Goal: Task Accomplishment & Management: Use online tool/utility

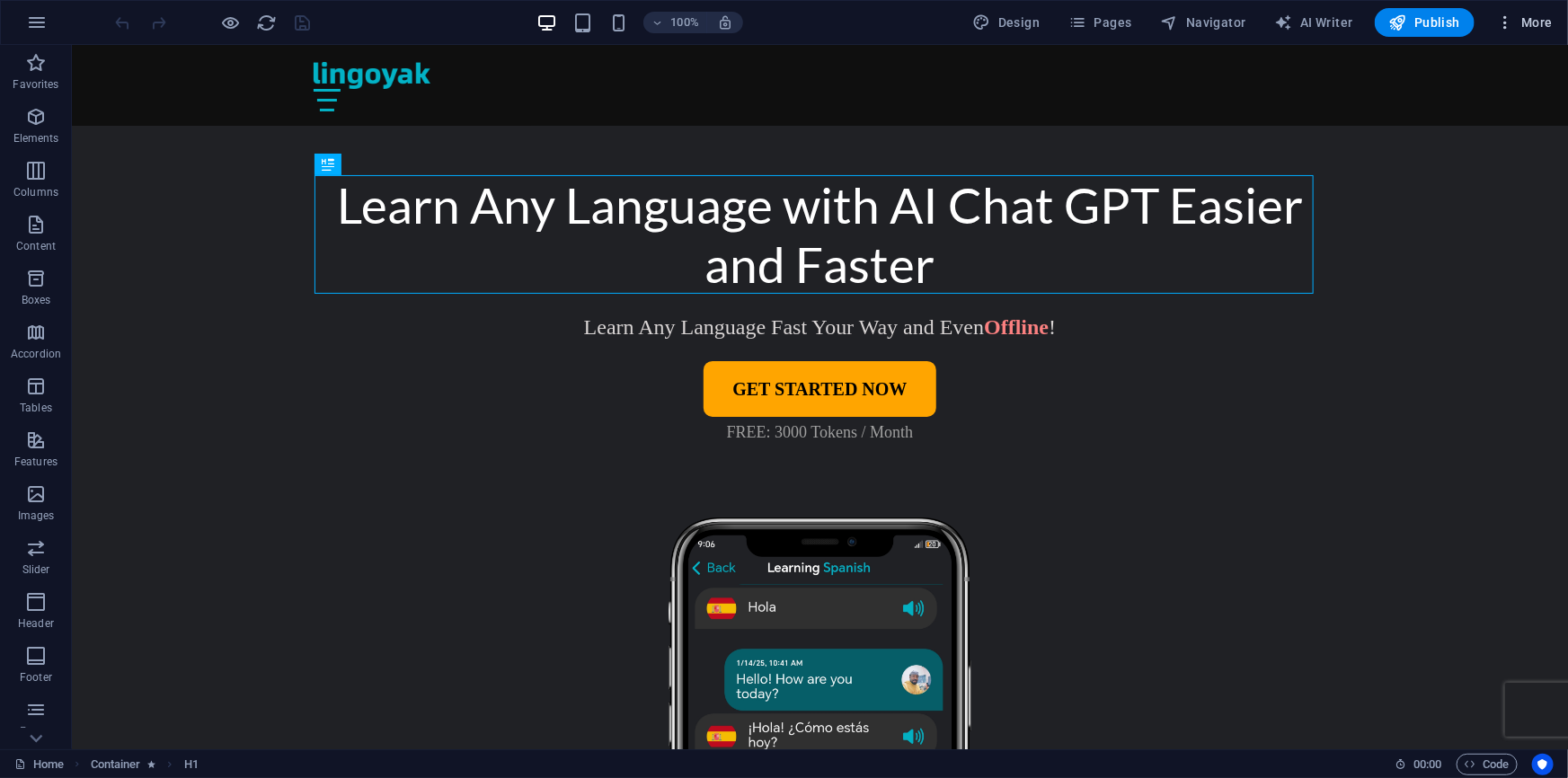
click at [1506, 21] on icon "button" at bounding box center [1505, 22] width 18 height 18
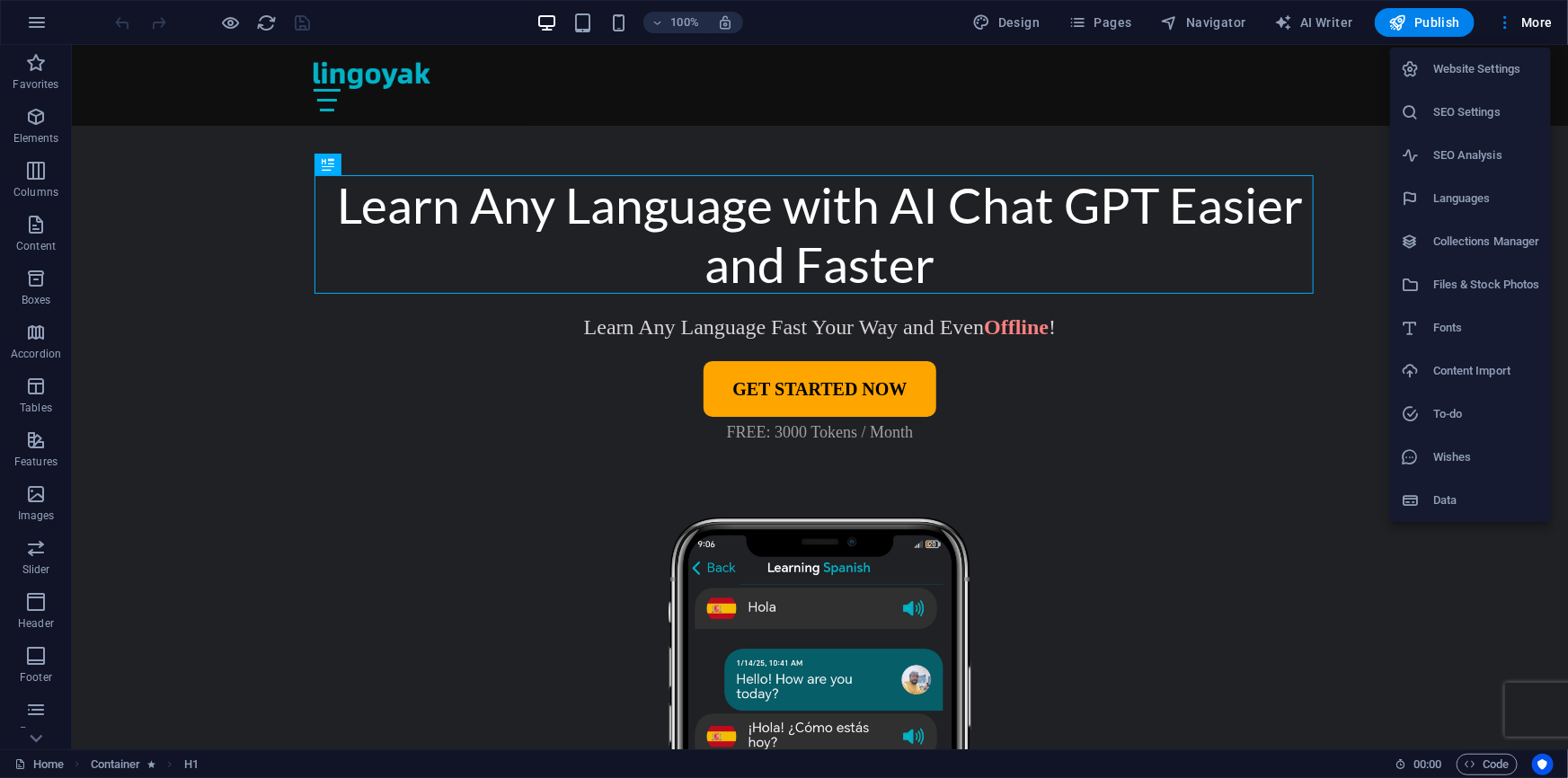
click at [1474, 200] on h6 "Languages" at bounding box center [1486, 199] width 107 height 21
select select "41"
select select "148"
select select "128"
select select "76"
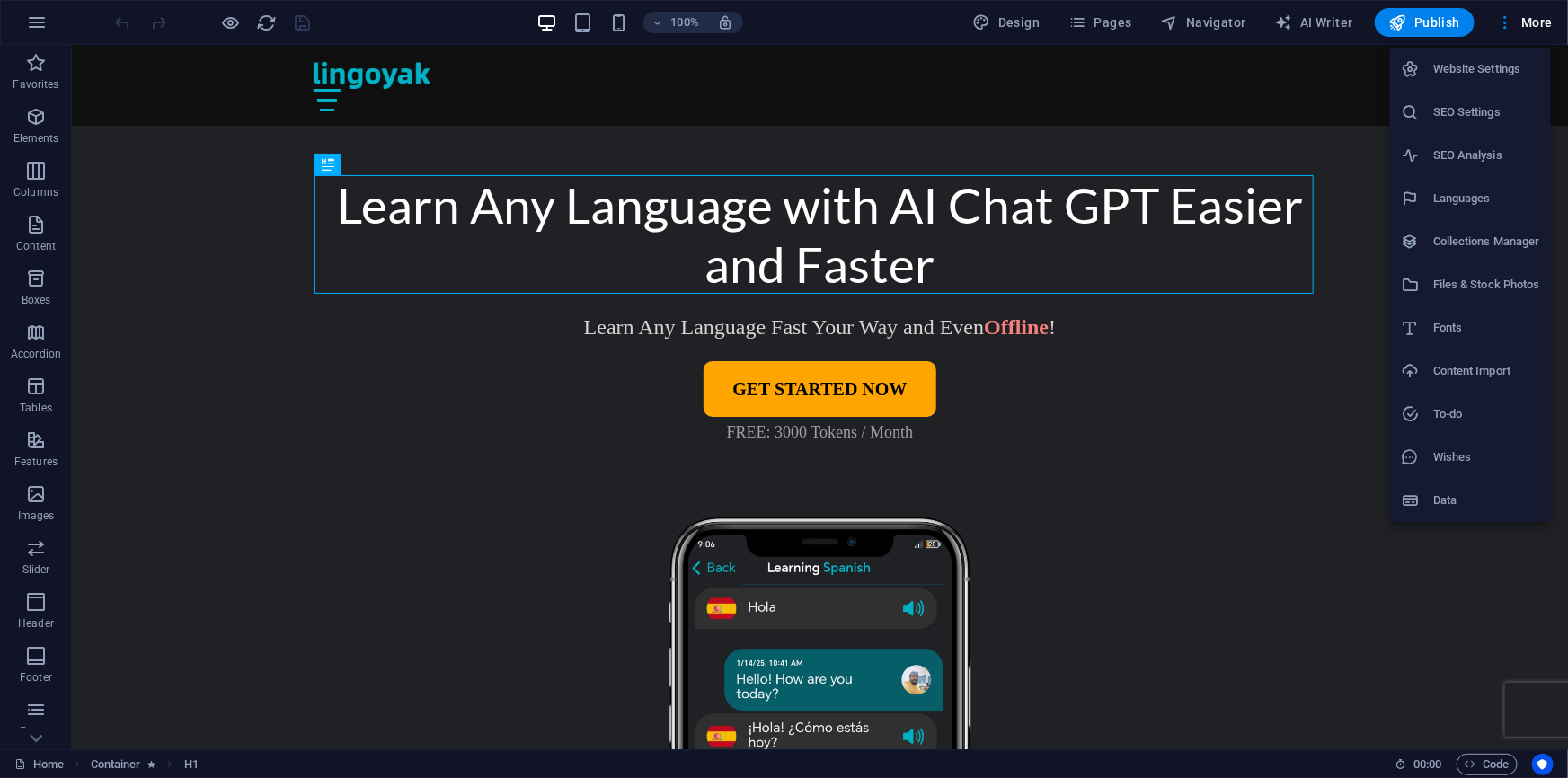
select select "49"
select select "55"
select select "134"
select select "127"
select select "39"
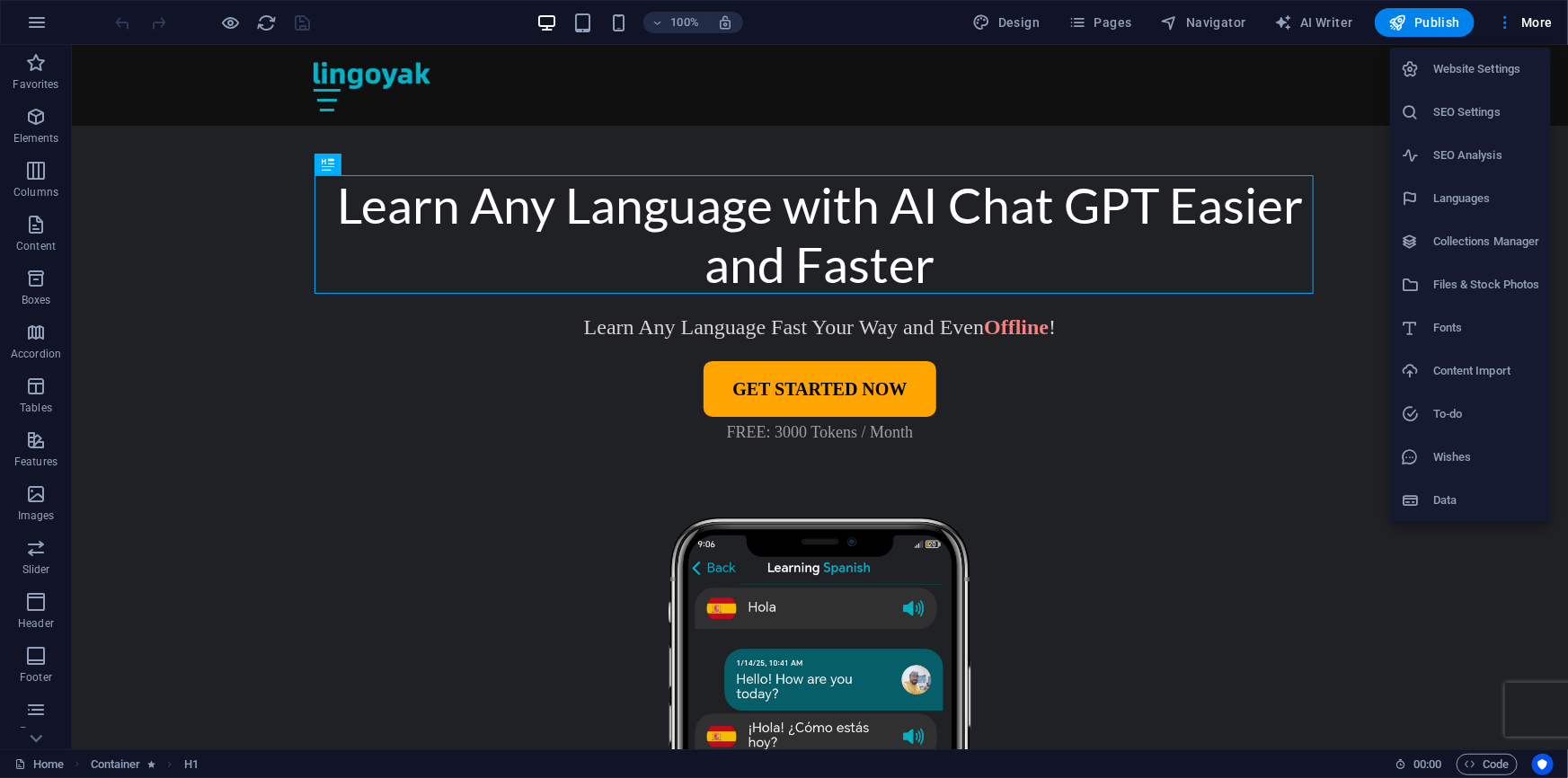
select select "77"
select select "87"
select select "116"
select select "152"
select select "38"
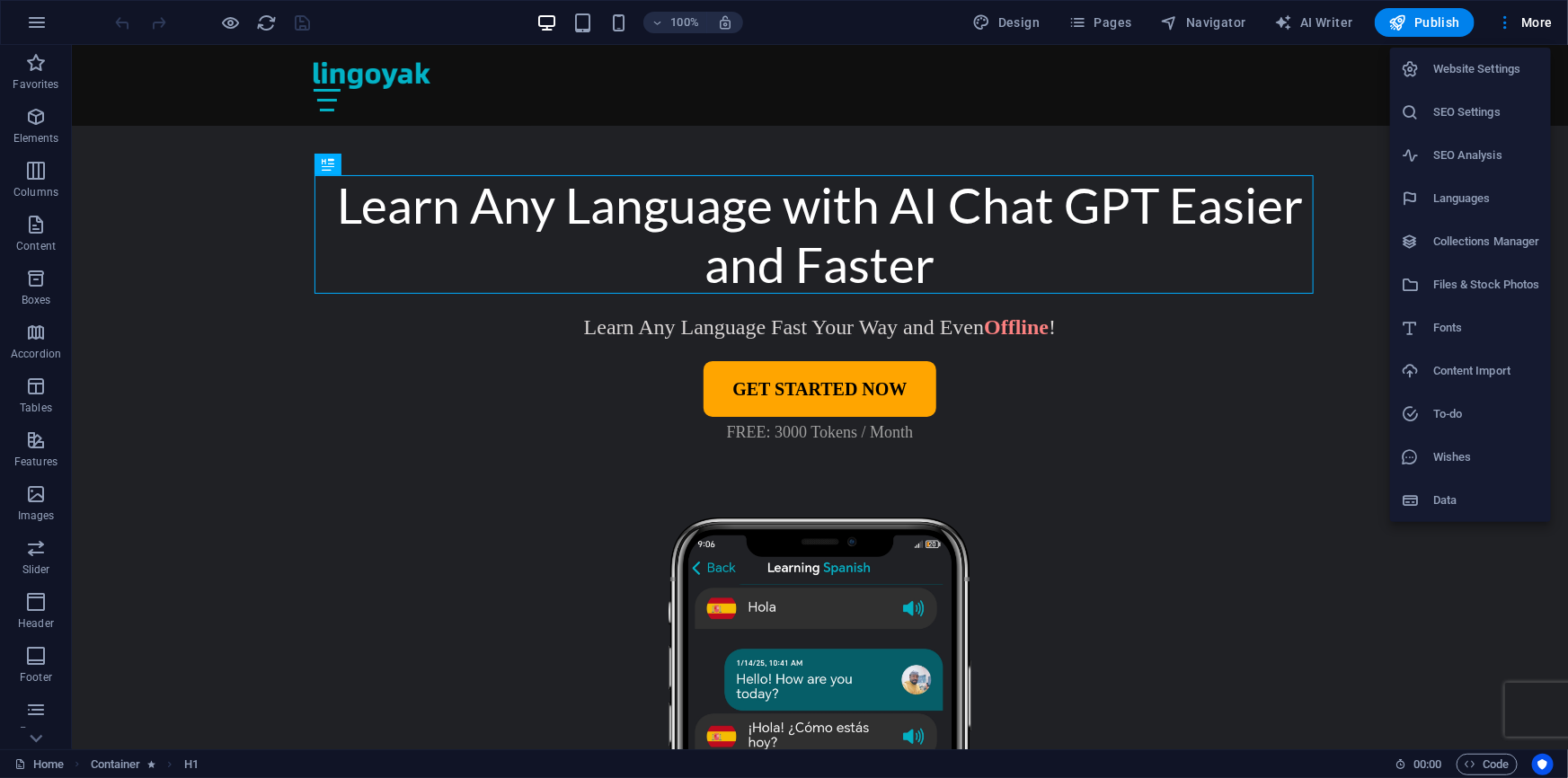
select select "173"
select select "30"
select select "131"
select select "165"
select select "56"
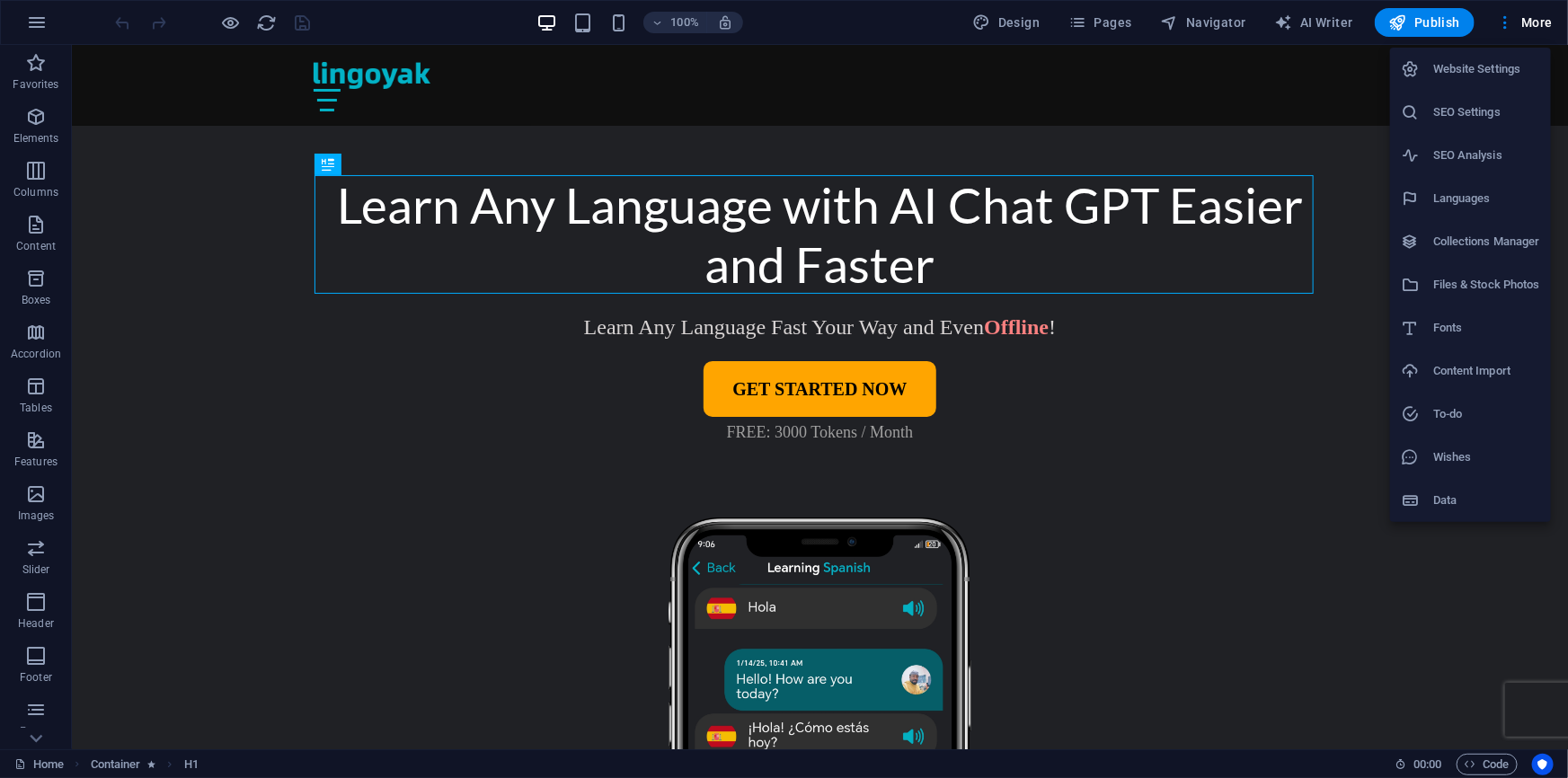
select select "37"
select select "66"
select select "159"
select select "70"
select select "62"
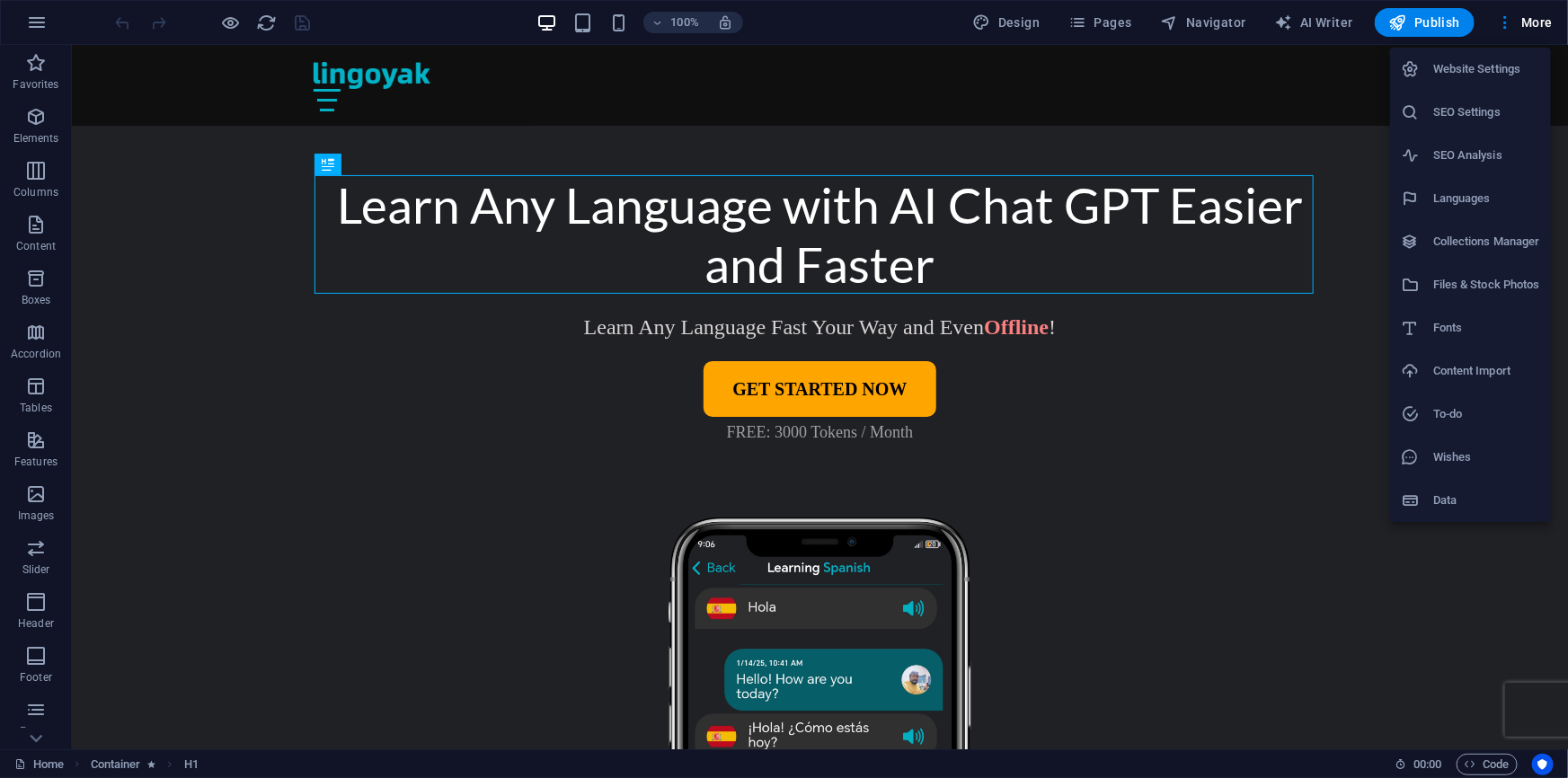
select select "6"
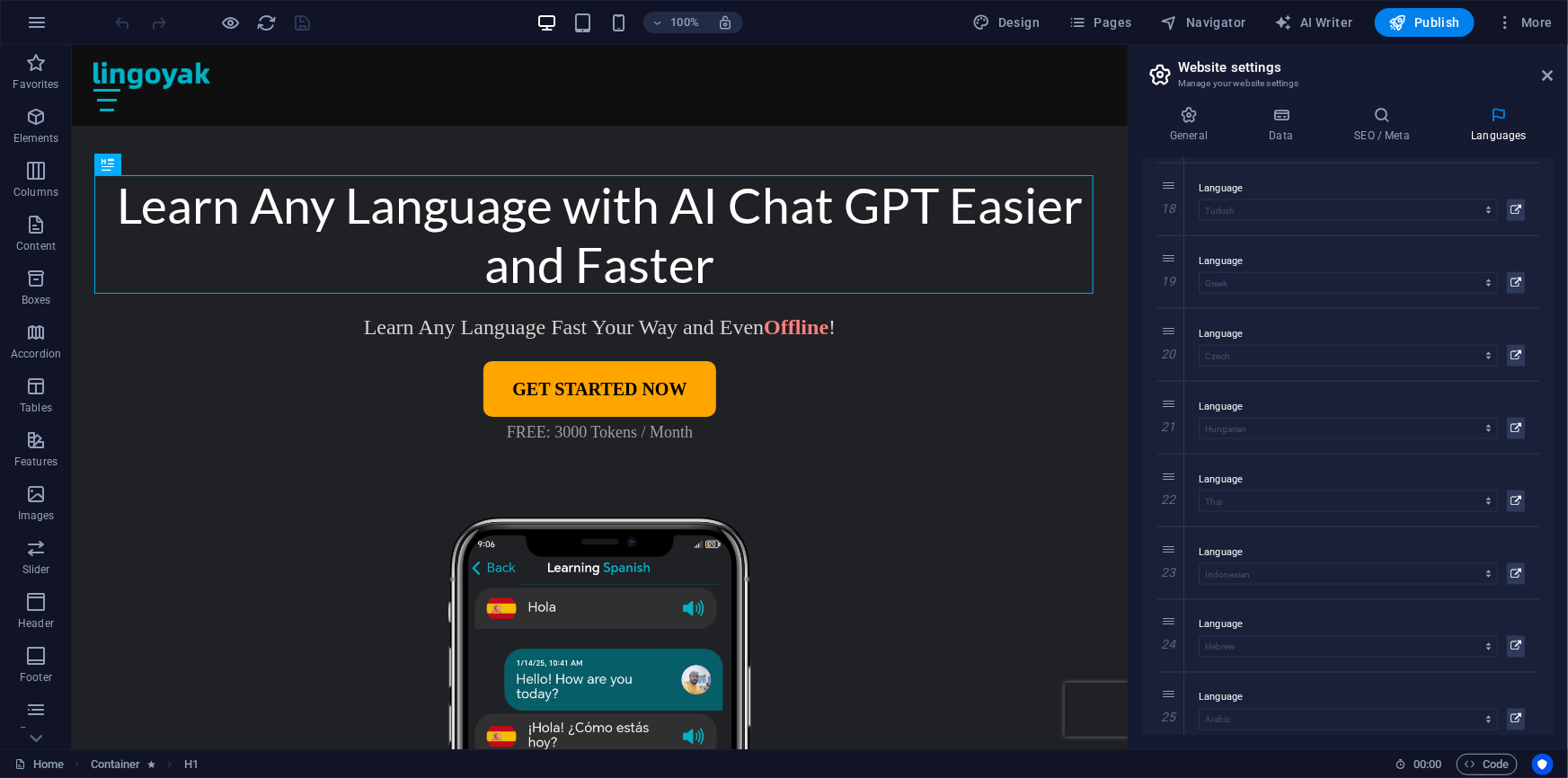
scroll to position [1296, 0]
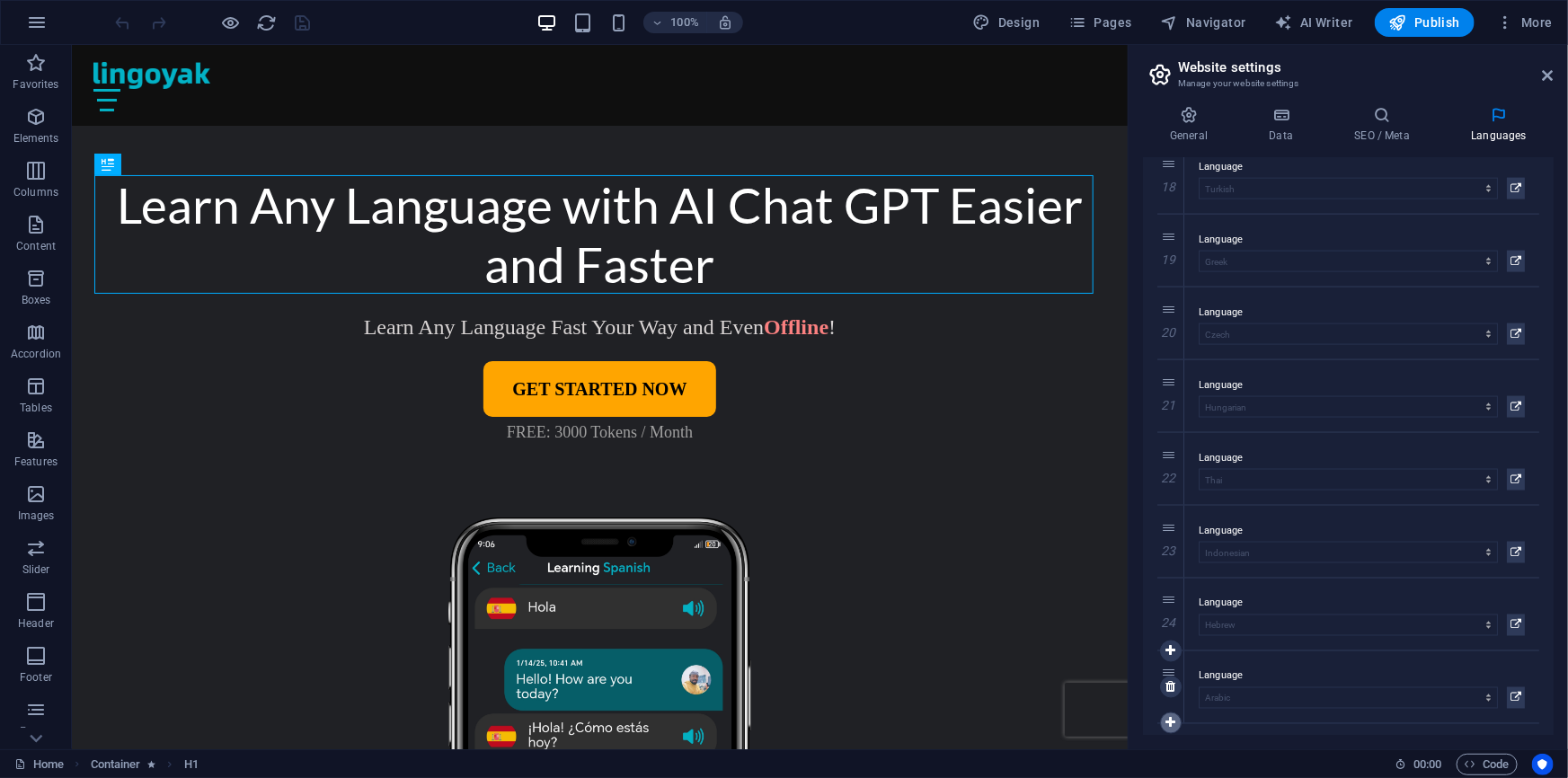
click at [1172, 717] on icon at bounding box center [1170, 723] width 10 height 13
click at [1170, 719] on icon at bounding box center [1170, 723] width 10 height 13
select select
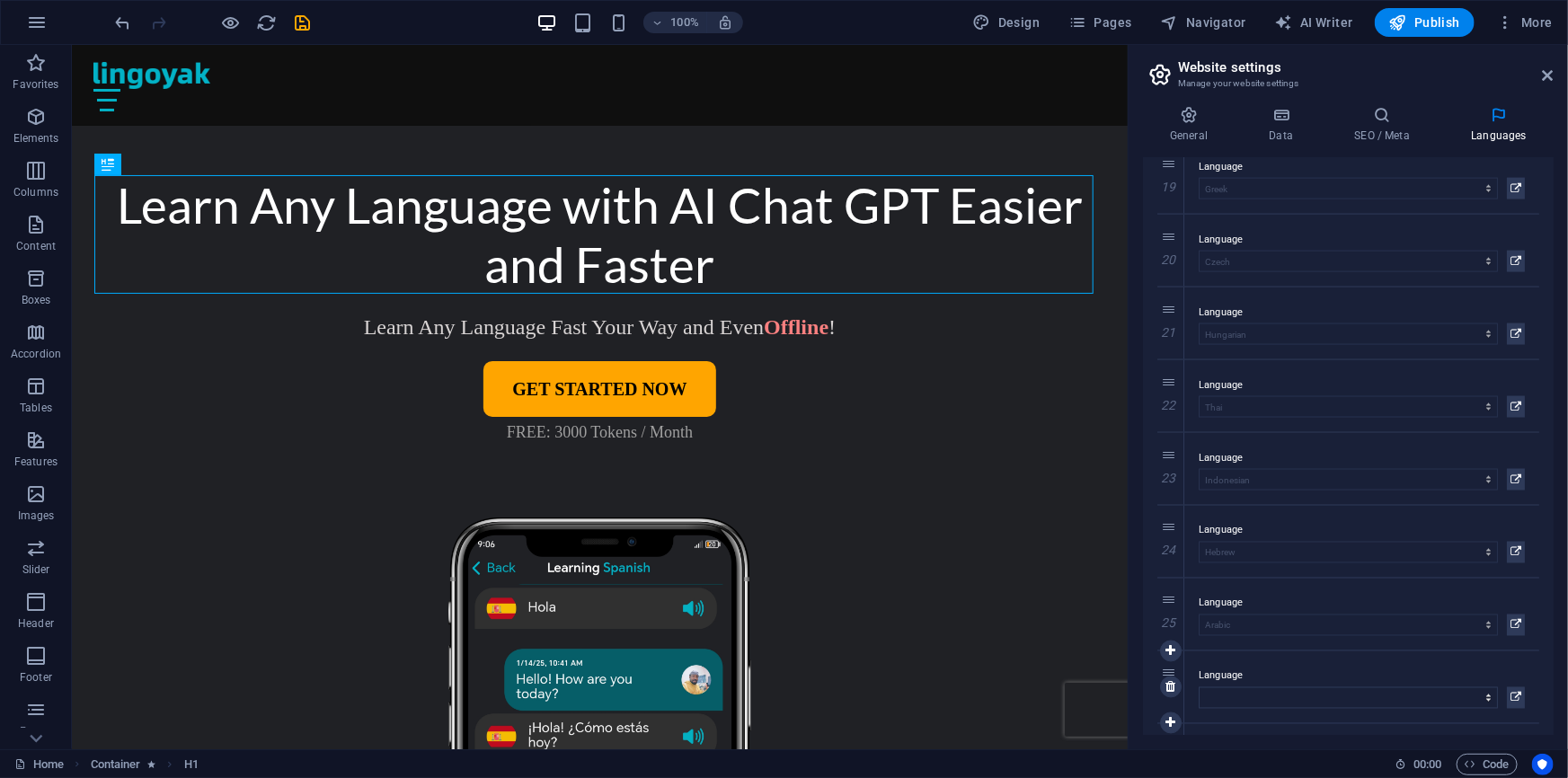
scroll to position [1442, 0]
click at [1466, 627] on select "Abkhazian Afar Afrikaans Akan Albanian Amharic Arabic Aragonese Armenian Assame…" at bounding box center [1348, 625] width 299 height 21
select select "26"
click at [1198, 614] on select "Abkhazian Afar Afrikaans Akan Albanian Amharic Arabic Aragonese Armenian Assame…" at bounding box center [1348, 625] width 299 height 21
click at [1372, 688] on select "Abkhazian Afar Afrikaans Akan Albanian Amharic Arabic Aragonese Armenian Assame…" at bounding box center [1348, 697] width 299 height 21
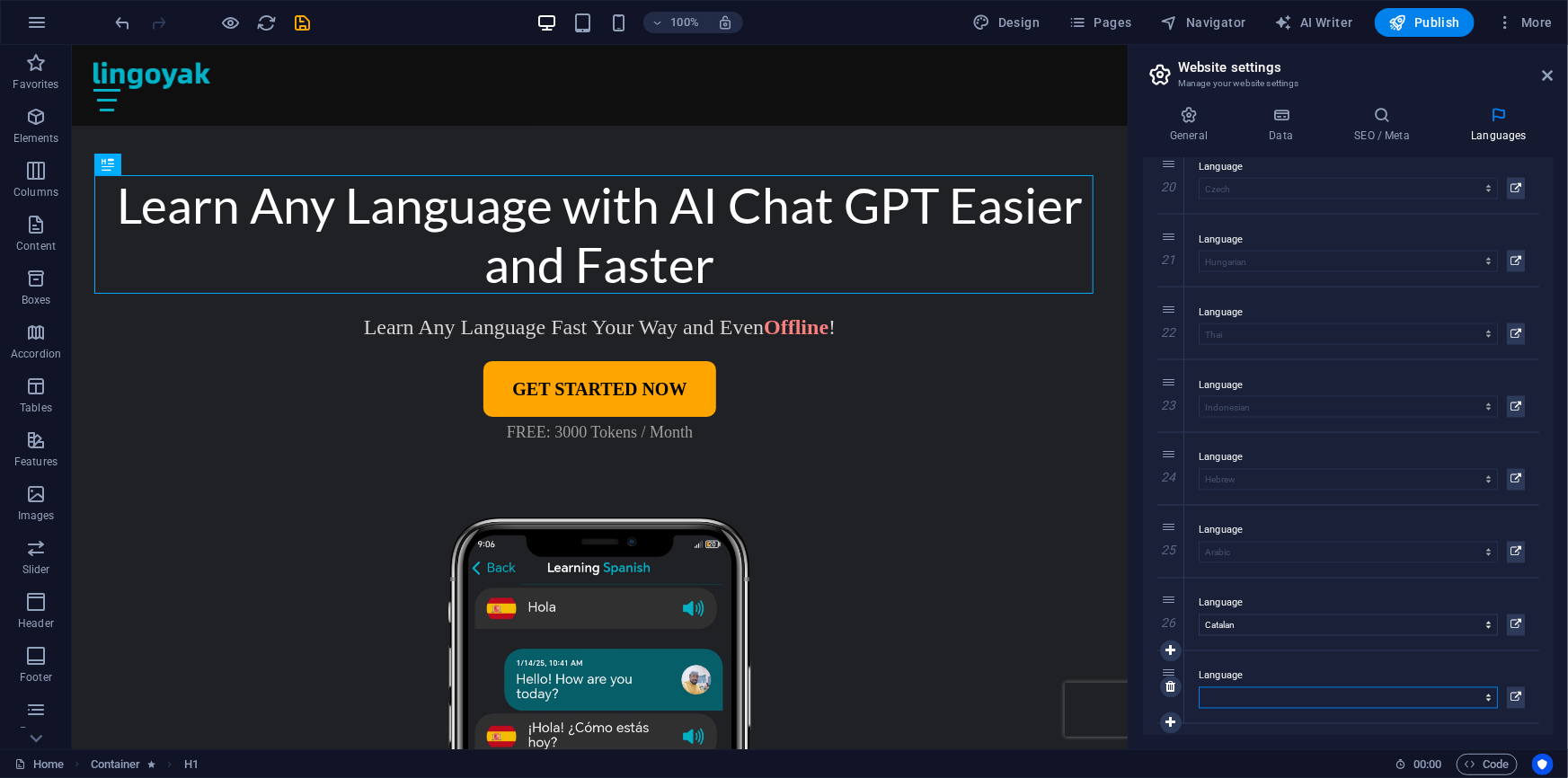
select select "36"
click at [1198, 687] on select "Abkhazian Afar Afrikaans Akan Albanian Amharic Arabic Aragonese Armenian Assame…" at bounding box center [1348, 697] width 299 height 21
click at [1449, 18] on span "Publish" at bounding box center [1424, 22] width 71 height 18
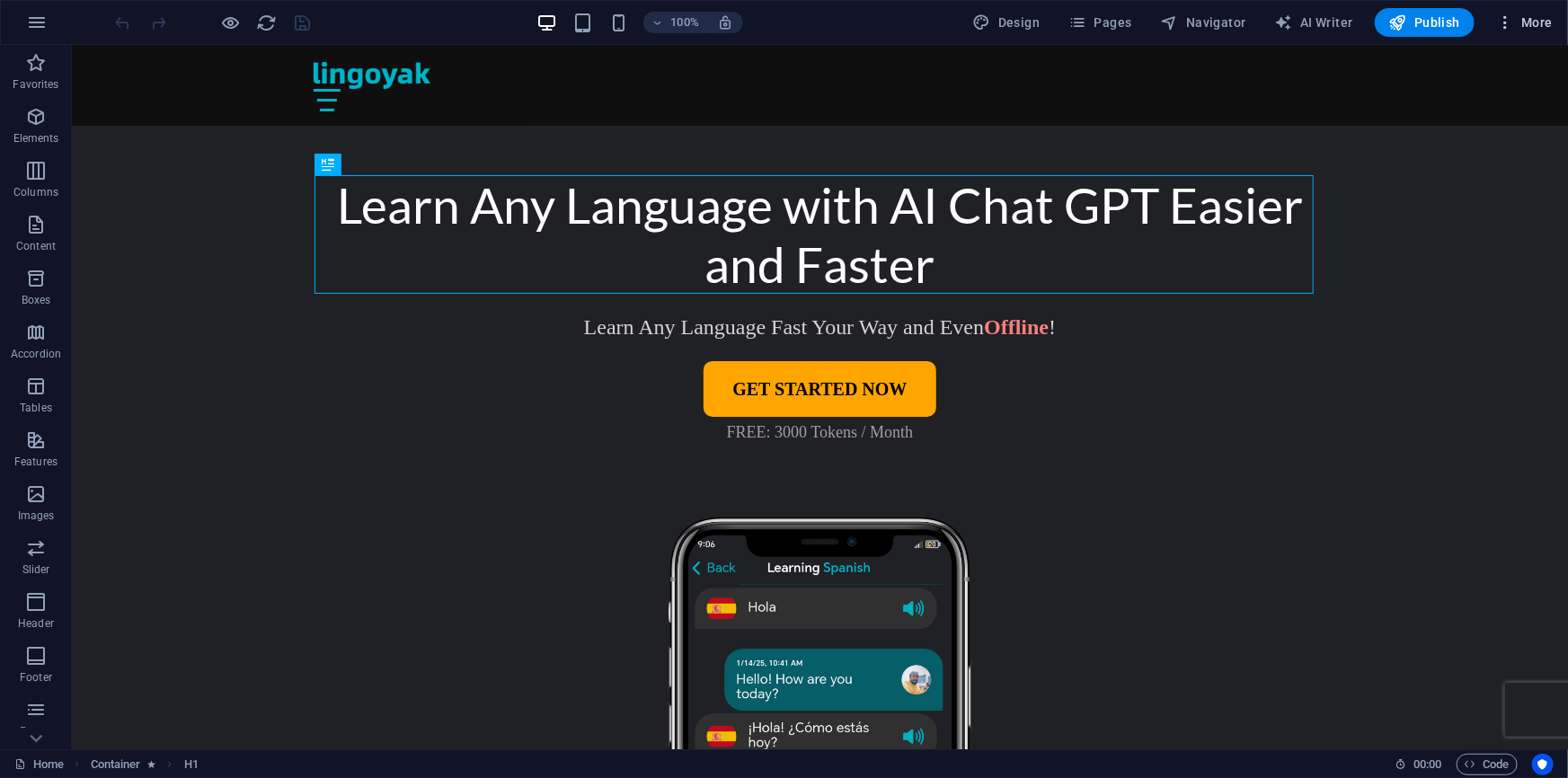
click at [1506, 19] on icon "button" at bounding box center [1505, 22] width 18 height 18
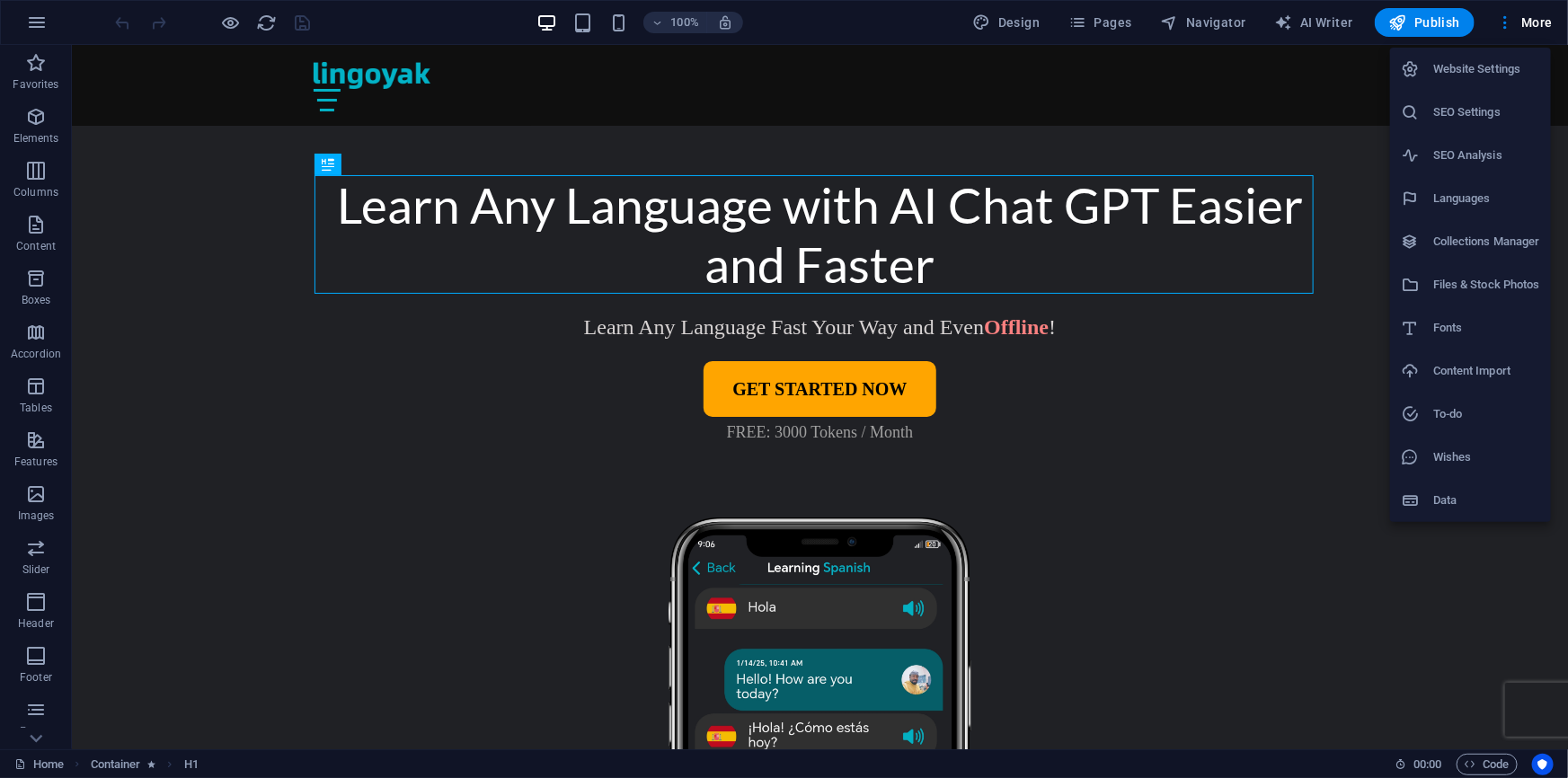
click at [1476, 188] on h6 "Languages" at bounding box center [1486, 199] width 107 height 21
select select "41"
select select "148"
select select "128"
select select "76"
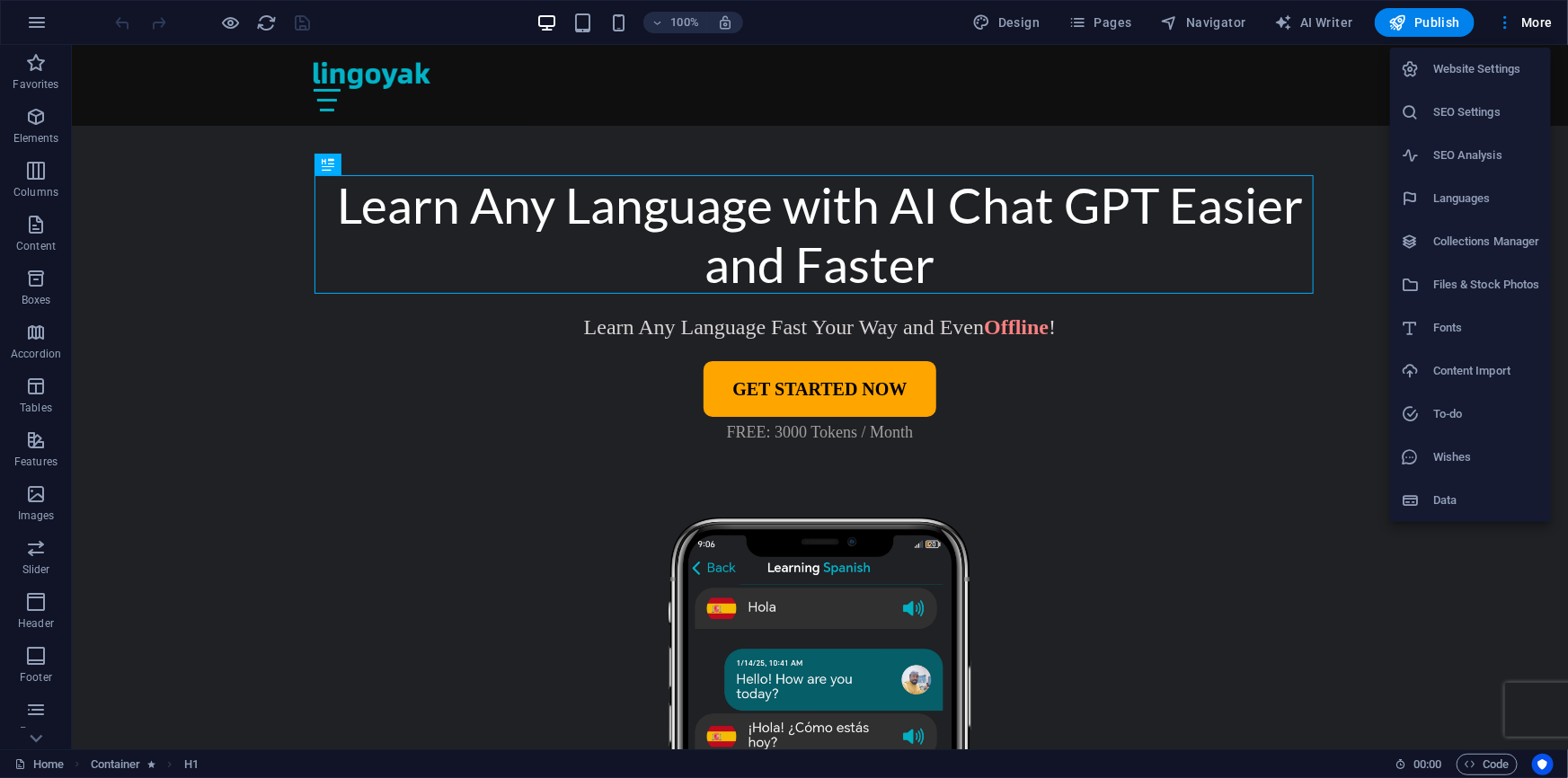
select select "49"
select select "55"
select select "134"
select select "127"
select select "39"
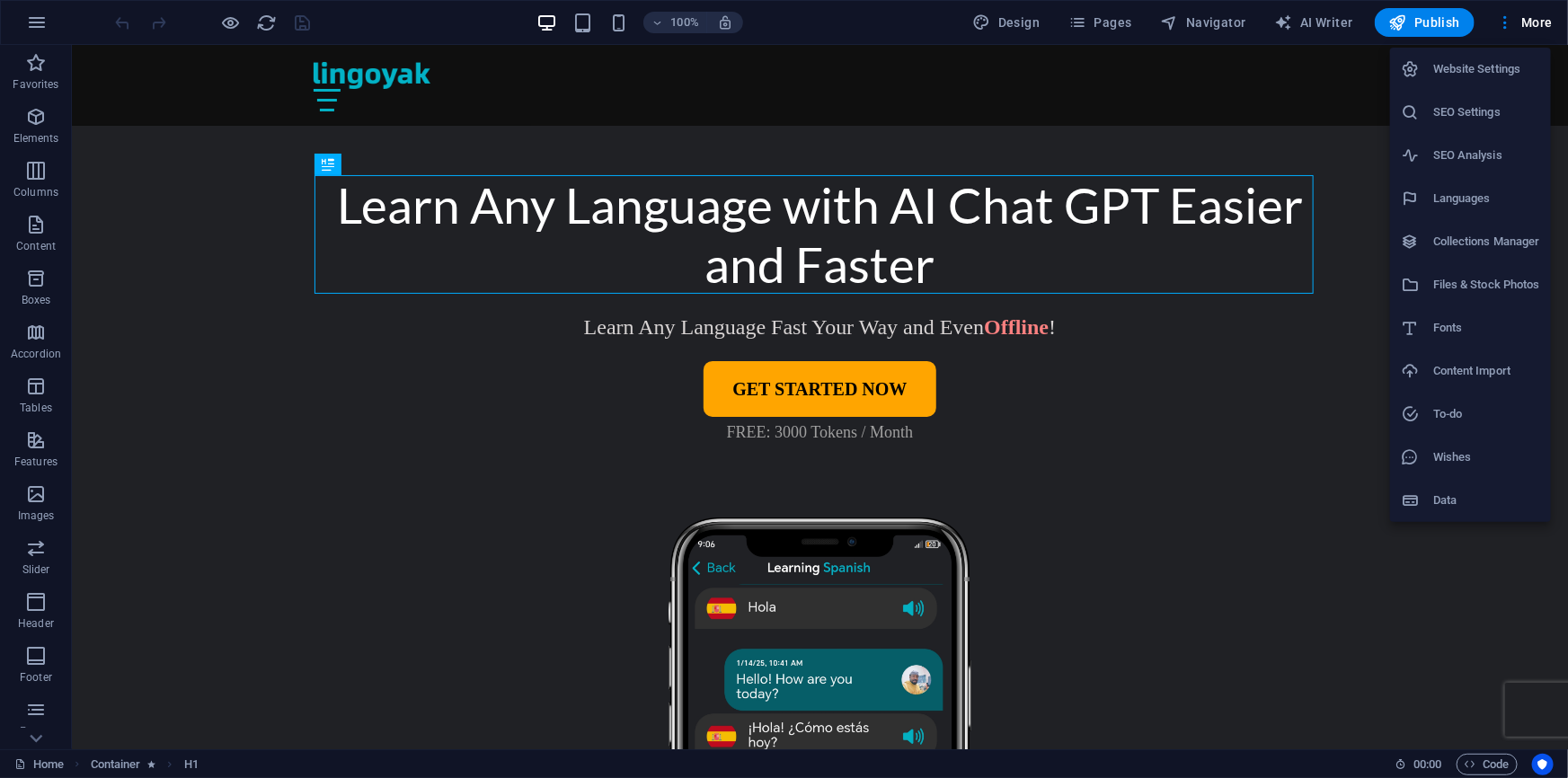
select select "77"
select select "87"
select select "116"
select select "152"
select select "38"
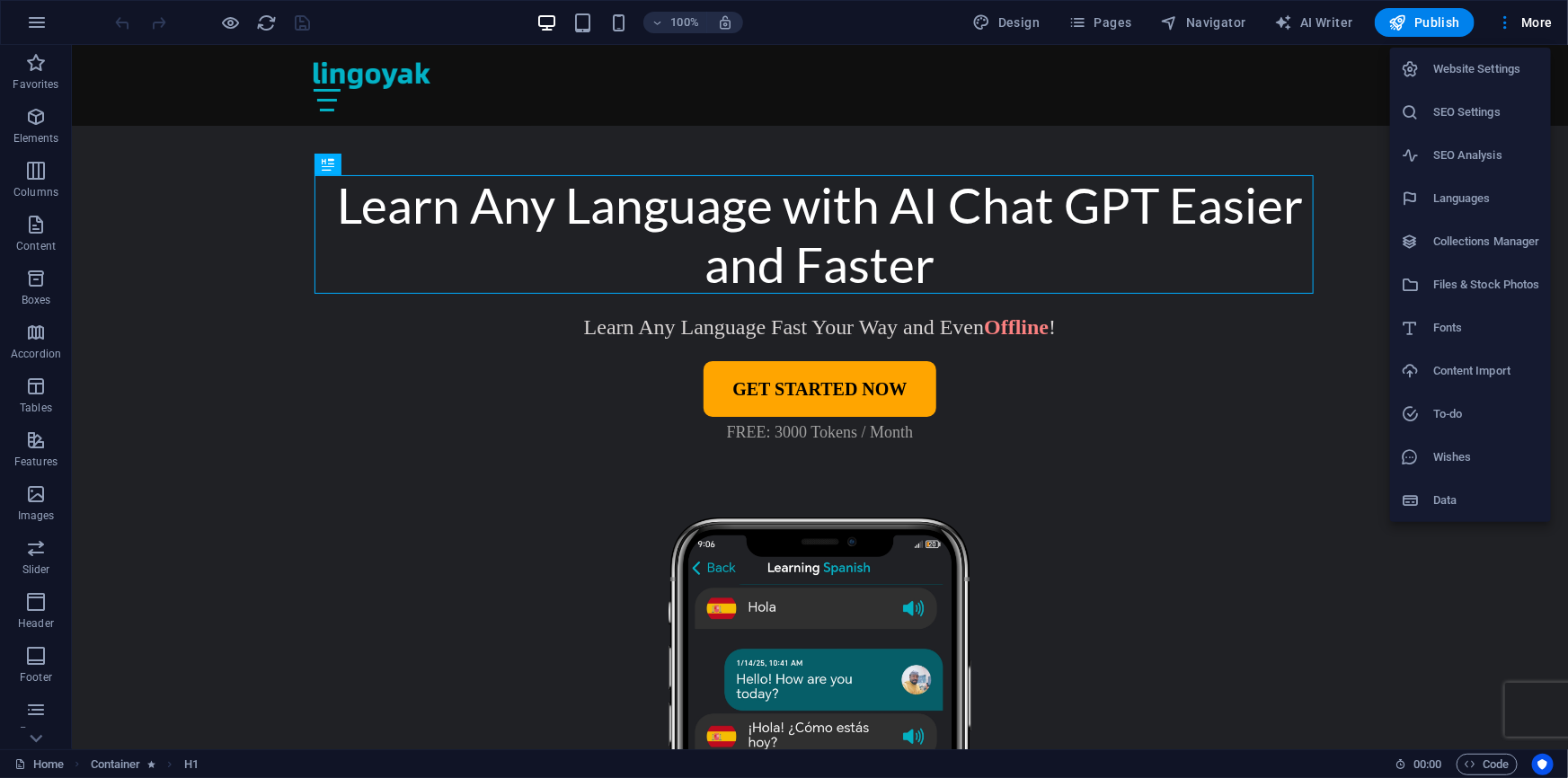
select select "173"
select select "30"
select select "131"
select select "165"
select select "56"
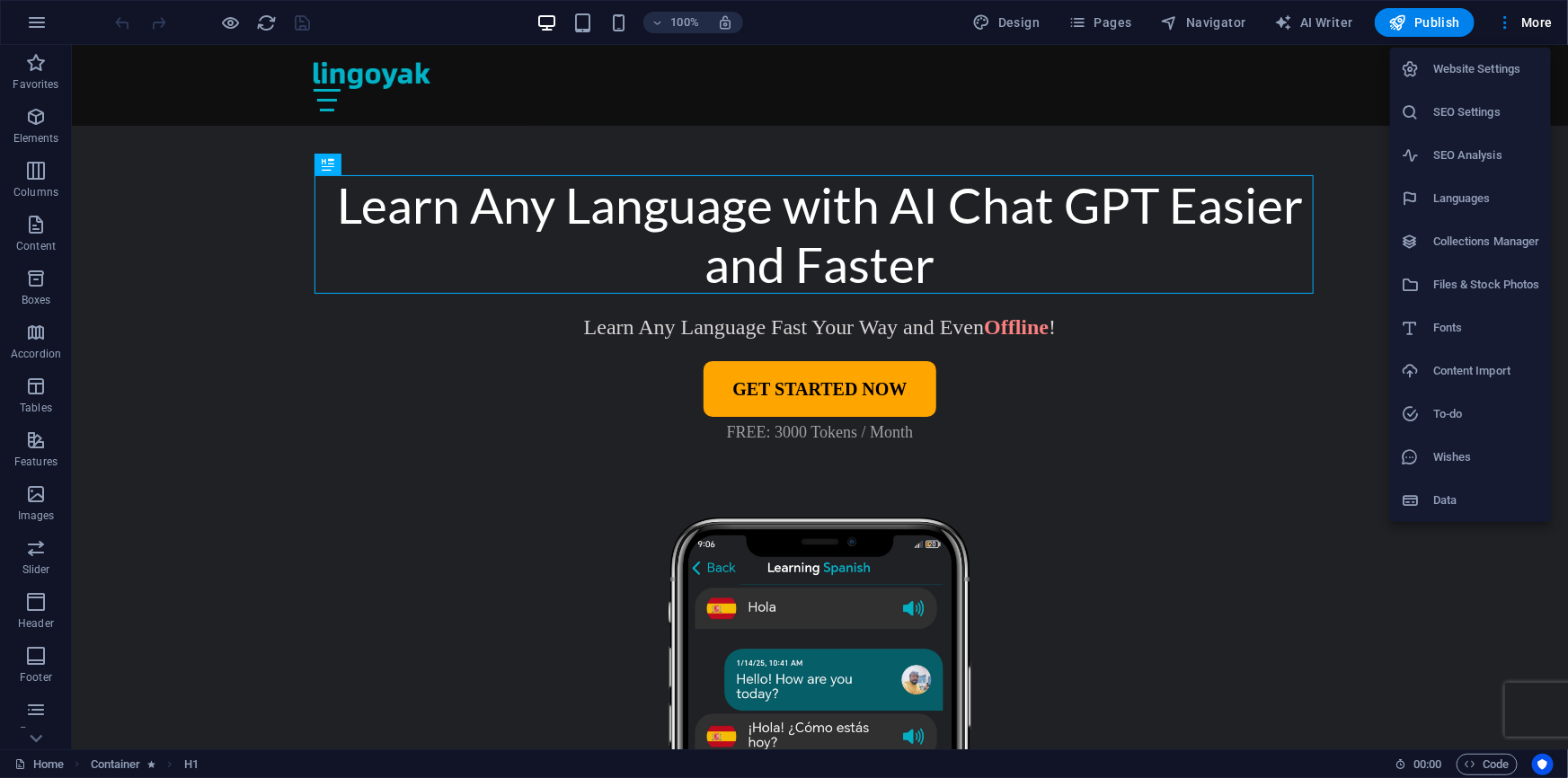
select select "37"
select select "66"
select select "159"
select select "70"
select select "62"
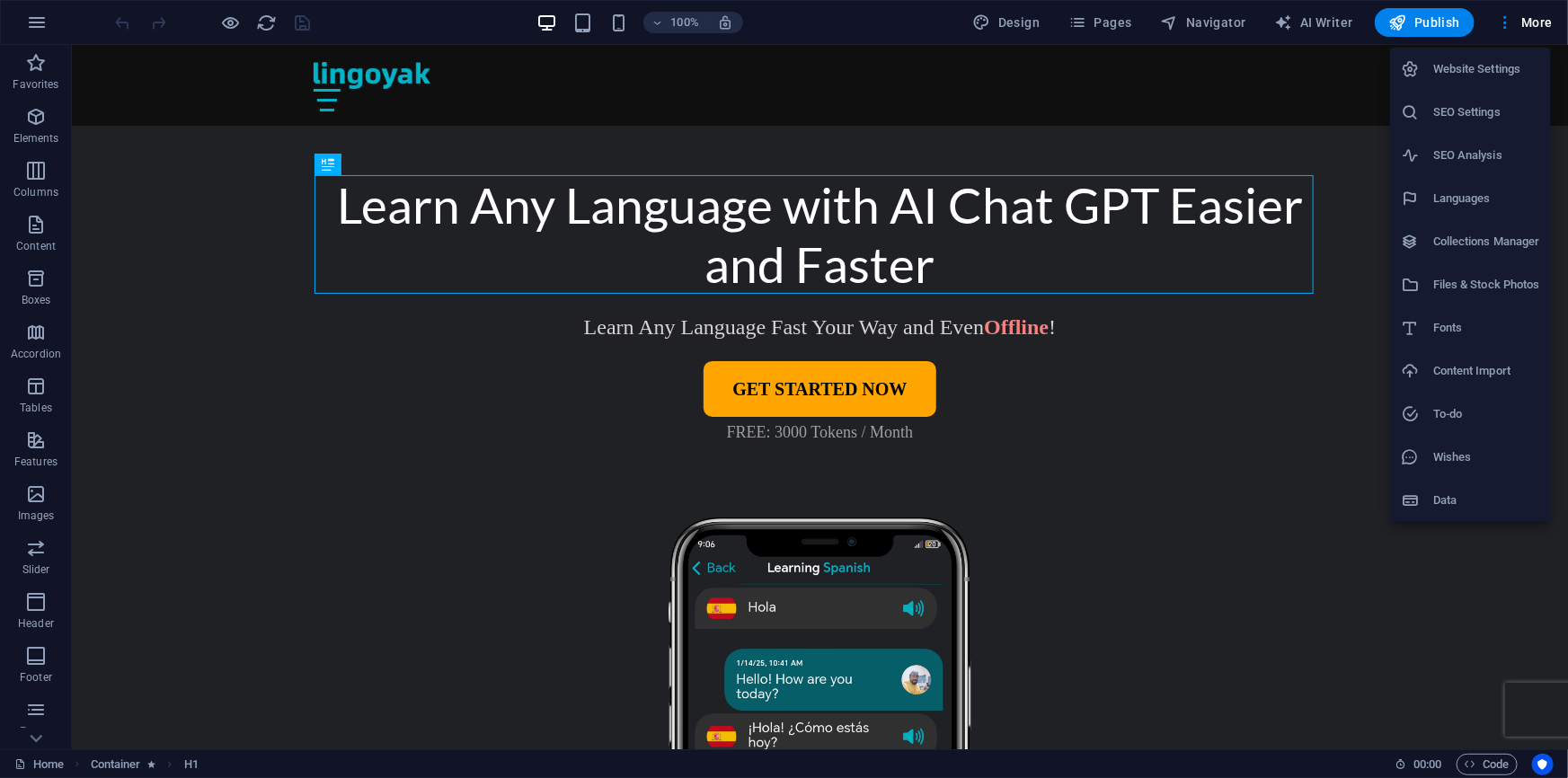
select select "6"
select select "26"
select select "36"
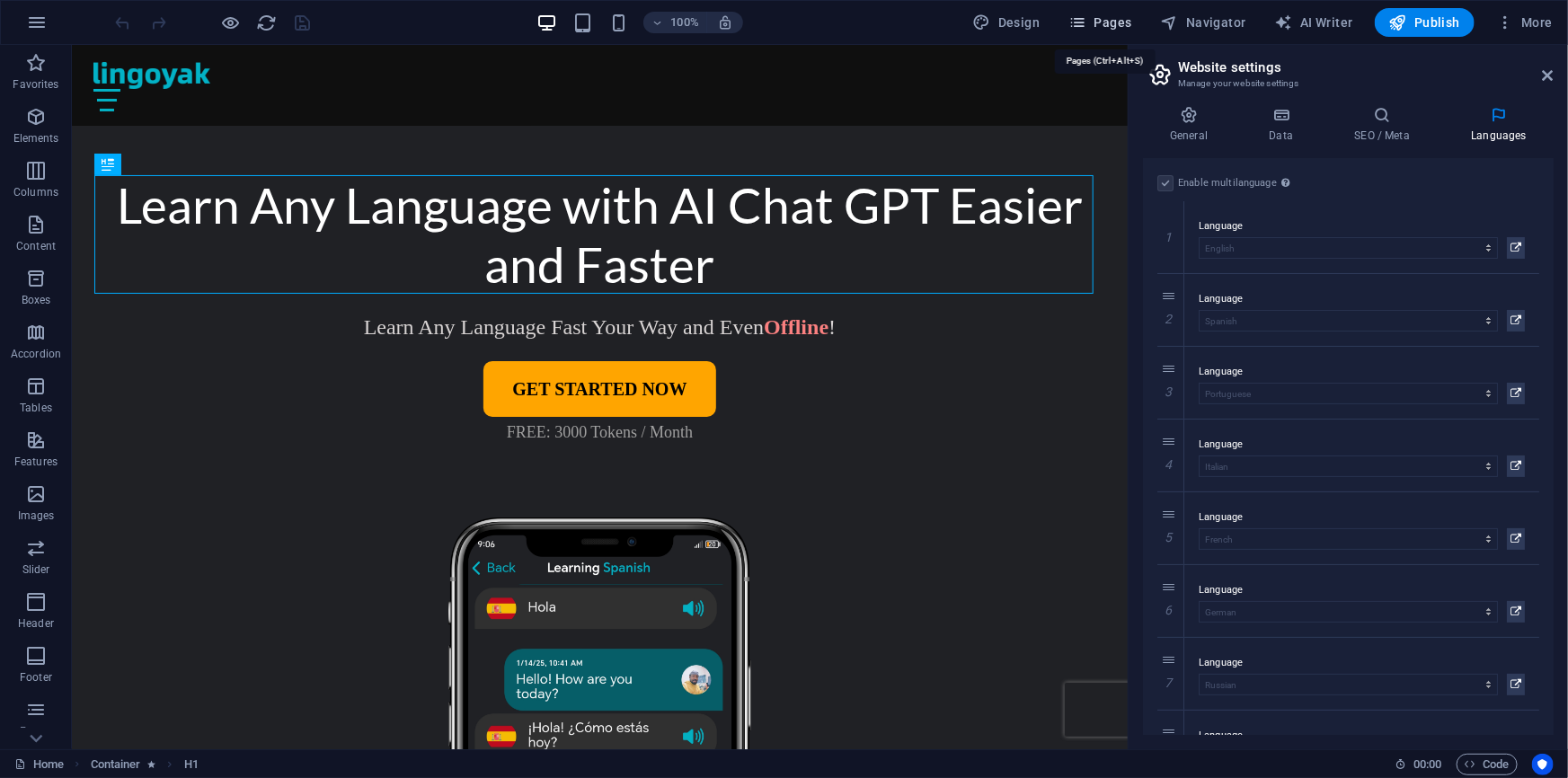
click at [1118, 23] on span "Pages" at bounding box center [1099, 22] width 63 height 18
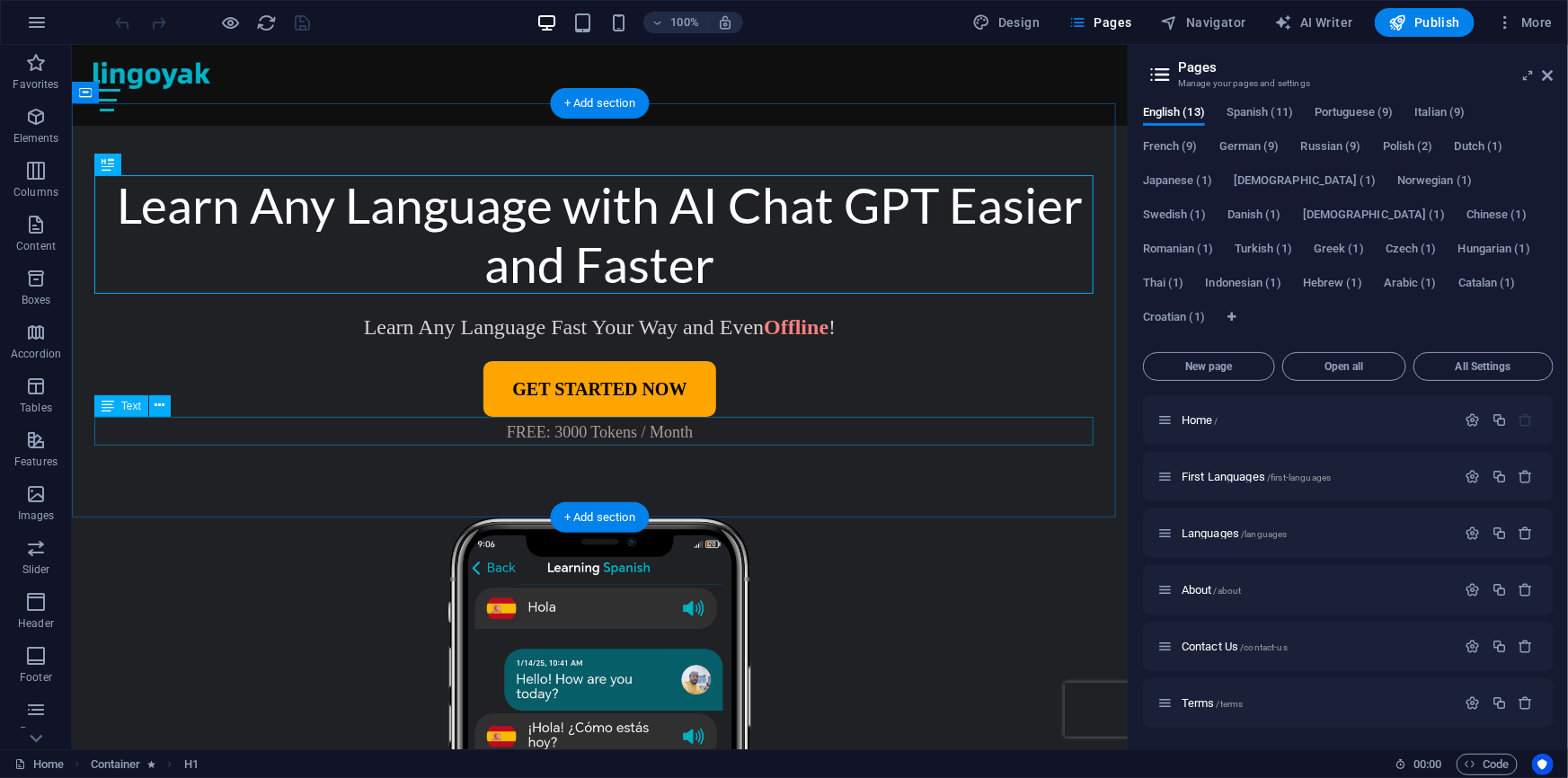
click at [568, 429] on div "FREE: 3000 Tokens / Month" at bounding box center [600, 431] width 999 height 29
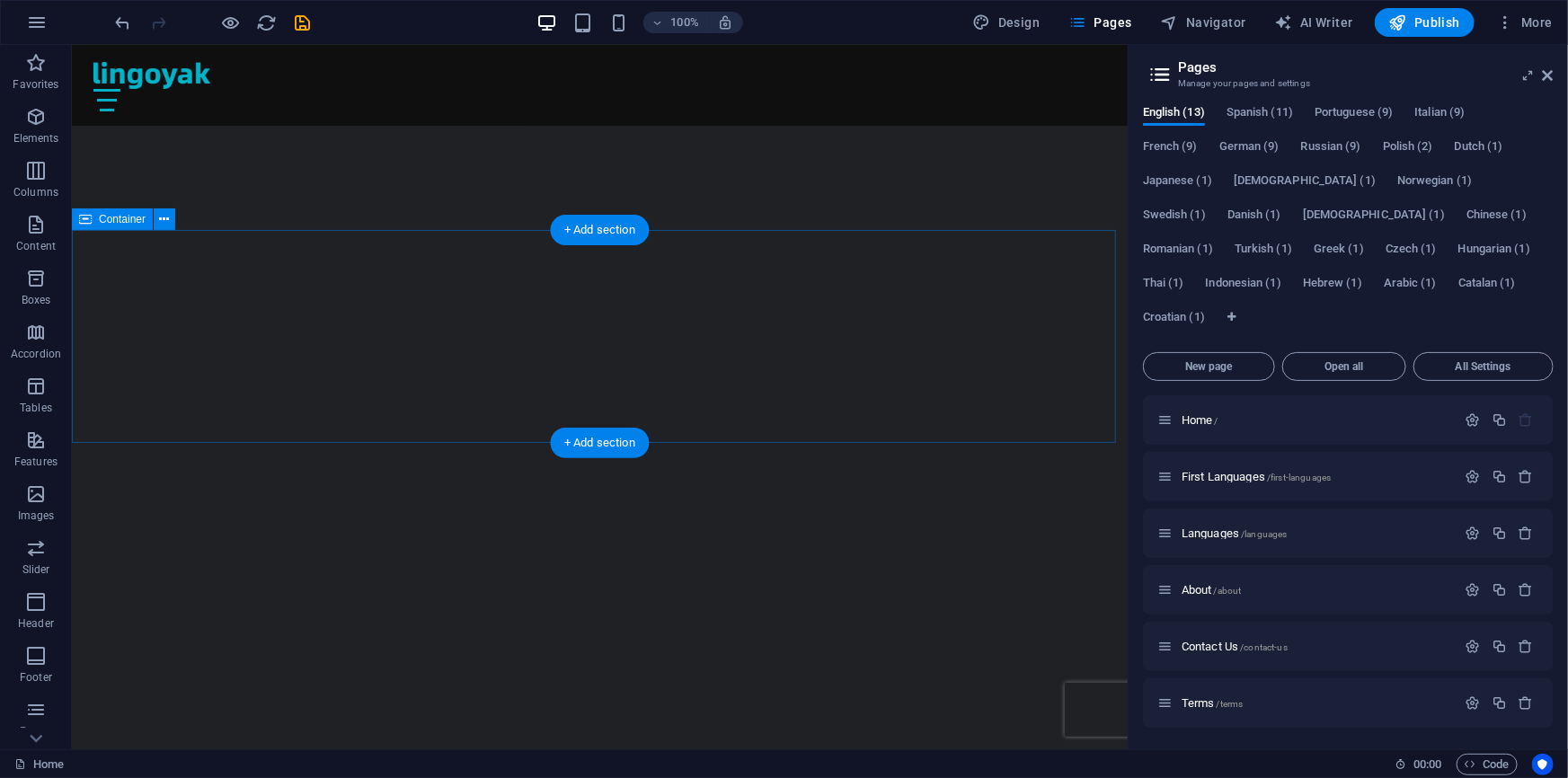
scroll to position [2858, 0]
click at [1245, 111] on span "Spanish (11)" at bounding box center [1259, 114] width 67 height 25
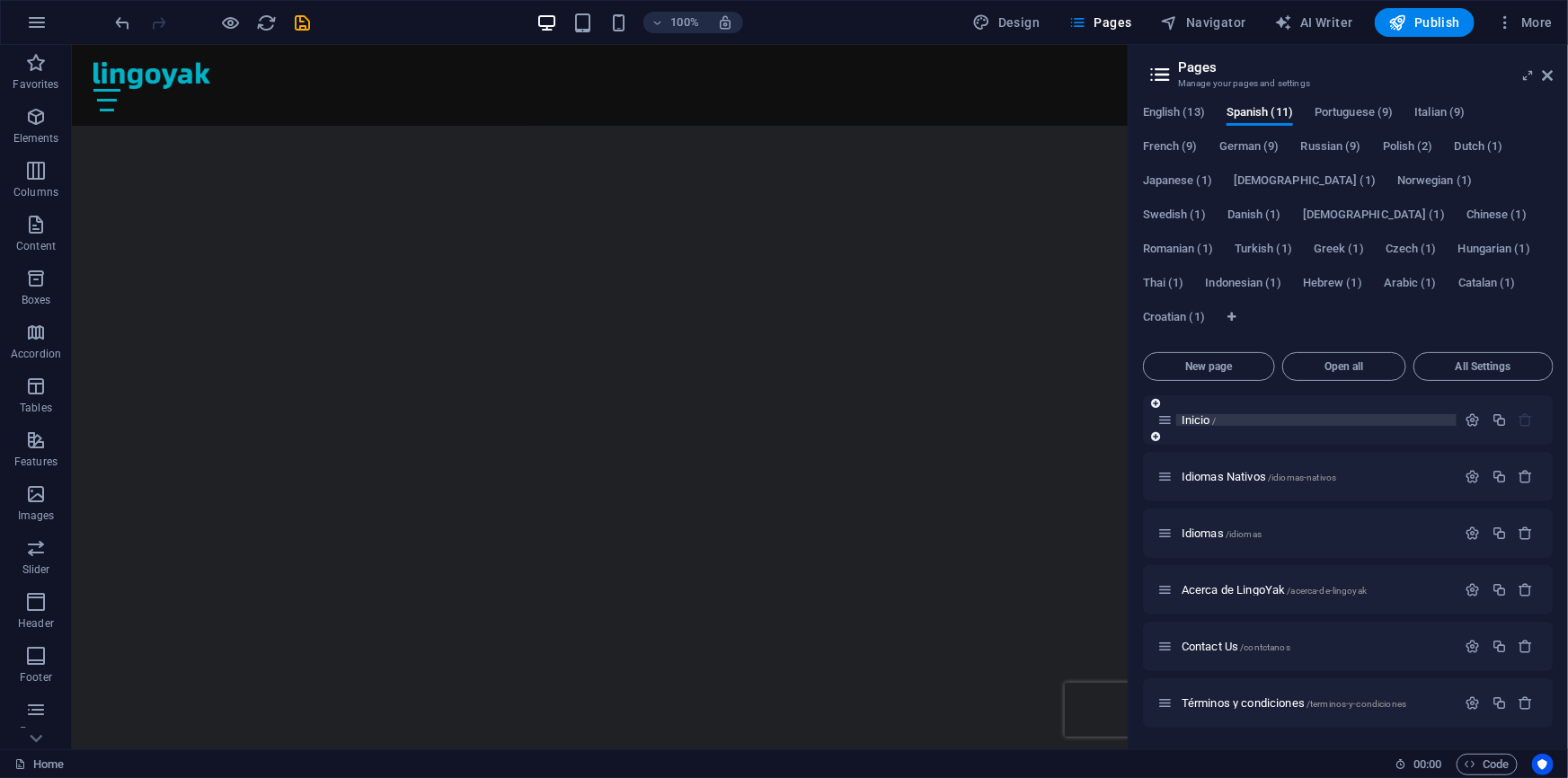
click at [1192, 422] on span "Inicio /" at bounding box center [1198, 420] width 34 height 14
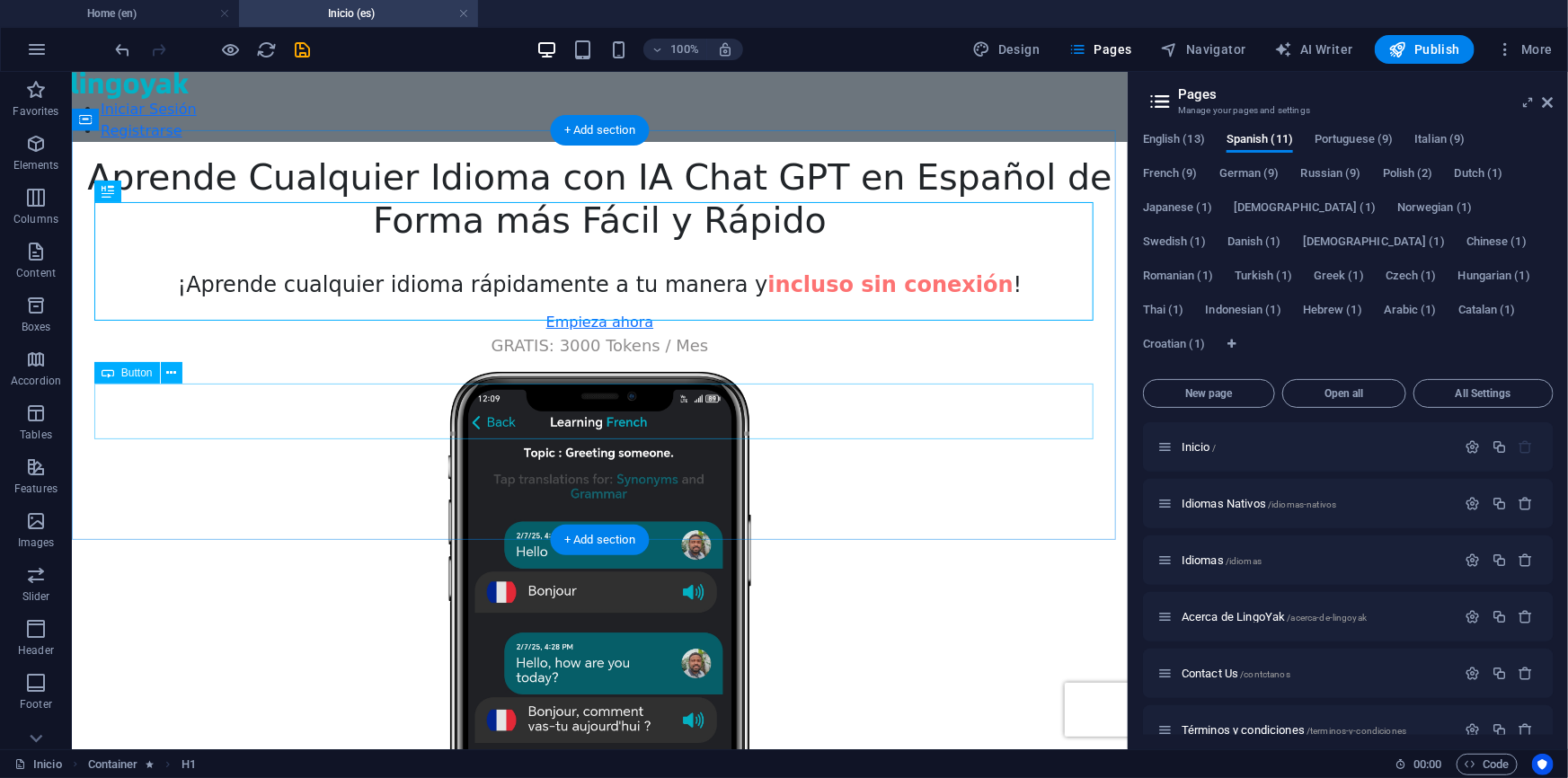
scroll to position [0, 0]
click at [686, 357] on div "GRATIS: 3000 Tokens / Mes" at bounding box center [599, 344] width 1056 height 24
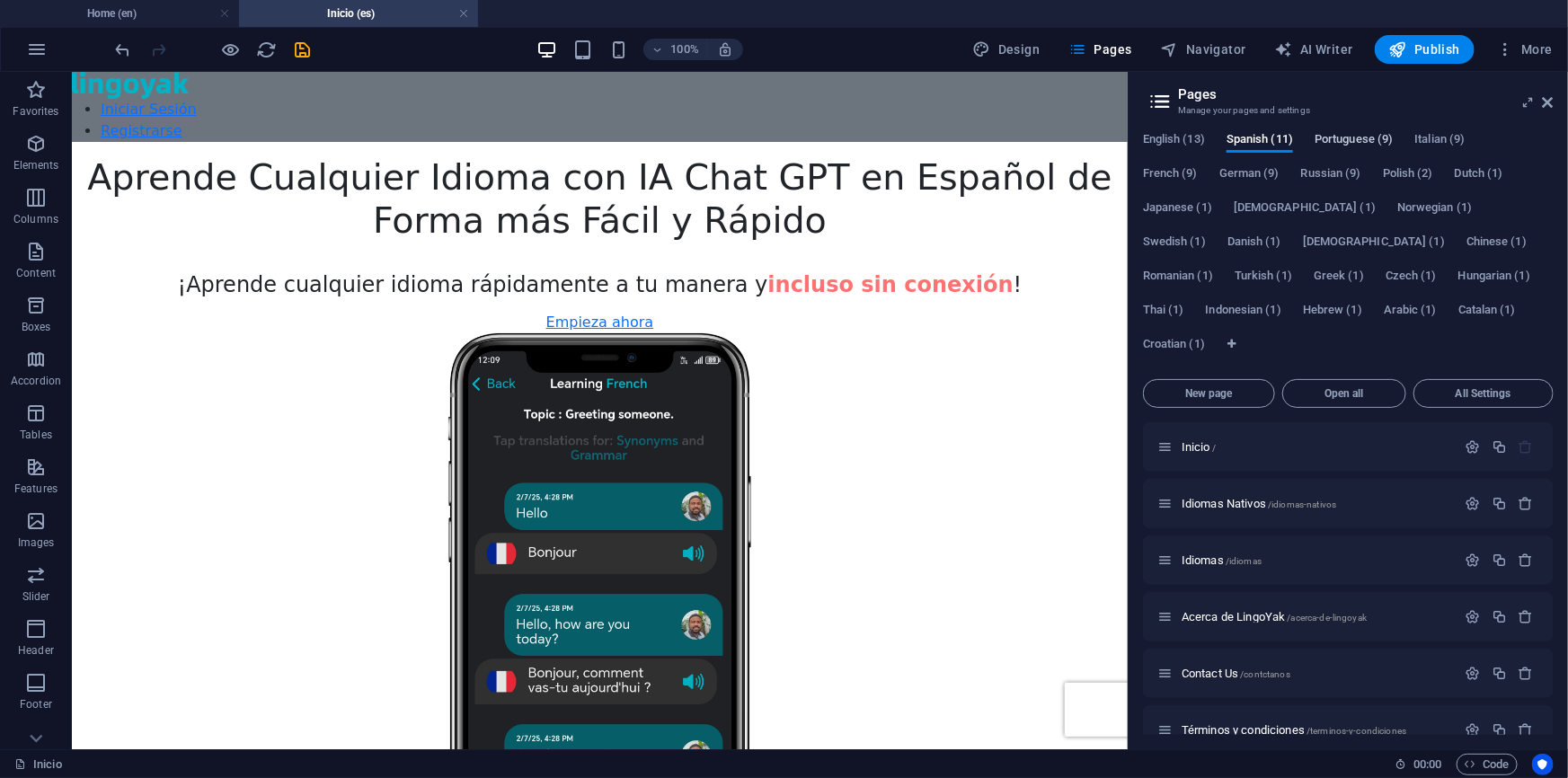
click at [1346, 138] on span "Portuguese (9)" at bounding box center [1354, 141] width 79 height 25
click at [1199, 440] on span "Início /" at bounding box center [1198, 447] width 34 height 14
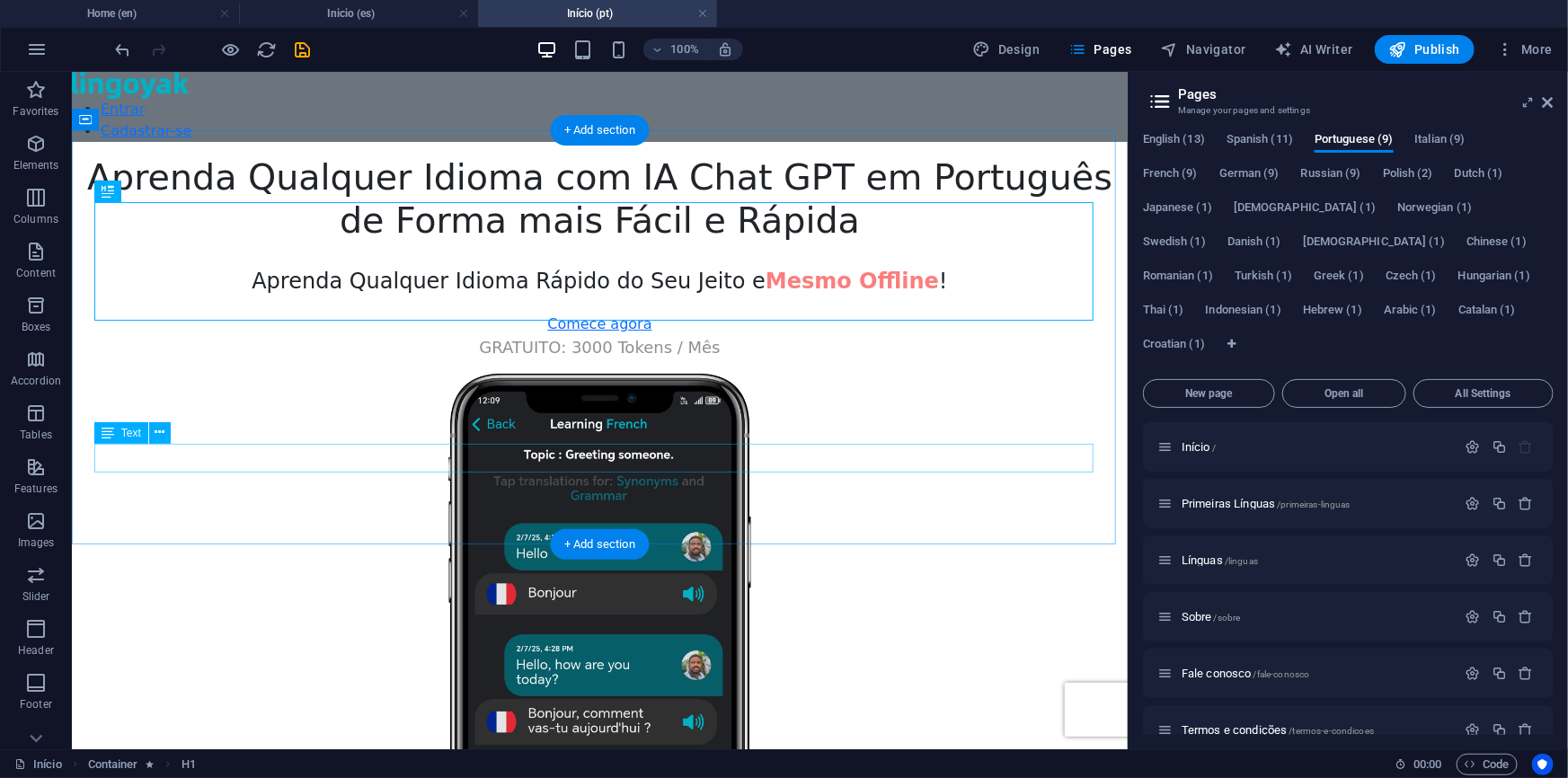
click at [682, 359] on div "GRATUITO: 3000 Tokens / Mês" at bounding box center [599, 346] width 1056 height 24
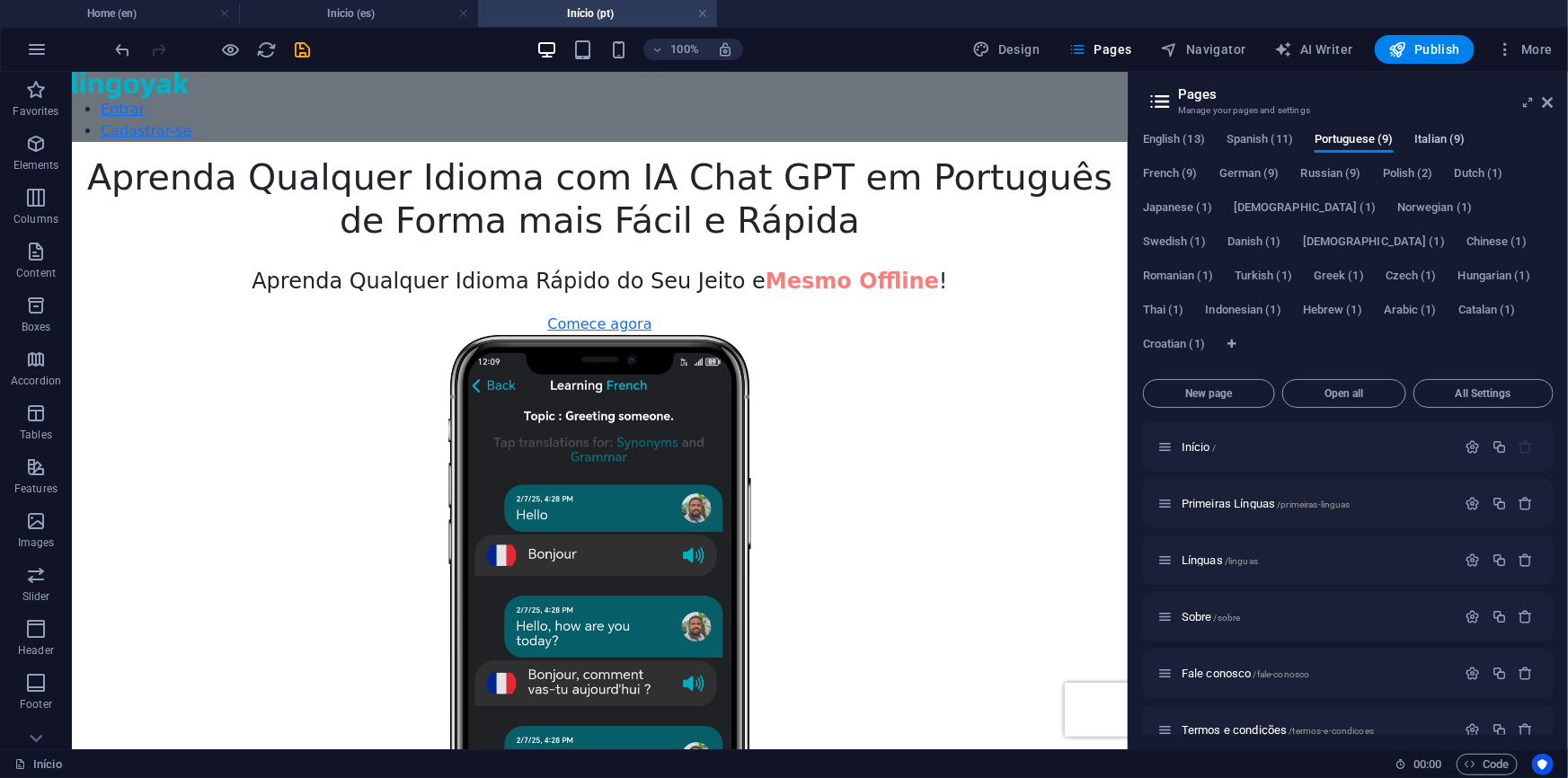
click at [1451, 135] on span "Italian (9)" at bounding box center [1441, 141] width 50 height 25
click at [1198, 448] on span "Home /" at bounding box center [1200, 447] width 37 height 14
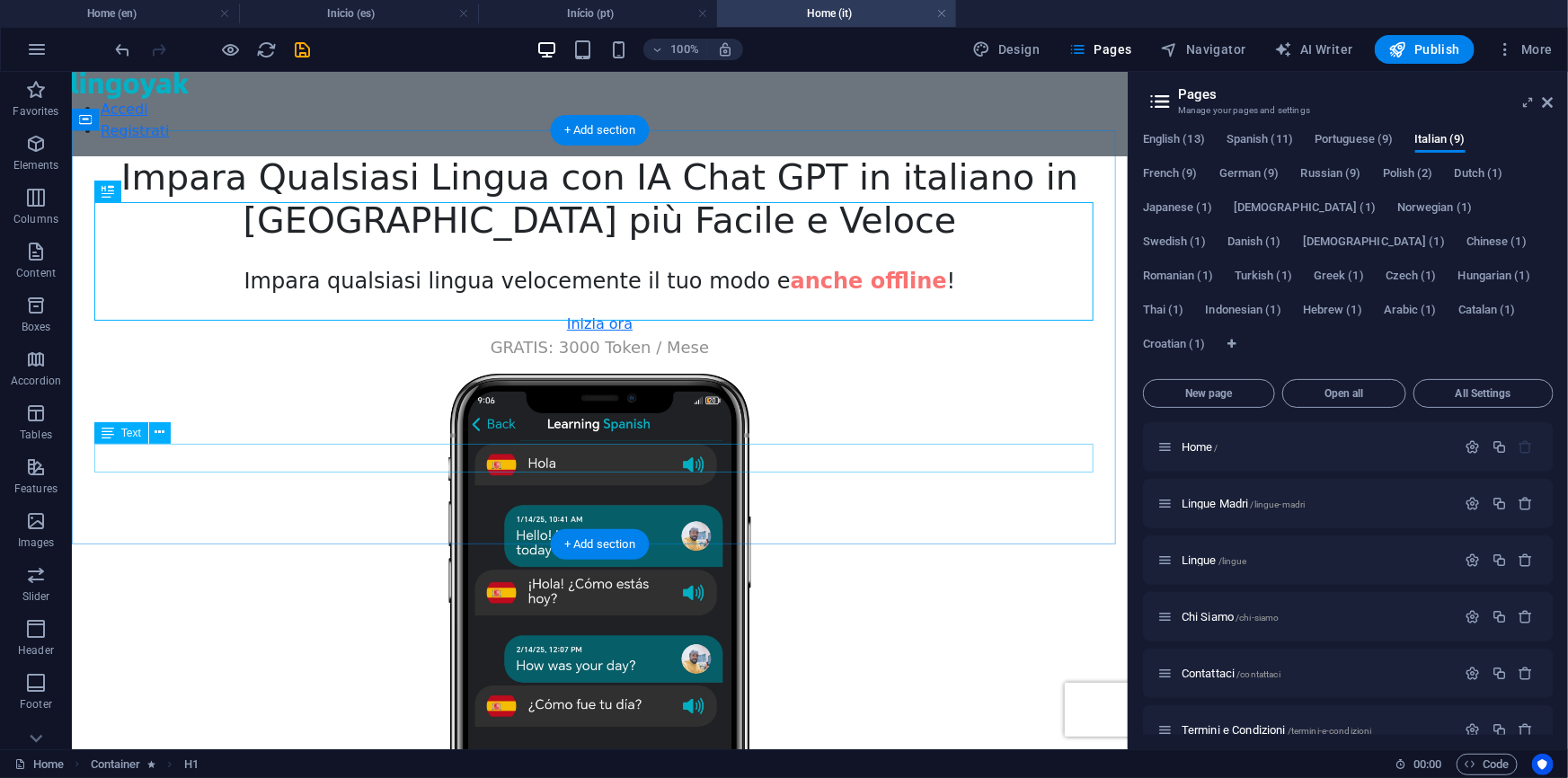
click at [676, 359] on div "GRATIS: 3000 Token / Mese" at bounding box center [599, 346] width 1056 height 24
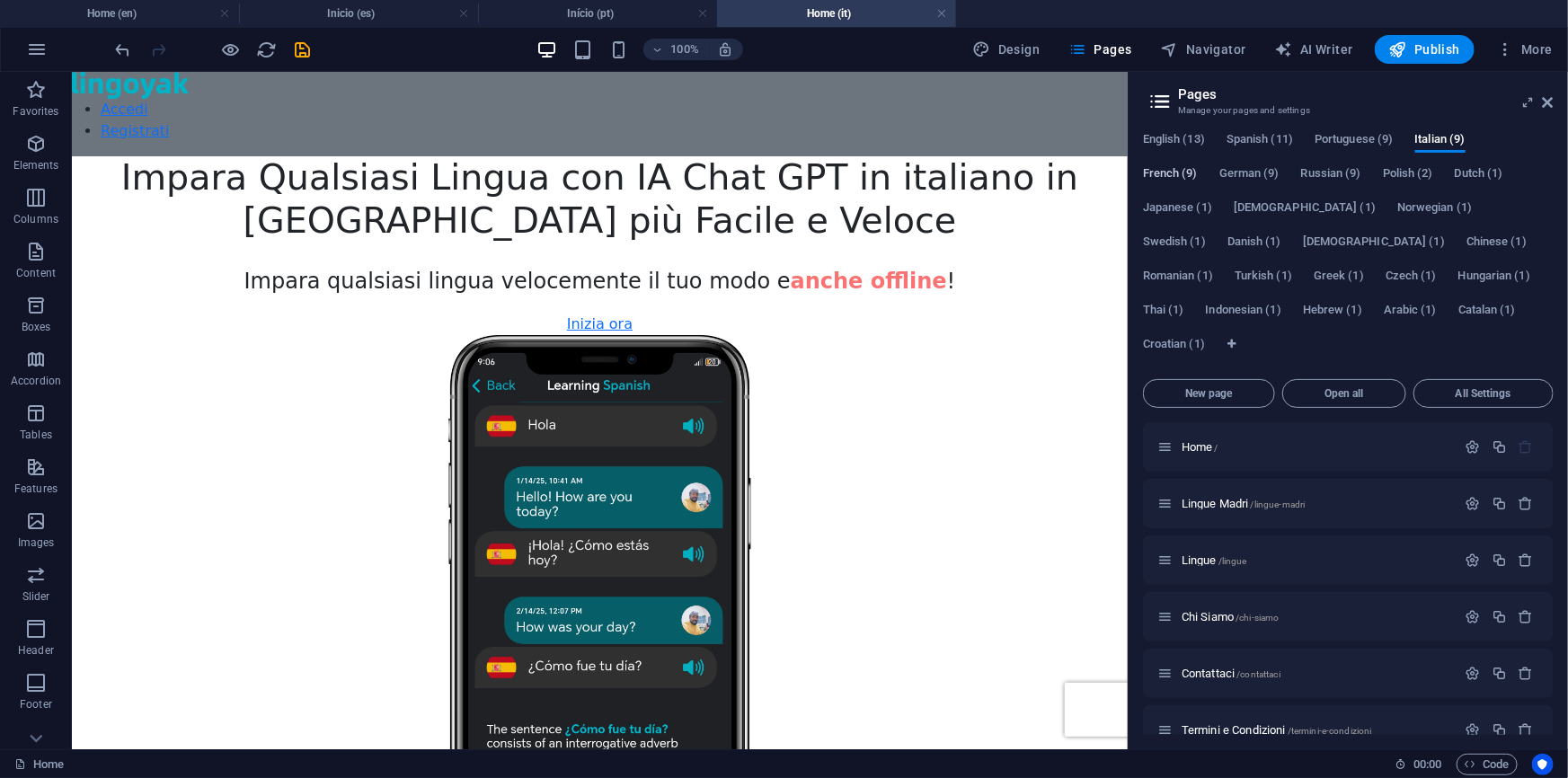
click at [1161, 176] on span "French (9)" at bounding box center [1170, 176] width 54 height 25
click at [1214, 442] on span "Accueil /" at bounding box center [1203, 447] width 44 height 14
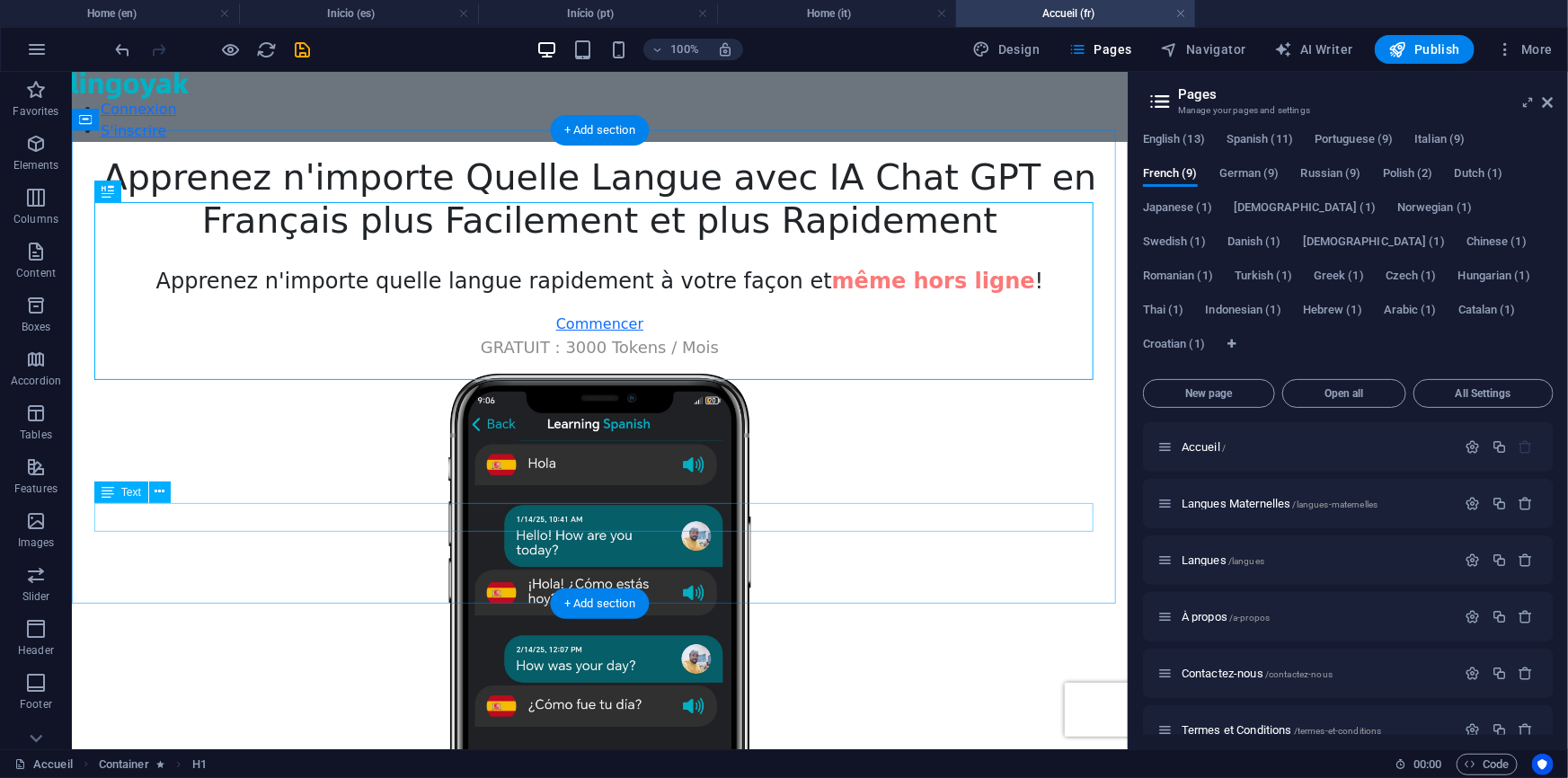
click at [626, 359] on div "GRATUIT : 3000 Tokens / Mois" at bounding box center [599, 346] width 1056 height 24
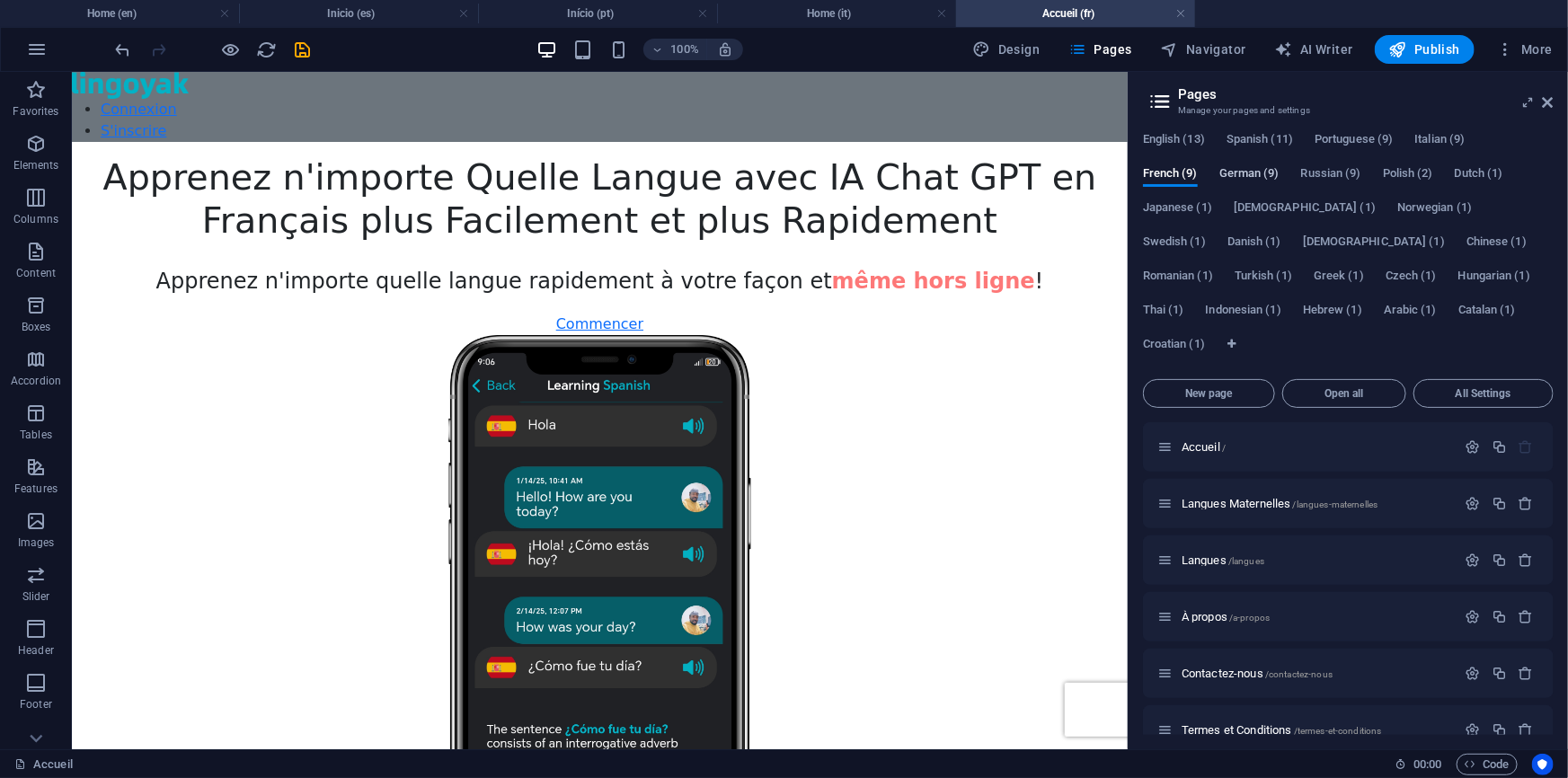
click at [1241, 176] on span "German (9)" at bounding box center [1250, 176] width 60 height 25
click at [1204, 444] on span "Startseite /" at bounding box center [1210, 447] width 56 height 14
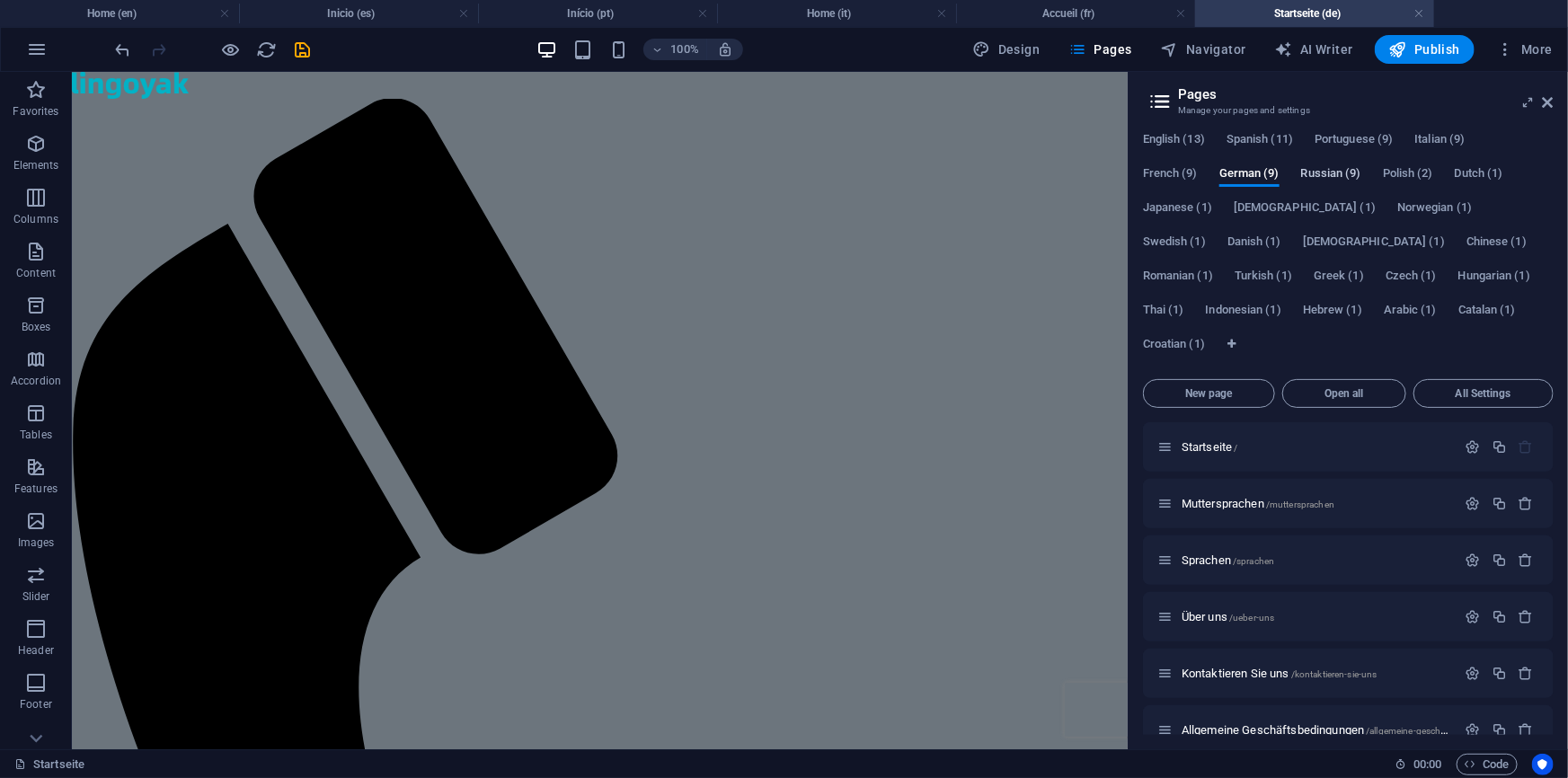
click at [1331, 177] on span "Russian (9)" at bounding box center [1331, 176] width 60 height 25
click at [1211, 444] on span "Главная /" at bounding box center [1207, 447] width 51 height 14
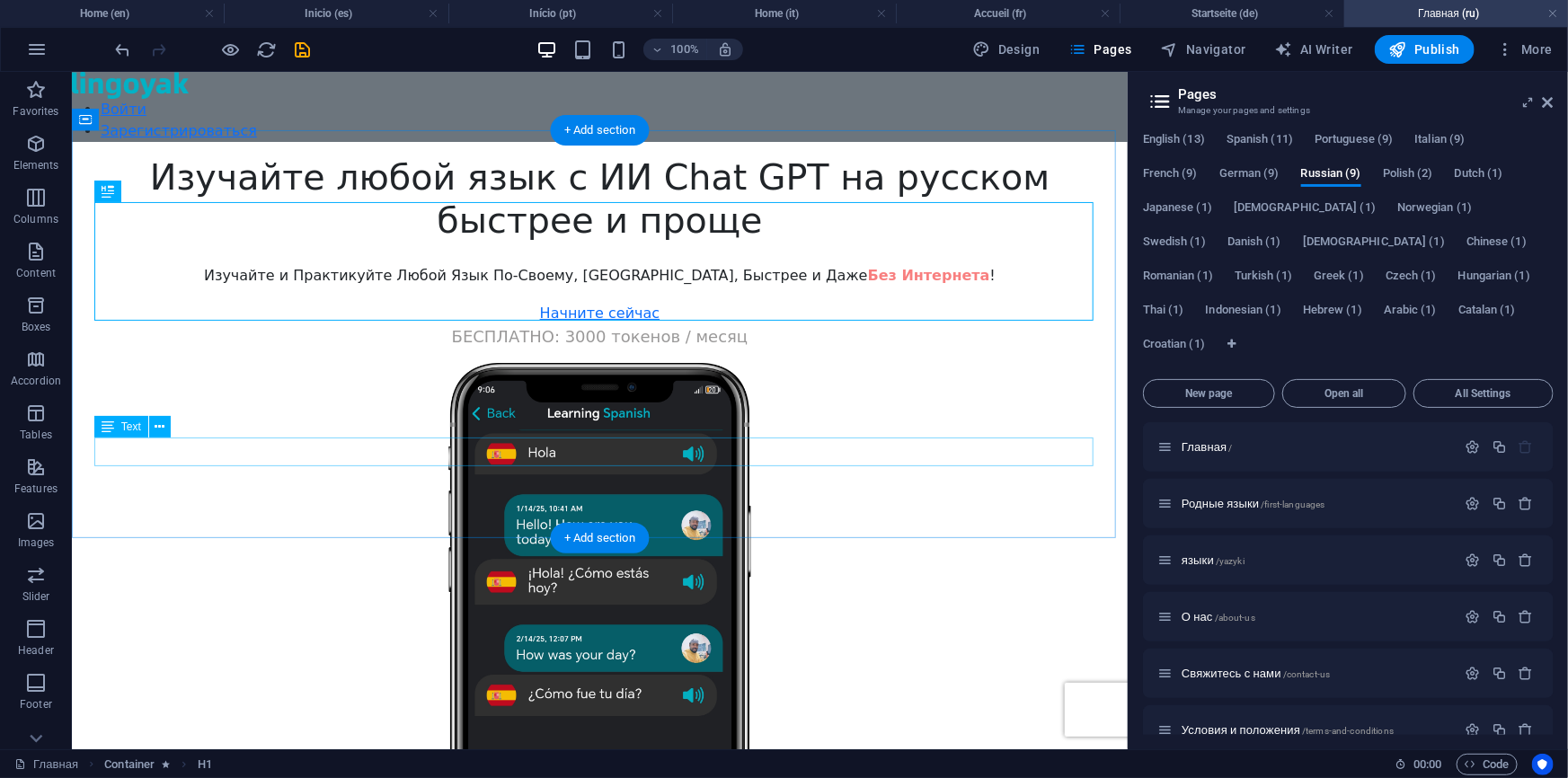
click at [607, 347] on div "БЕСПЛАТНО: 3000 токенов / месяц" at bounding box center [599, 335] width 1056 height 24
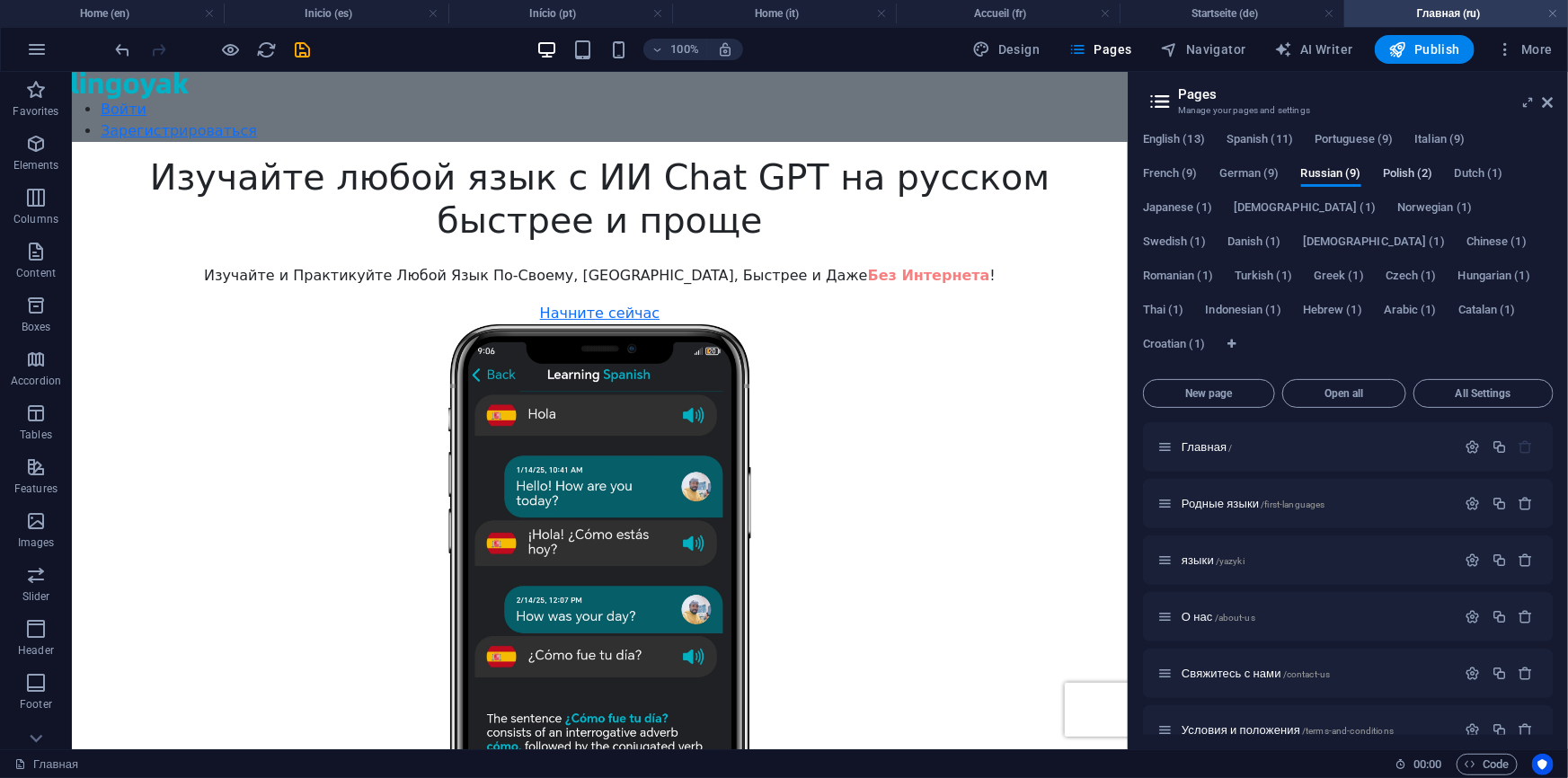
click at [1419, 172] on span "Polish (2)" at bounding box center [1408, 176] width 50 height 25
click at [1198, 444] on span "Home /" at bounding box center [1200, 447] width 37 height 14
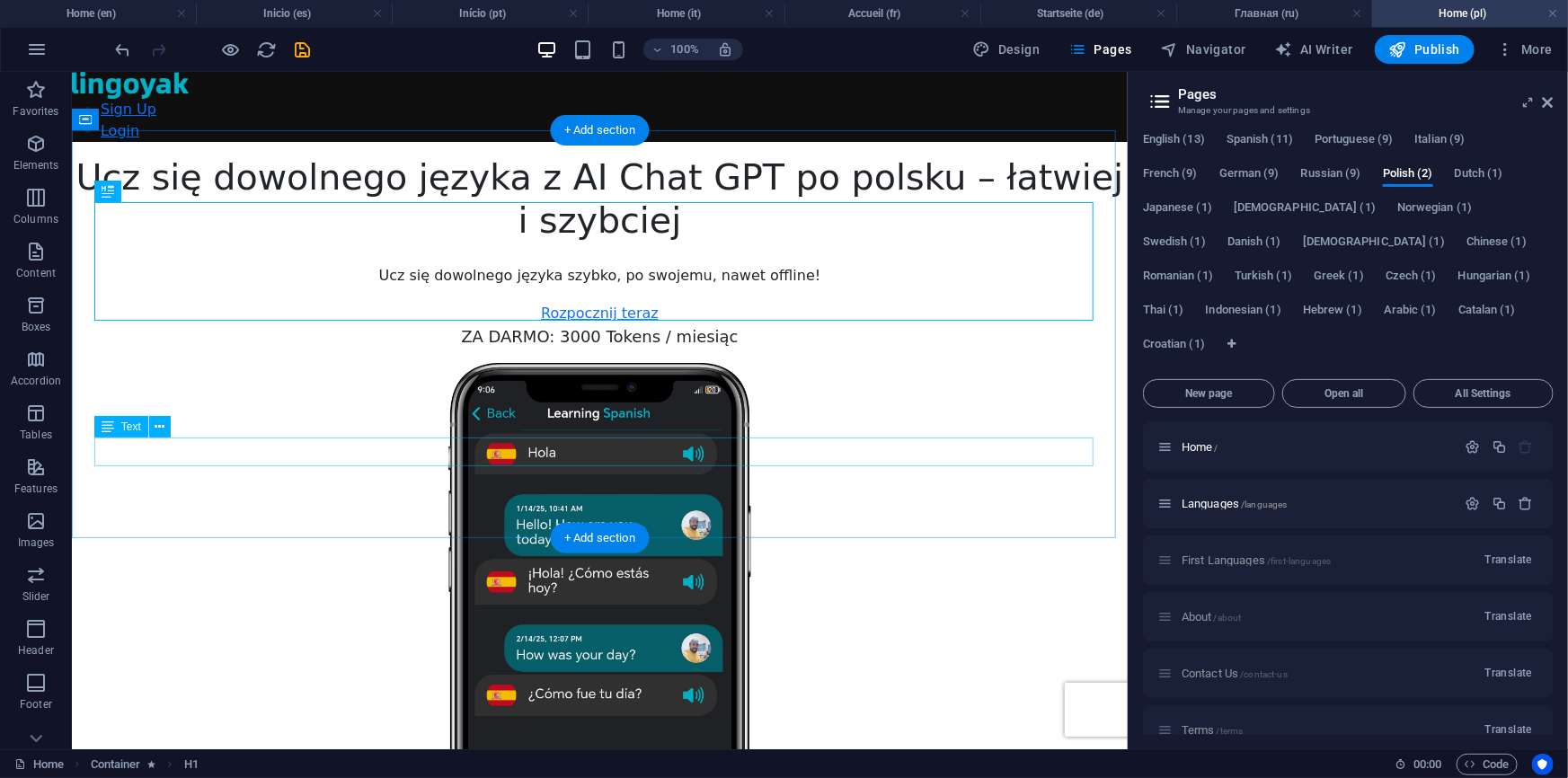
click at [713, 347] on div "ZA DARMO: 3000 Tokens / miesiąc" at bounding box center [599, 335] width 1056 height 24
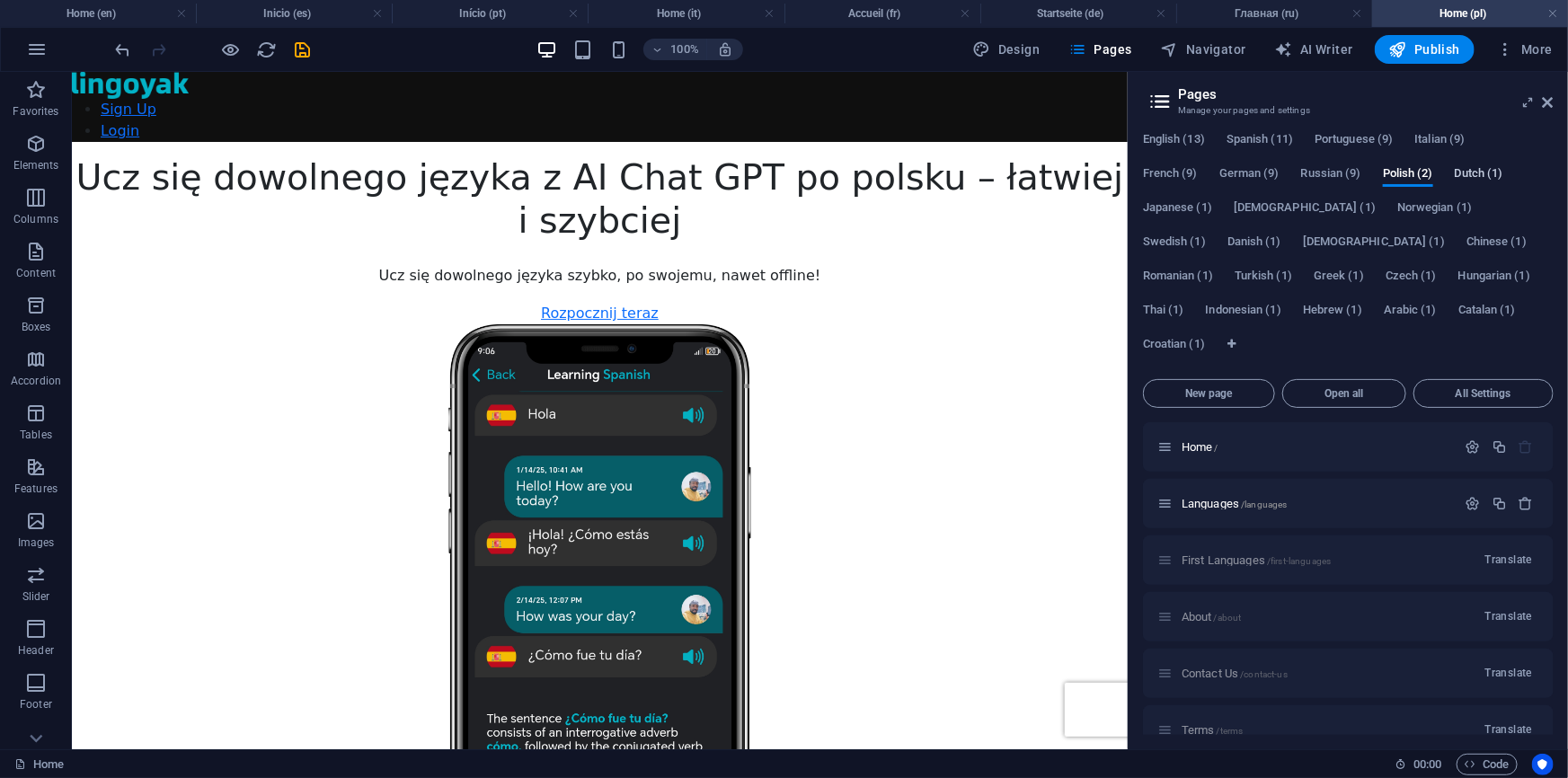
click at [1492, 179] on span "Dutch (1)" at bounding box center [1479, 176] width 49 height 25
click at [1204, 444] on span "Home /" at bounding box center [1200, 447] width 37 height 14
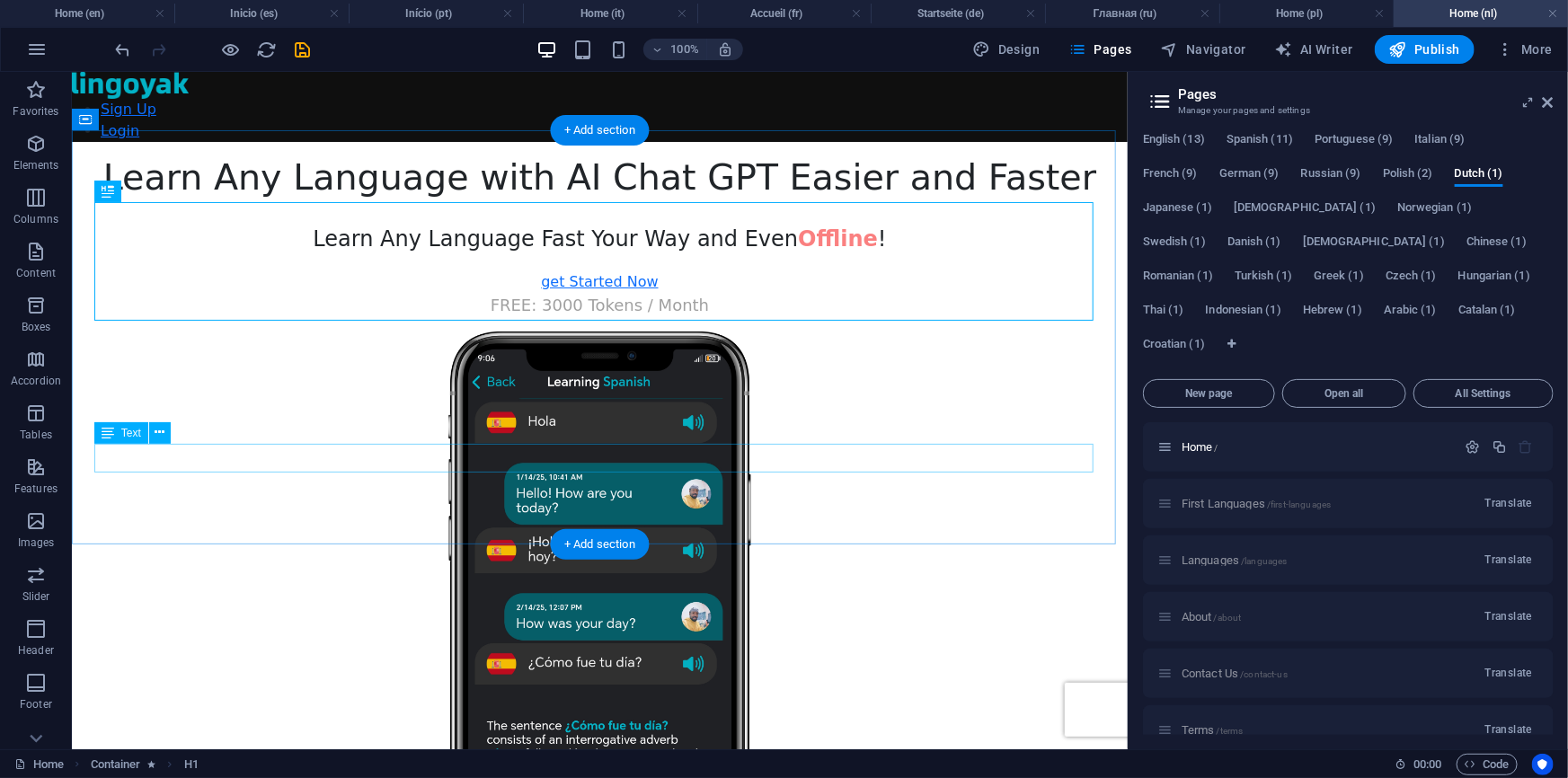
click at [644, 316] on div "FREE: 3000 Tokens / Month" at bounding box center [599, 304] width 1056 height 24
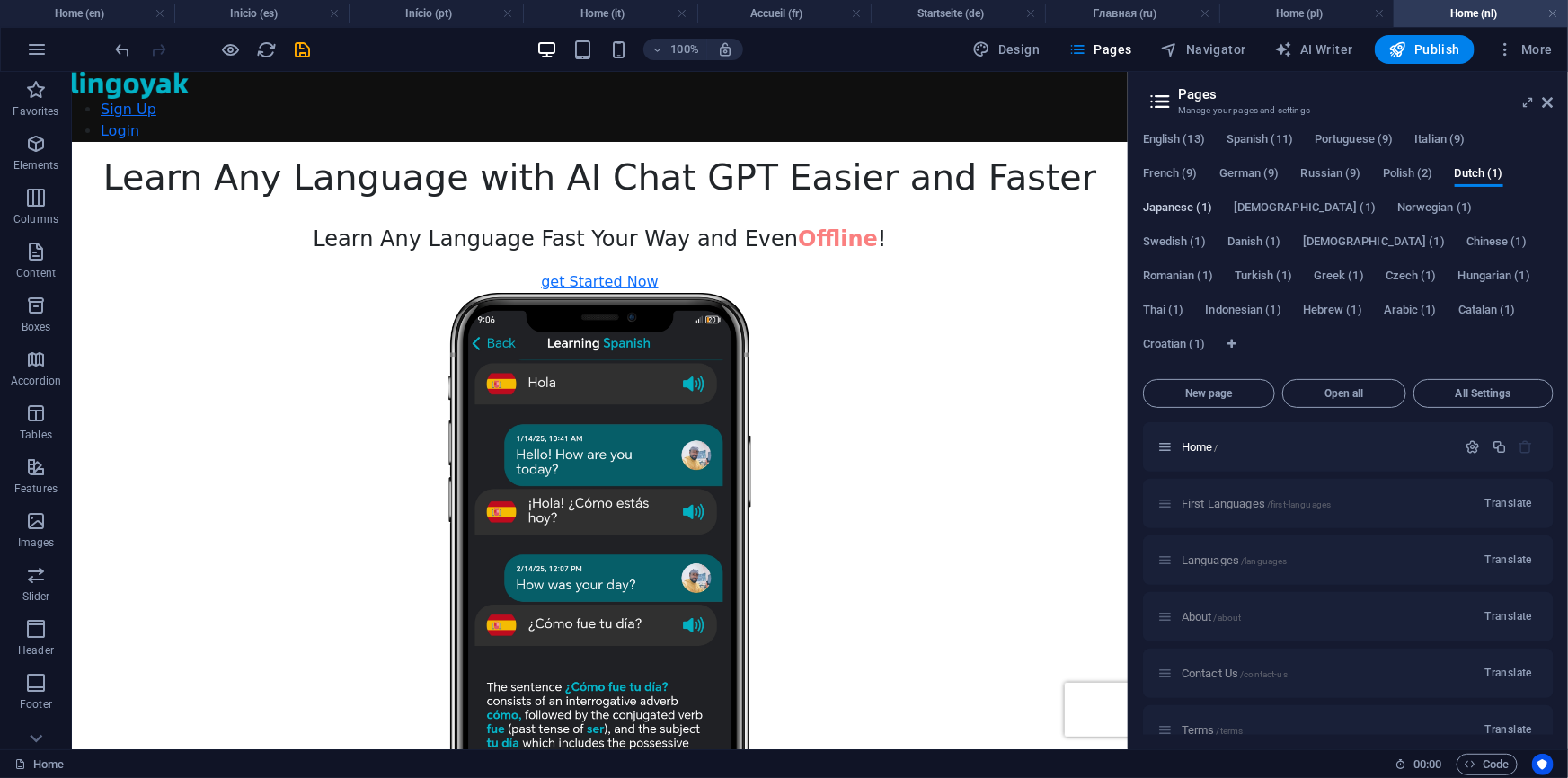
click at [1183, 205] on span "Japanese (1)" at bounding box center [1177, 210] width 69 height 25
click at [1205, 445] on span "Home /" at bounding box center [1200, 447] width 37 height 14
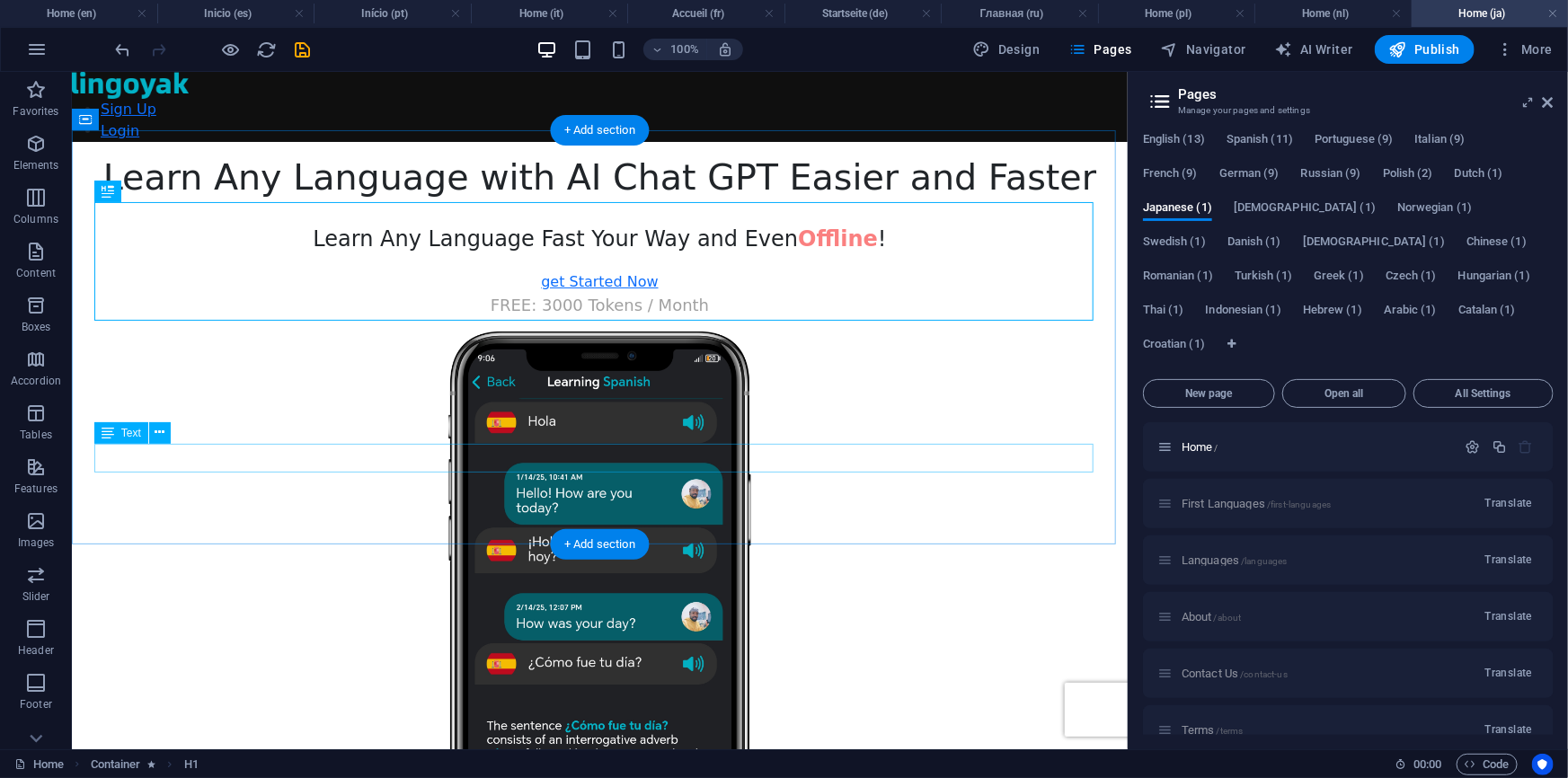
click at [638, 316] on div "FREE: 3000 Tokens / Month" at bounding box center [599, 304] width 1056 height 24
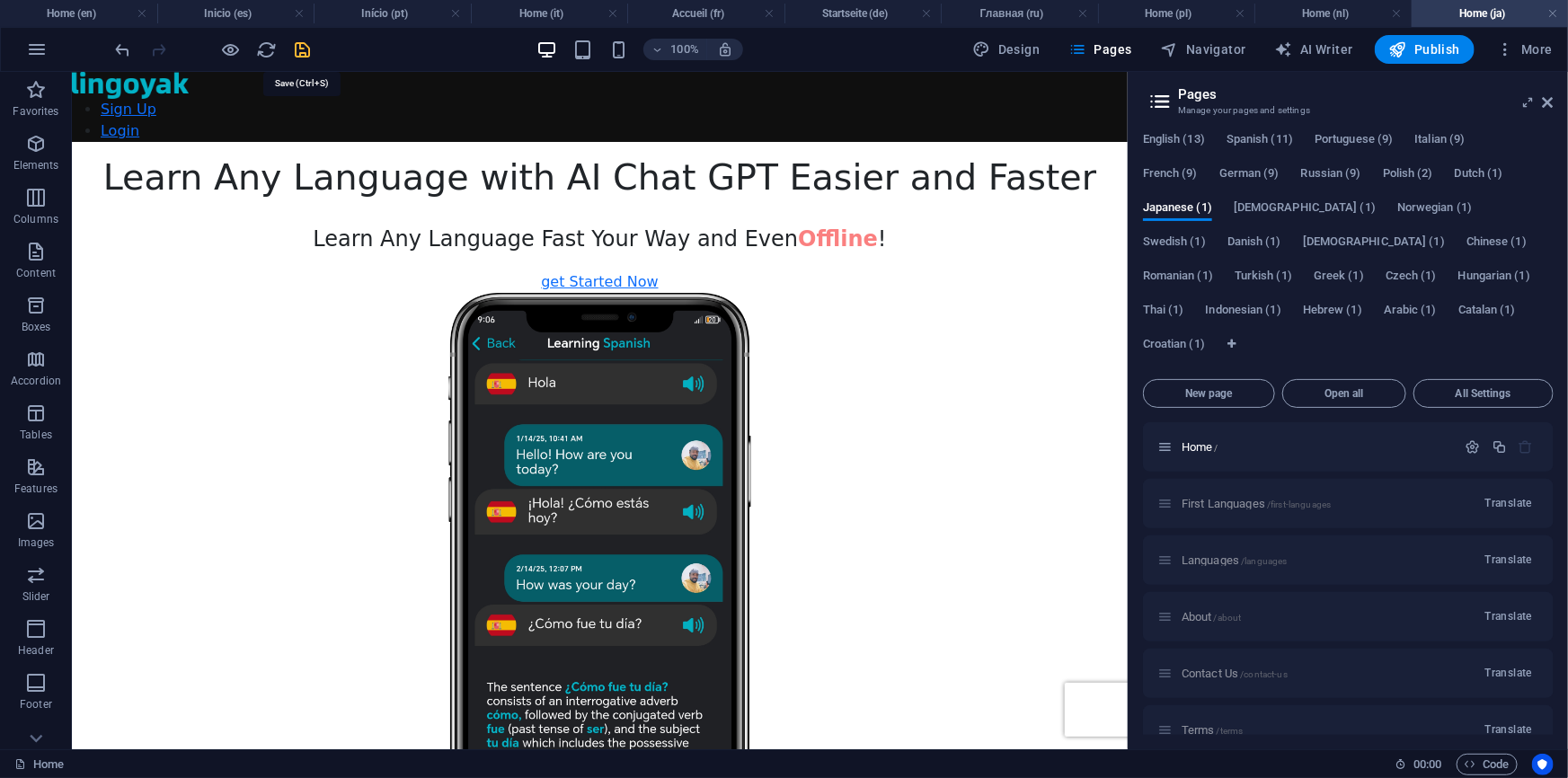
drag, startPoint x: 304, startPoint y: 46, endPoint x: 603, endPoint y: 63, distance: 299.5
click at [304, 46] on icon "save" at bounding box center [303, 49] width 20 height 20
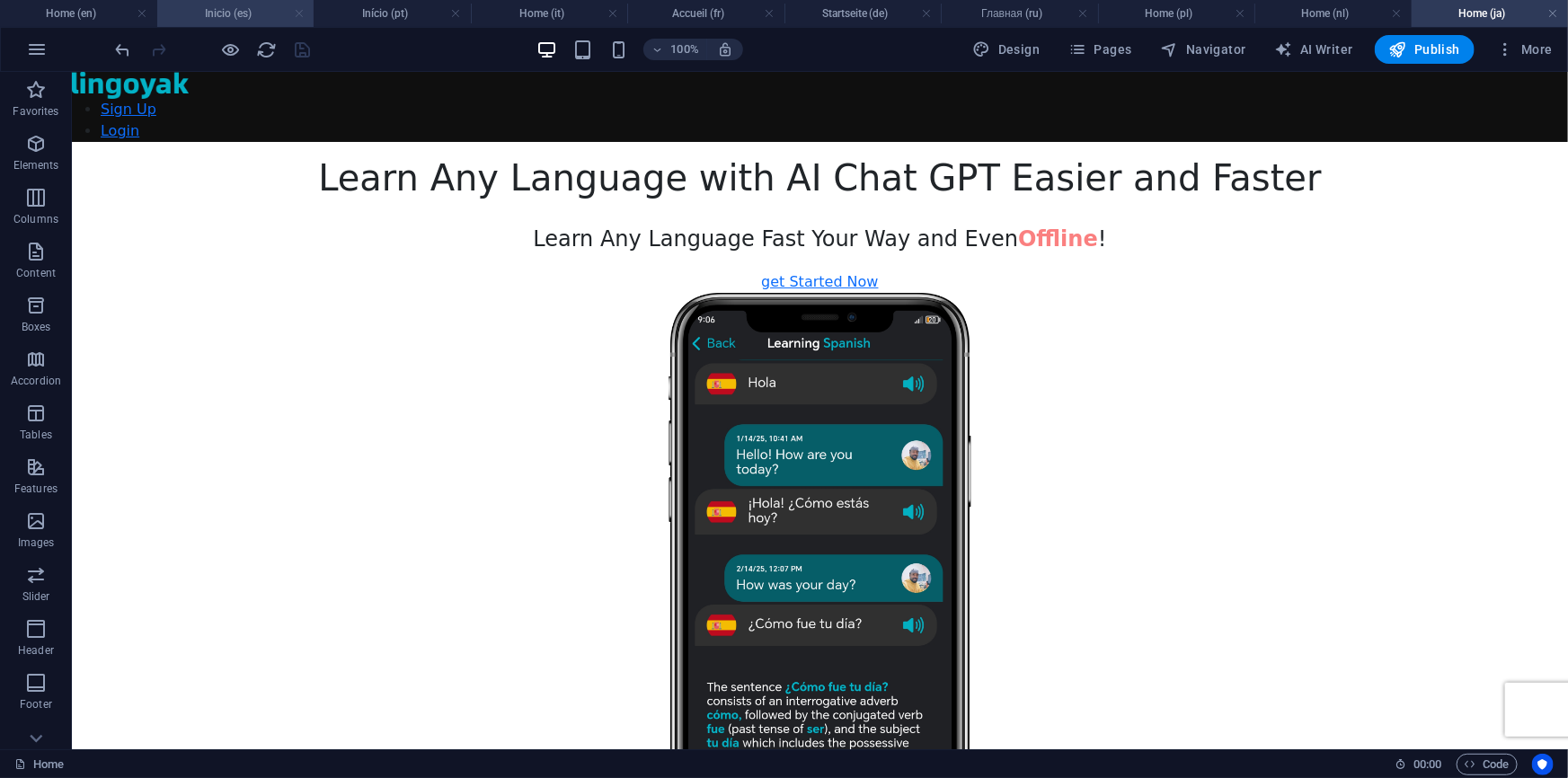
click at [301, 11] on link at bounding box center [299, 15] width 11 height 17
click at [313, 11] on h4 "Início (pt)" at bounding box center [392, 14] width 157 height 19
click at [471, 11] on h4 "Home (it)" at bounding box center [549, 14] width 157 height 19
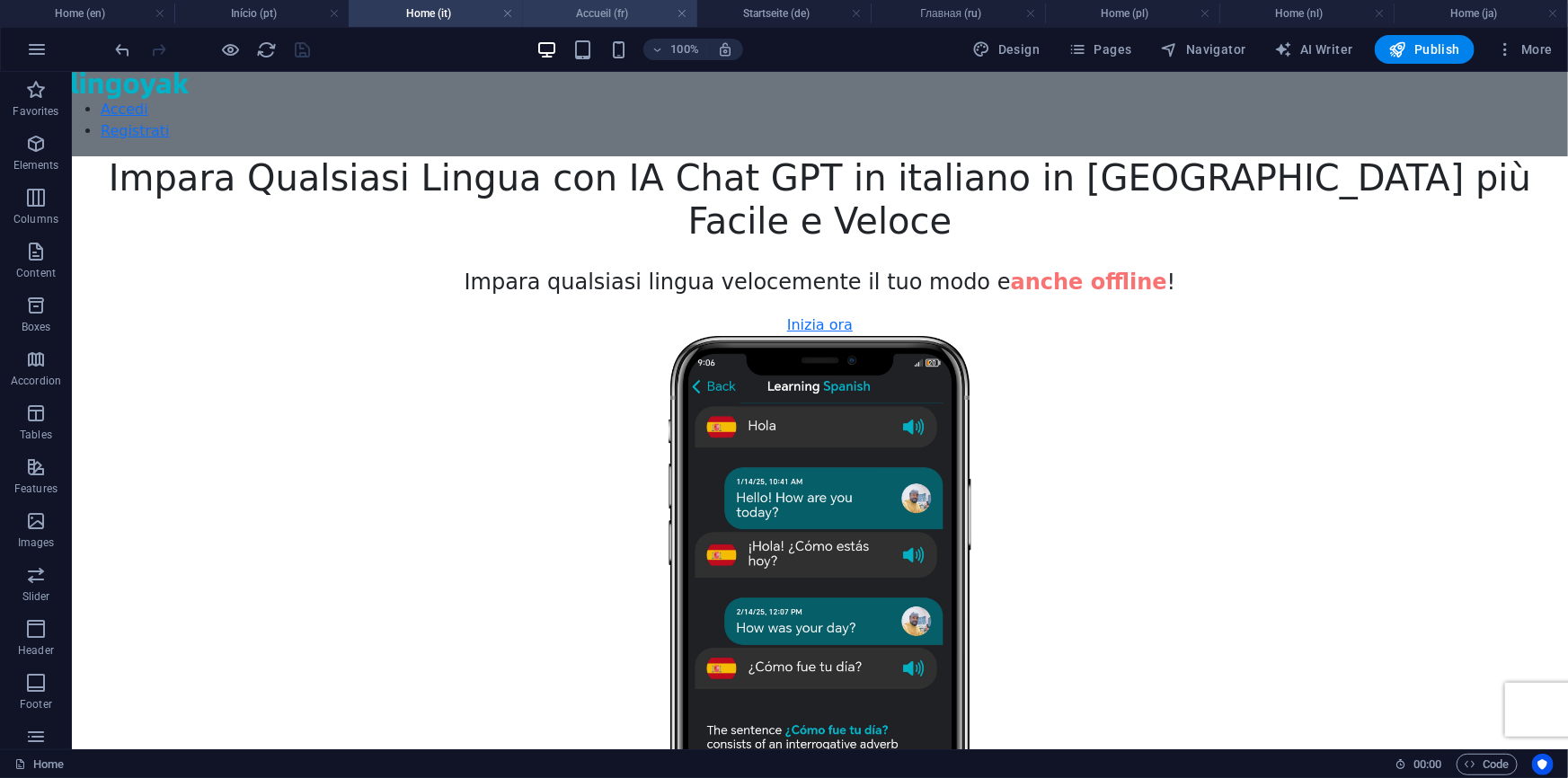
click at [613, 12] on h4 "Accueil (fr)" at bounding box center [610, 14] width 175 height 19
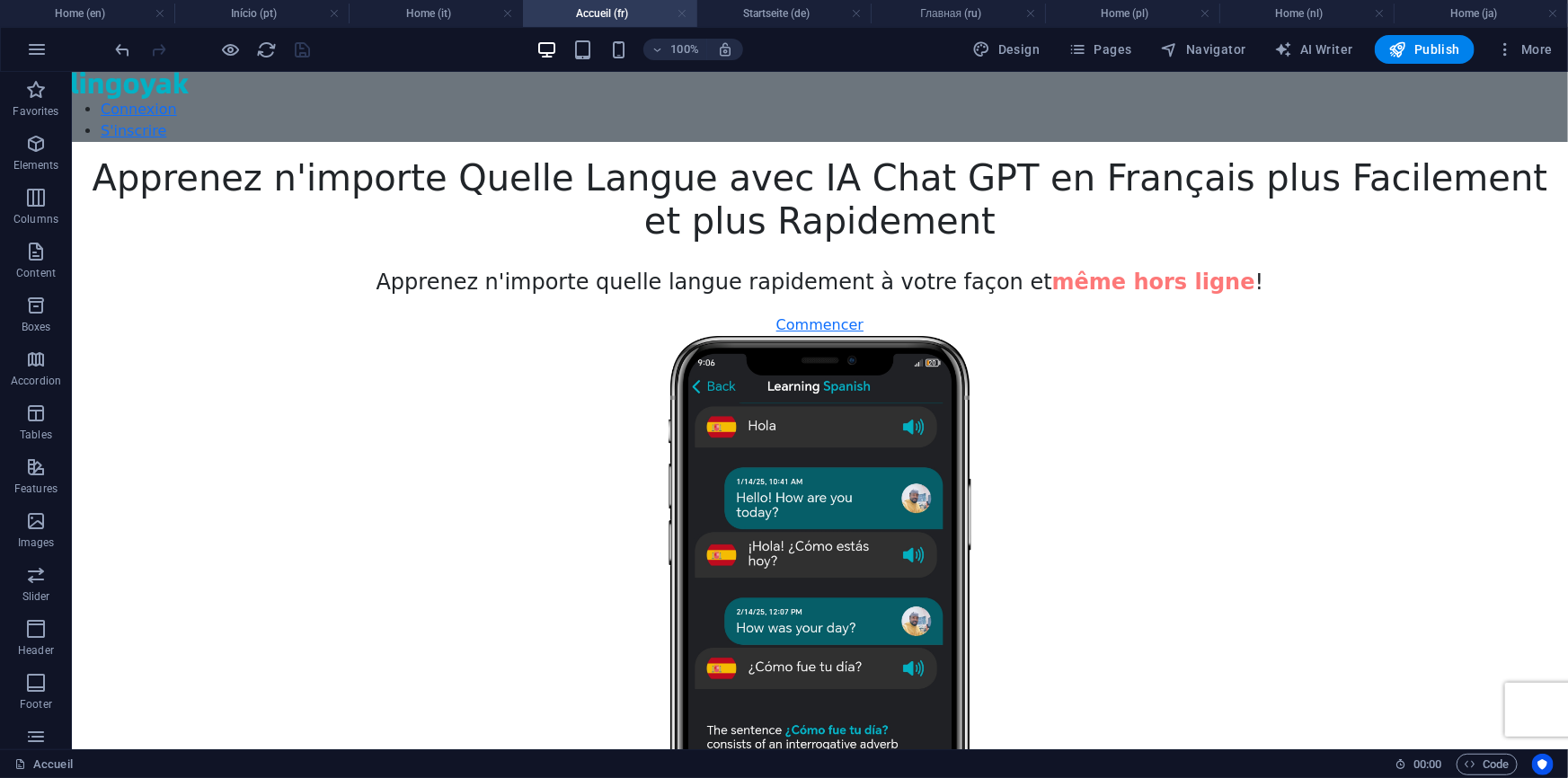
click at [678, 11] on link at bounding box center [681, 15] width 11 height 17
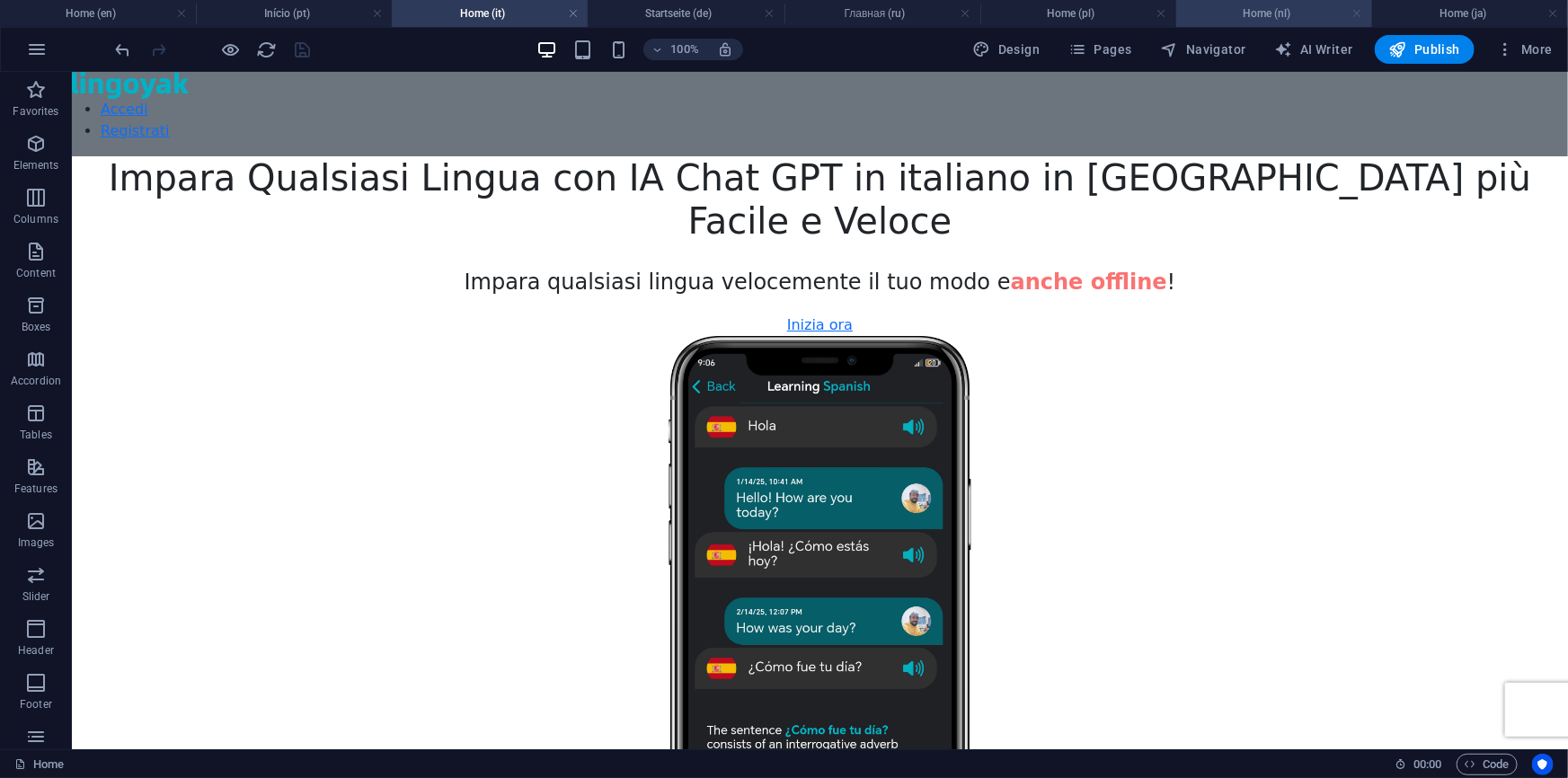
click at [1356, 8] on link at bounding box center [1357, 15] width 11 height 17
click at [1552, 11] on link at bounding box center [1553, 15] width 11 height 17
click at [980, 12] on h4 "Главная (ru)" at bounding box center [883, 14] width 196 height 19
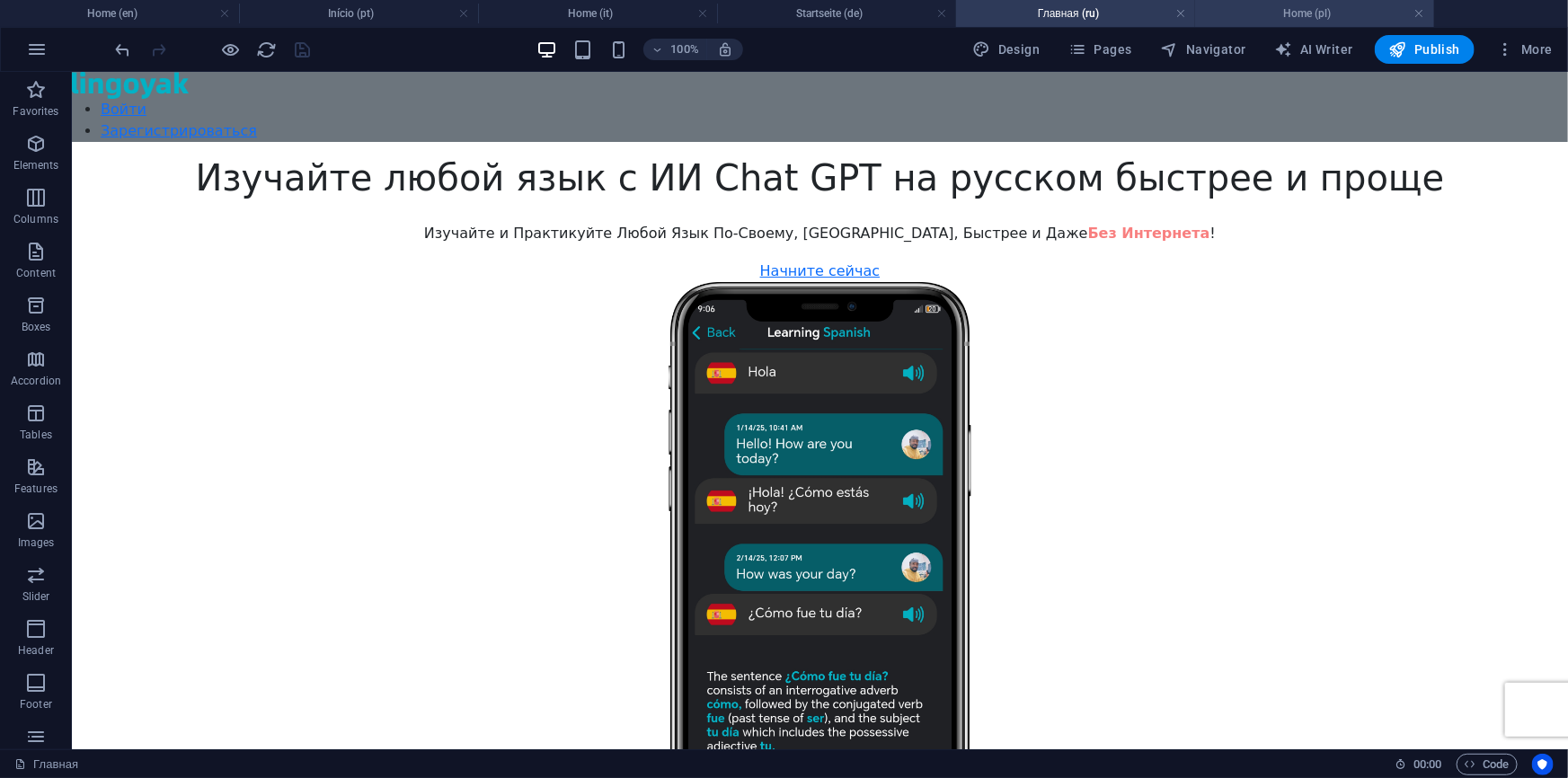
click at [1325, 16] on h4 "Home (pl)" at bounding box center [1315, 14] width 239 height 19
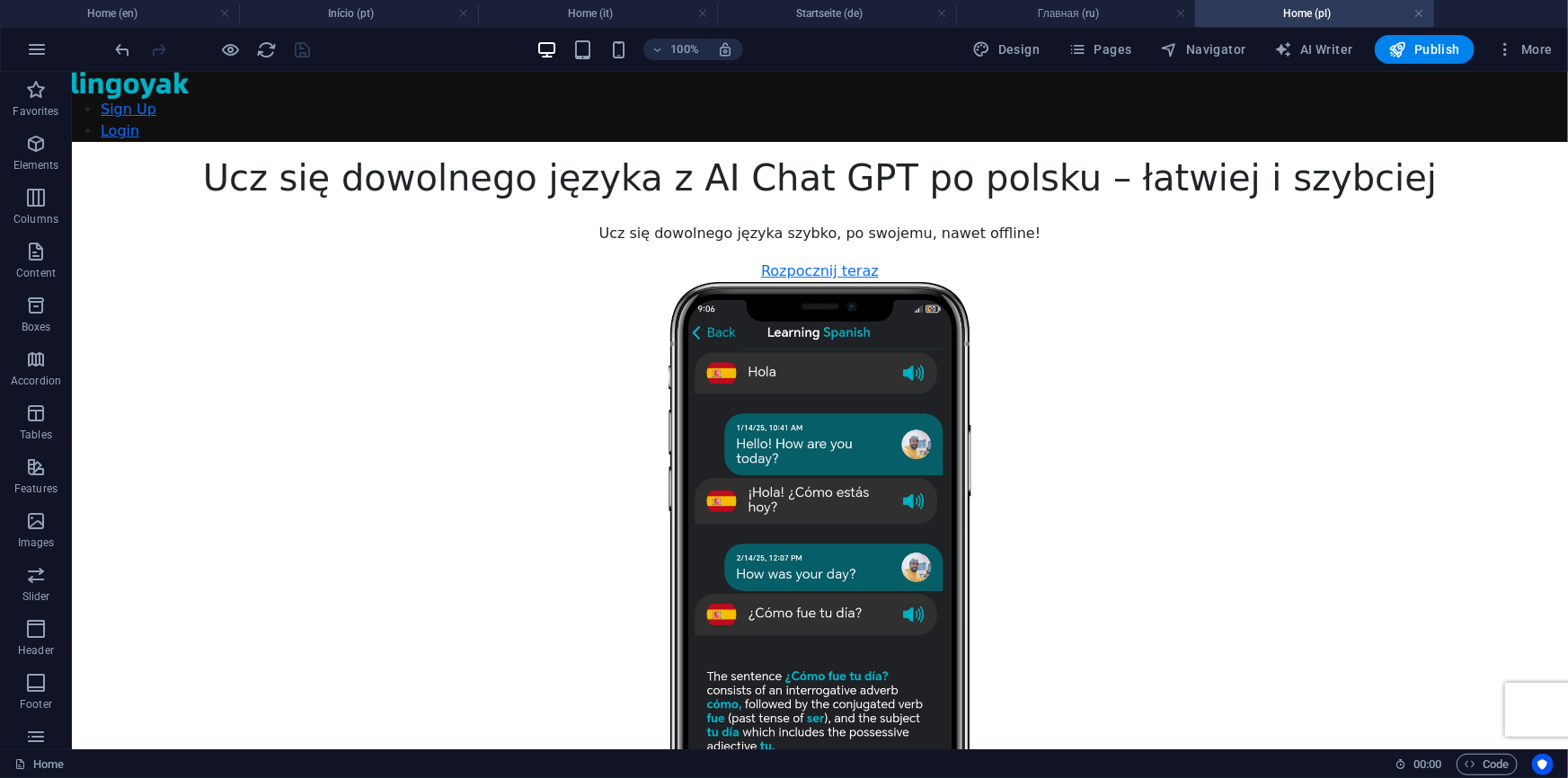
click at [464, 16] on link at bounding box center [463, 15] width 11 height 17
click at [698, 9] on link at bounding box center [702, 15] width 11 height 17
click at [1175, 11] on link at bounding box center [1180, 15] width 11 height 17
click at [935, 9] on ul "Home (en) Startseite (de) Home (pl)" at bounding box center [784, 14] width 1568 height 27
click at [702, 9] on link at bounding box center [702, 15] width 11 height 17
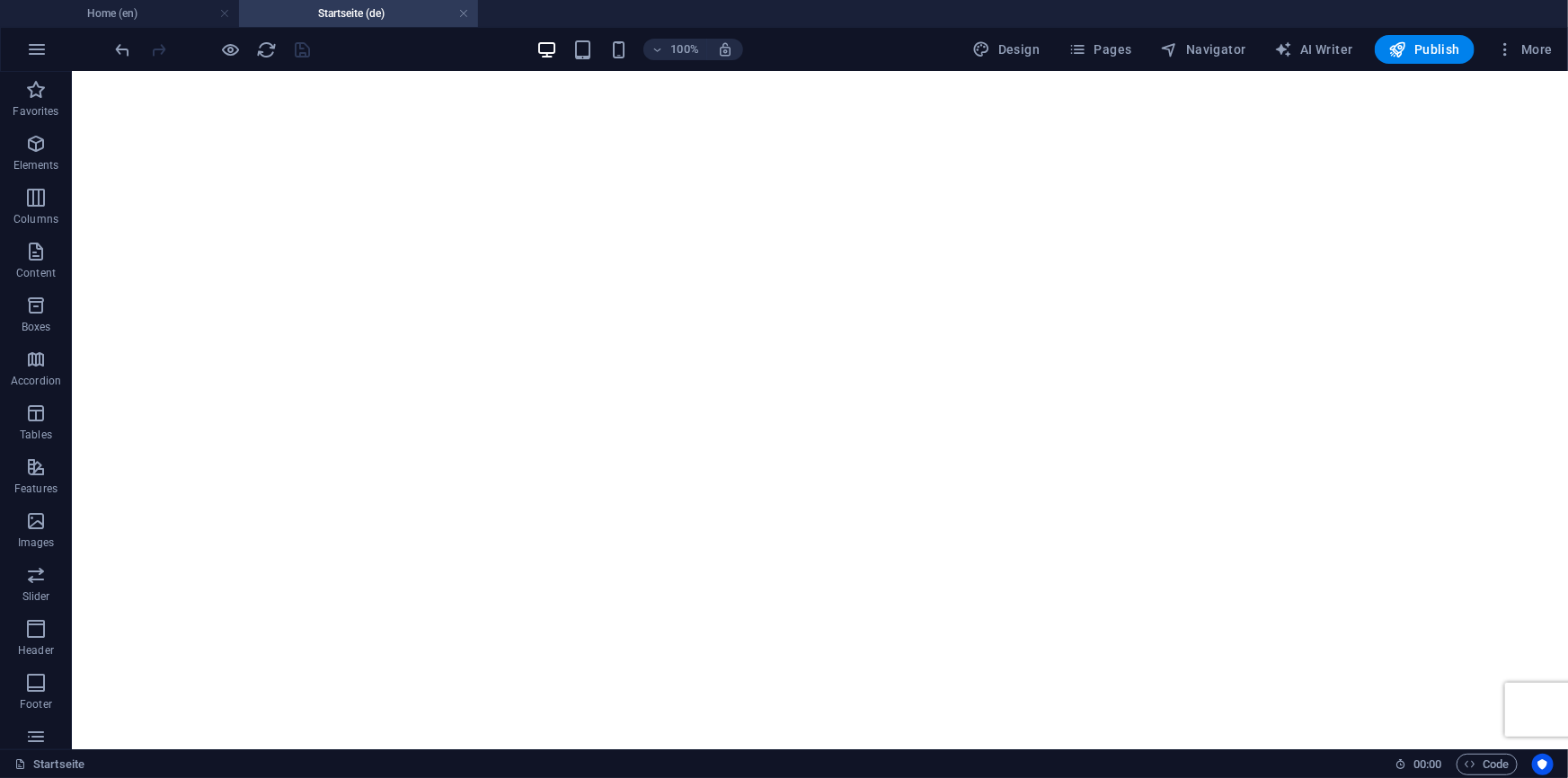
scroll to position [3987, 0]
click at [458, 14] on link at bounding box center [463, 15] width 11 height 17
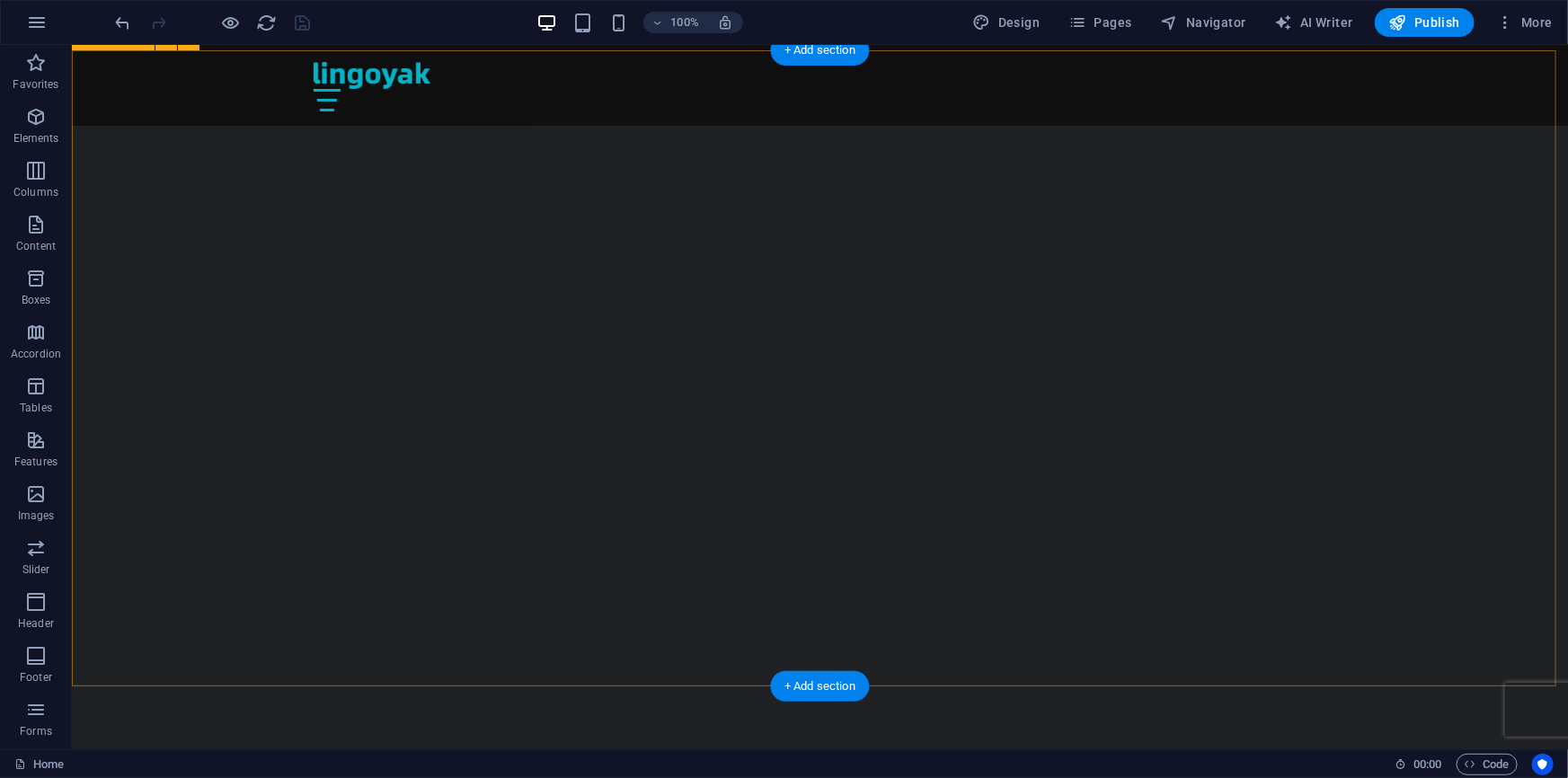
scroll to position [2858, 0]
click at [1509, 24] on icon "button" at bounding box center [1505, 22] width 18 height 18
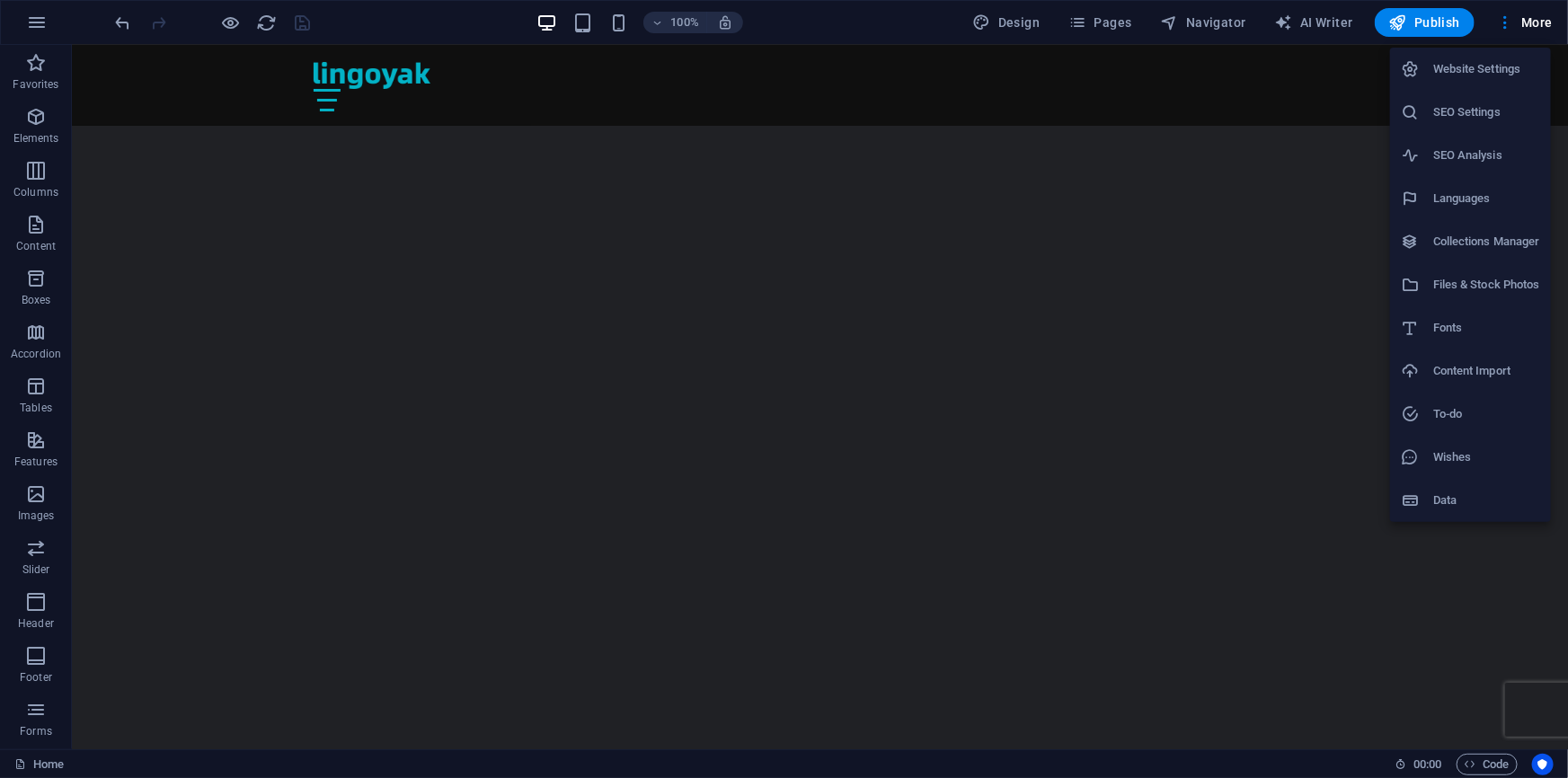
click at [1113, 23] on div at bounding box center [784, 389] width 1568 height 778
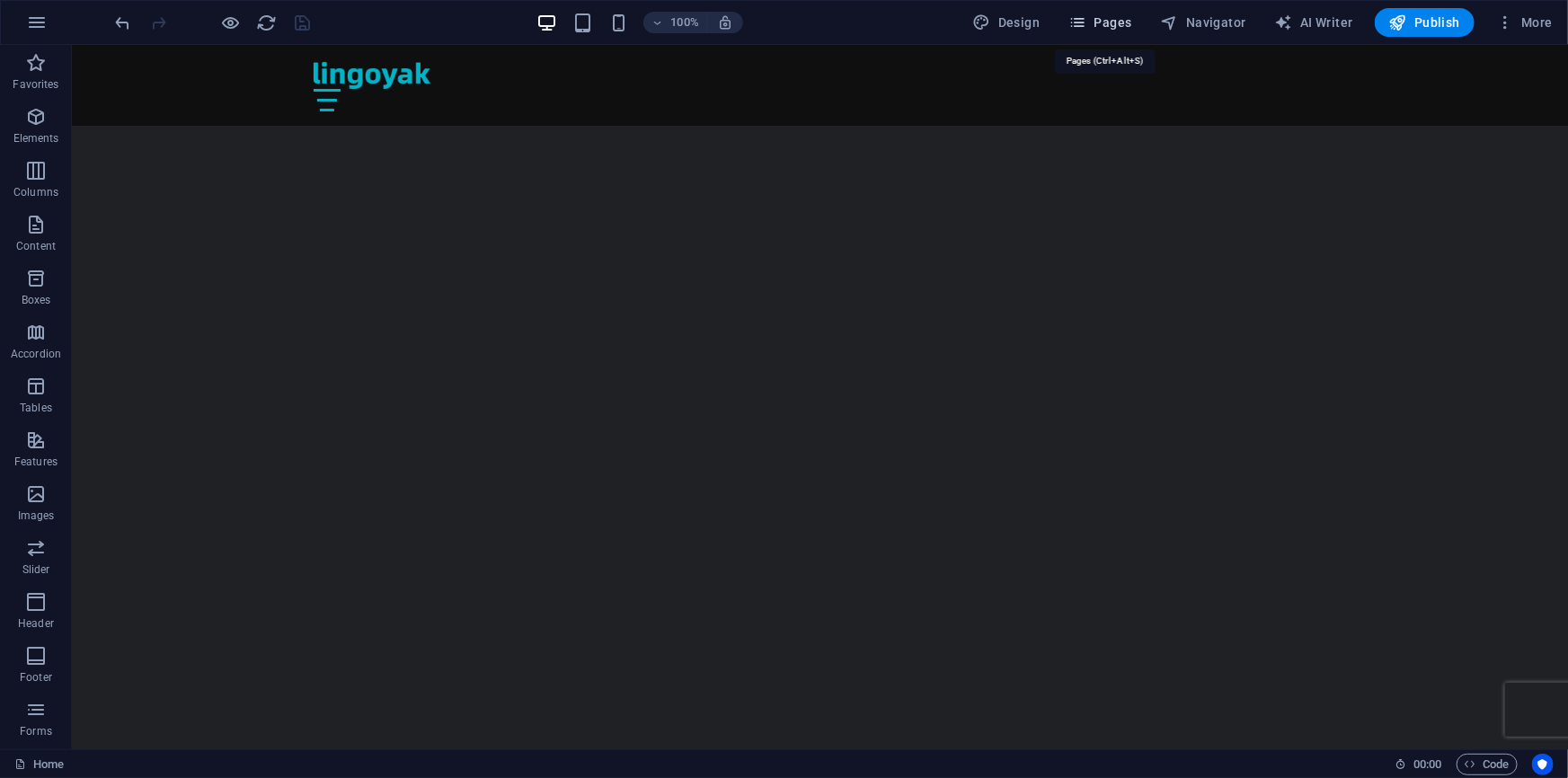
click at [1118, 19] on span "Pages" at bounding box center [1099, 22] width 63 height 18
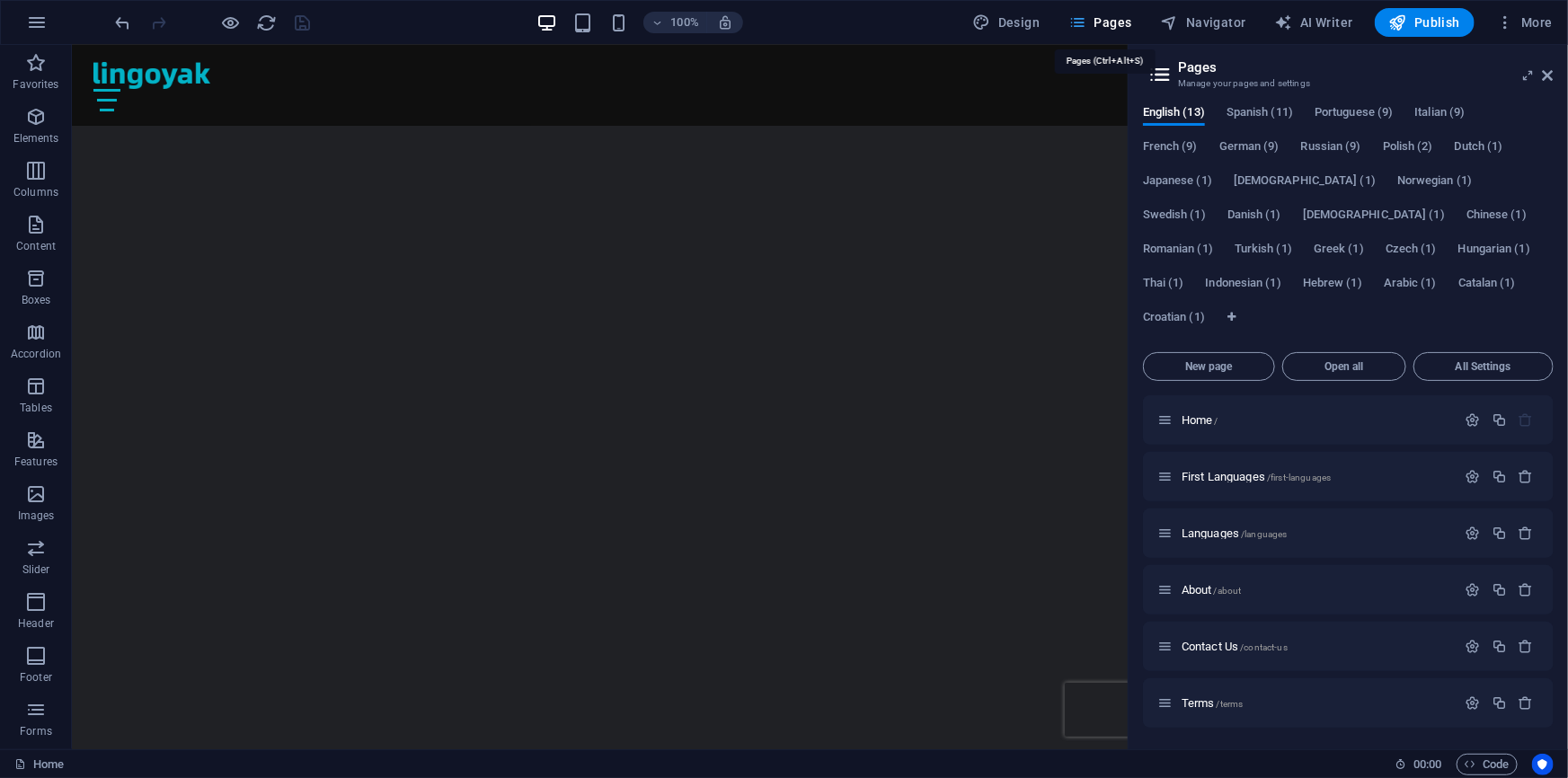
scroll to position [2845, 0]
click at [1488, 147] on span "Dutch (1)" at bounding box center [1479, 148] width 49 height 25
click at [1211, 413] on span "Home /" at bounding box center [1200, 420] width 37 height 14
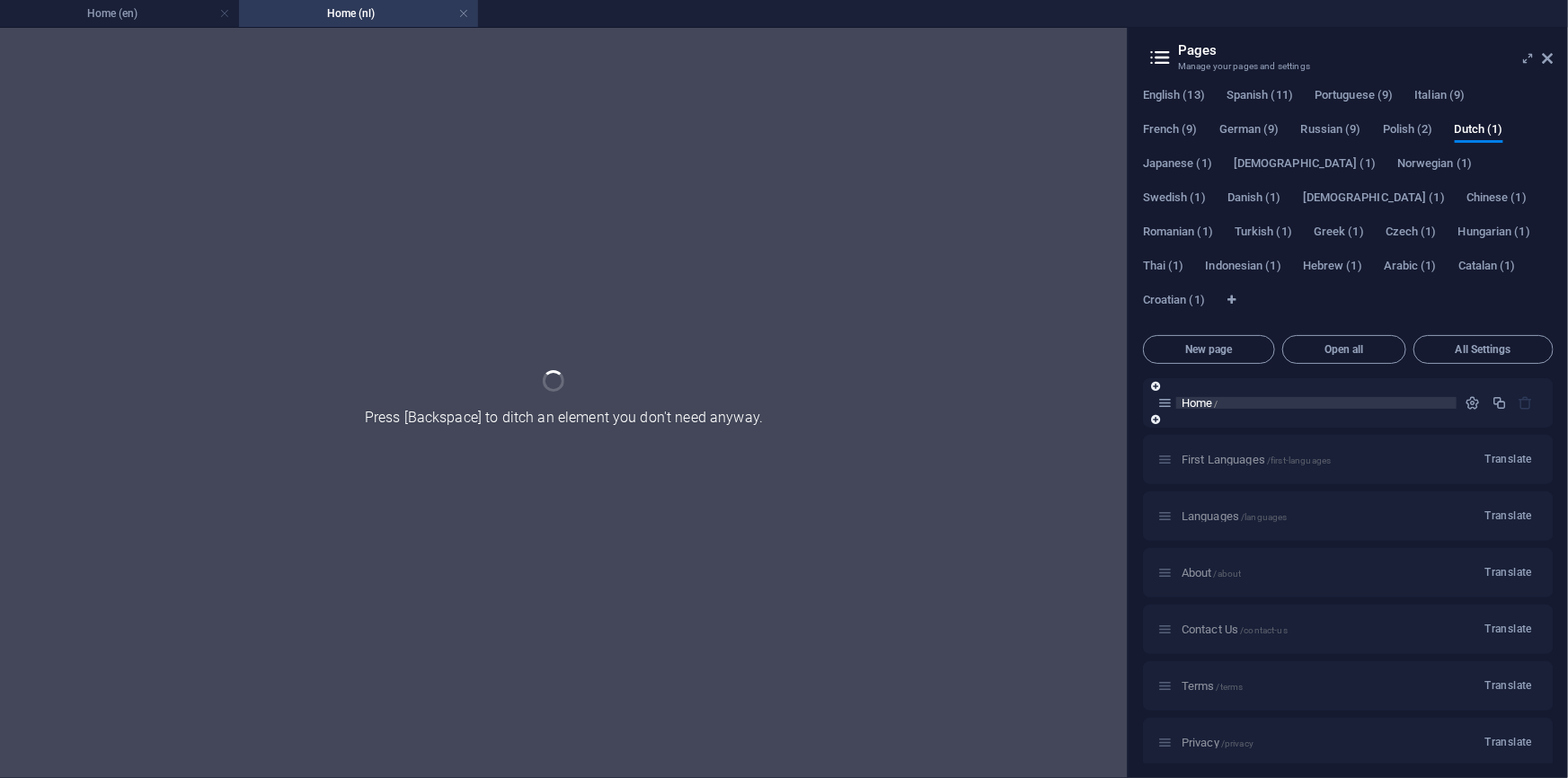
scroll to position [0, 0]
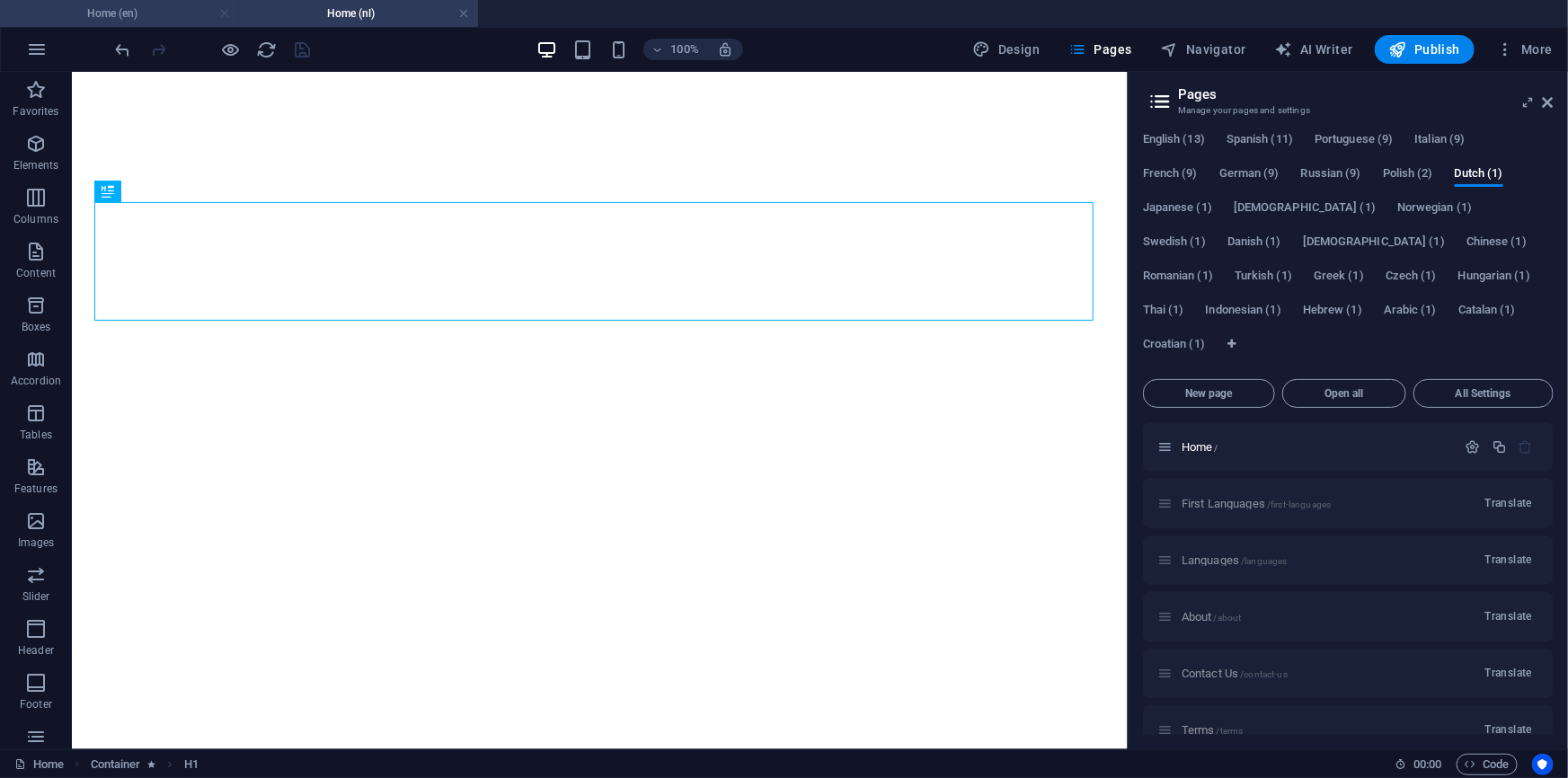
click at [228, 9] on link at bounding box center [224, 15] width 11 height 17
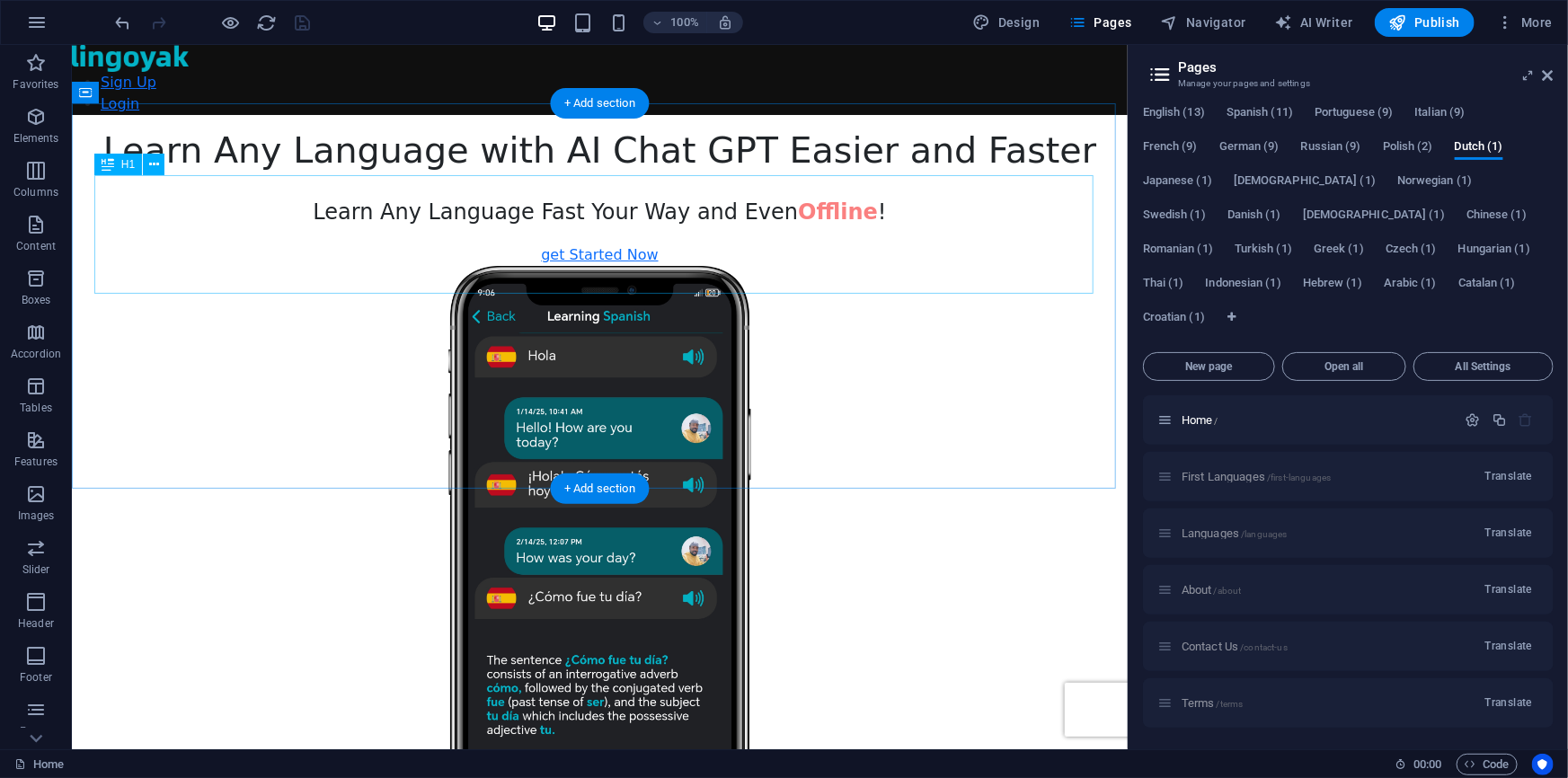
click at [813, 172] on div "Learn Any Language with AI Chat GPT Easier and Faster" at bounding box center [599, 149] width 1056 height 43
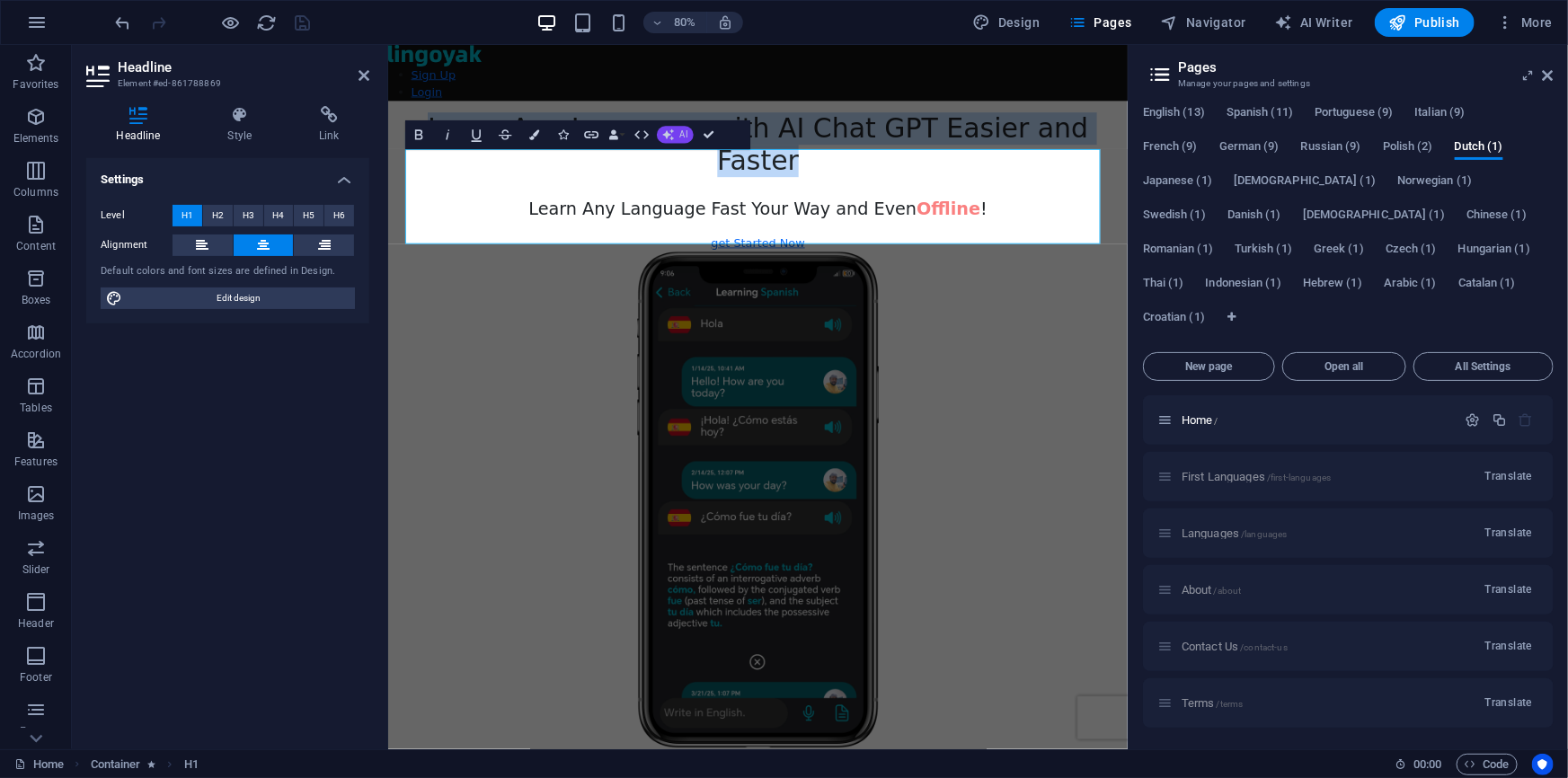
click at [683, 130] on span "AI" at bounding box center [684, 134] width 8 height 9
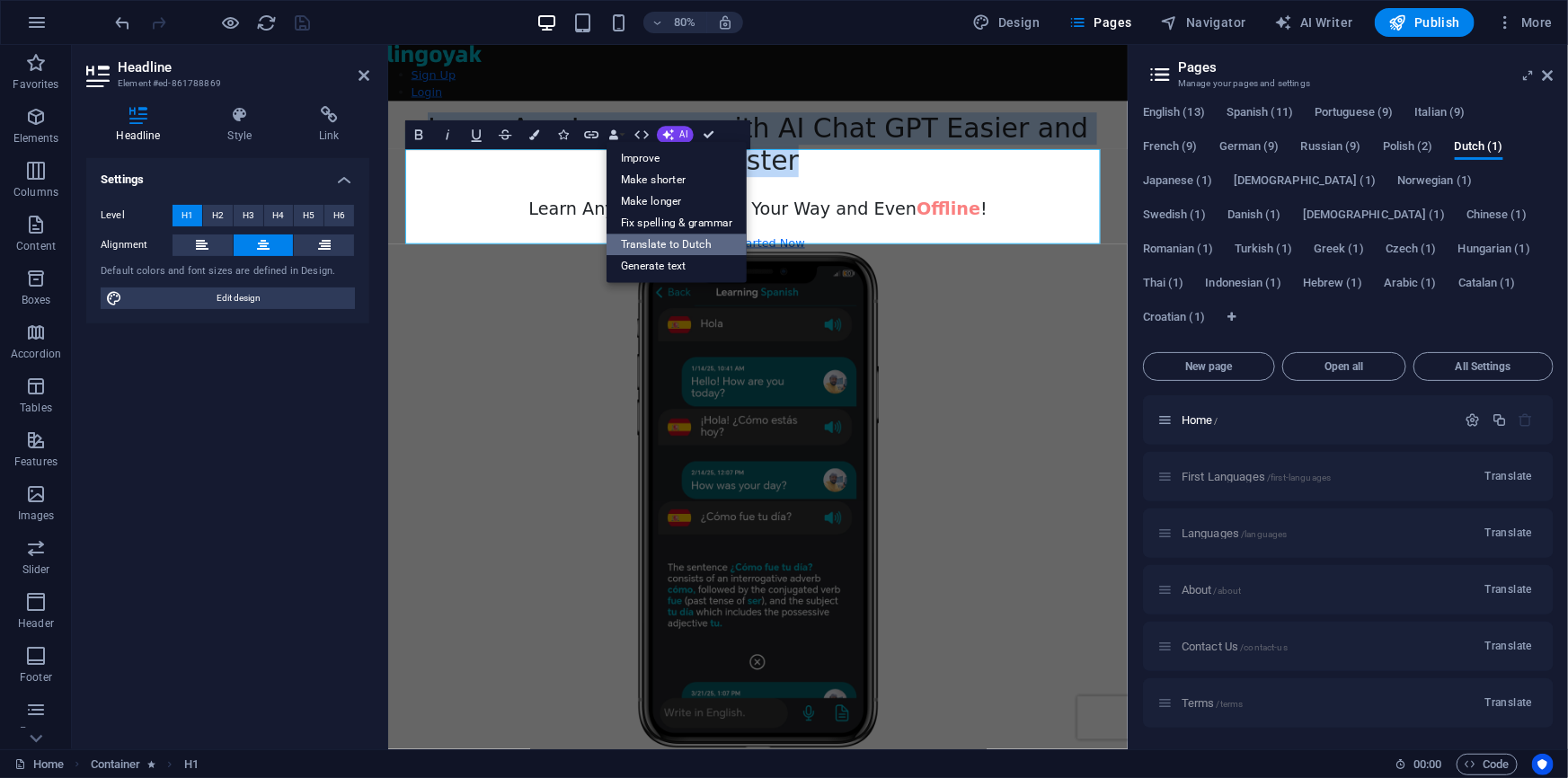
click at [702, 246] on link "Translate to Dutch" at bounding box center [676, 244] width 140 height 21
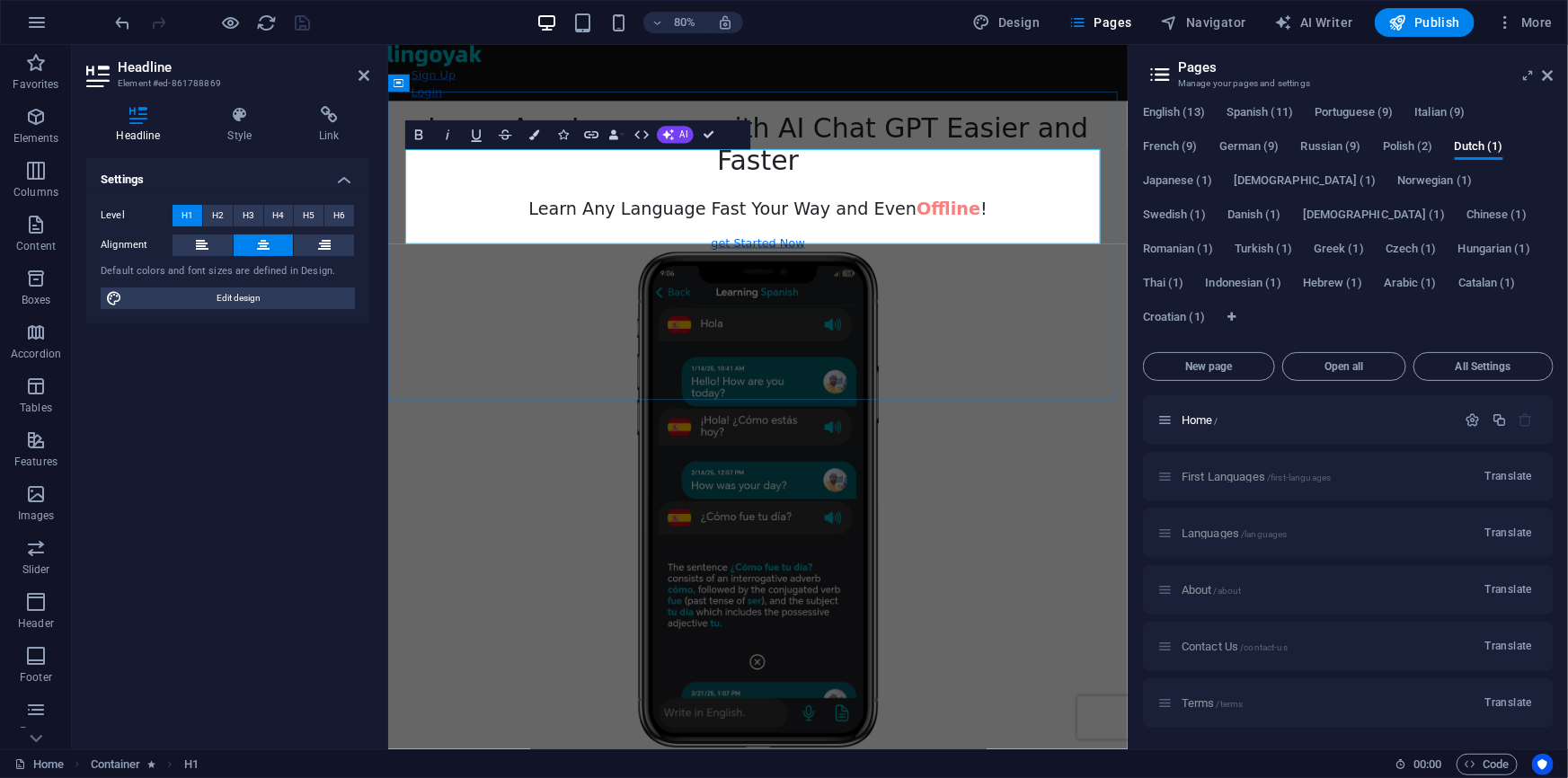
click at [947, 209] on span "Learn Any Language with AI Chat GPT Easier and Faster" at bounding box center [849, 168] width 826 height 80
click at [1287, 113] on span "Spanish (11)" at bounding box center [1259, 114] width 67 height 25
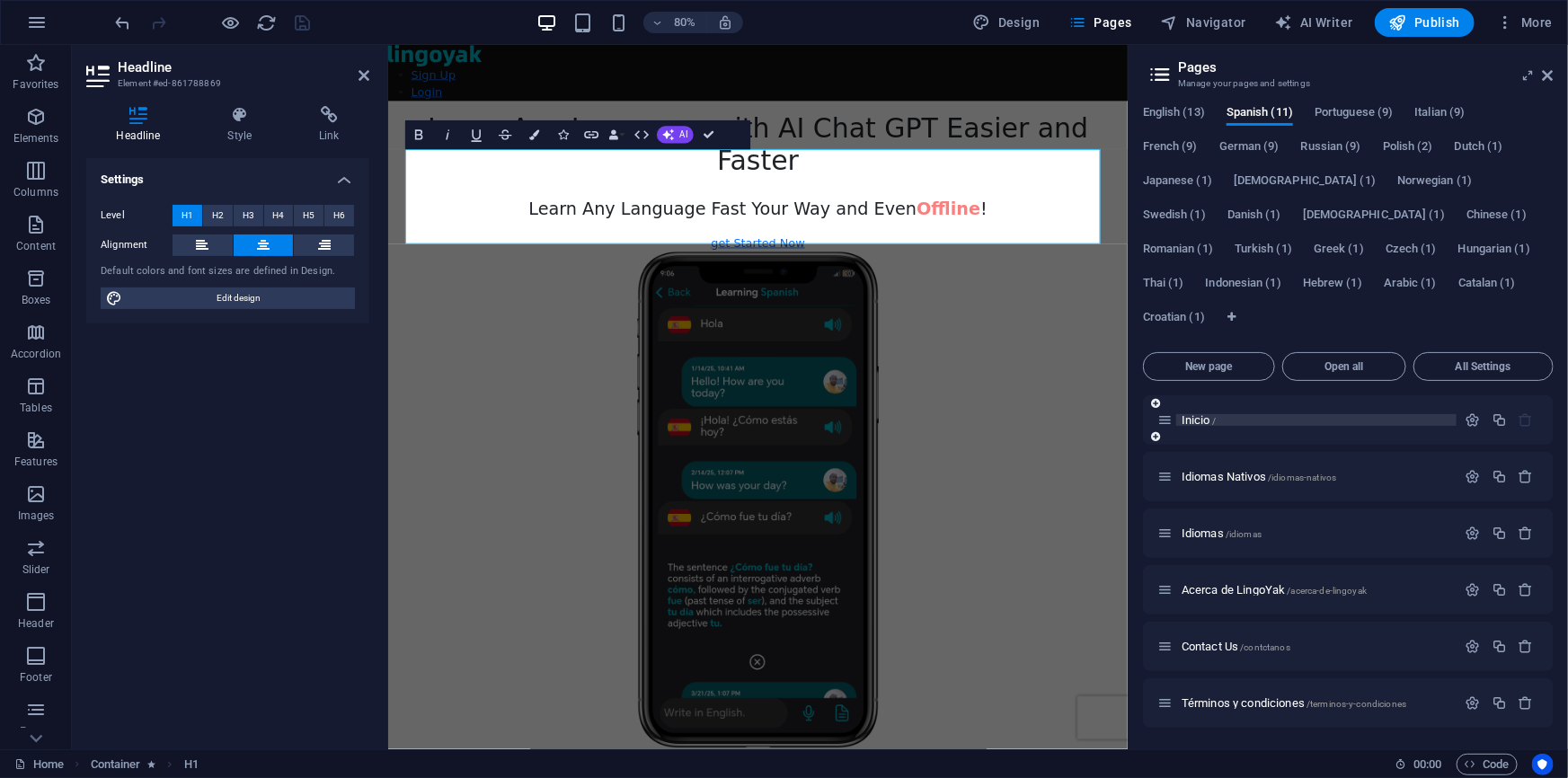
click at [1192, 415] on span "Inicio /" at bounding box center [1198, 420] width 34 height 14
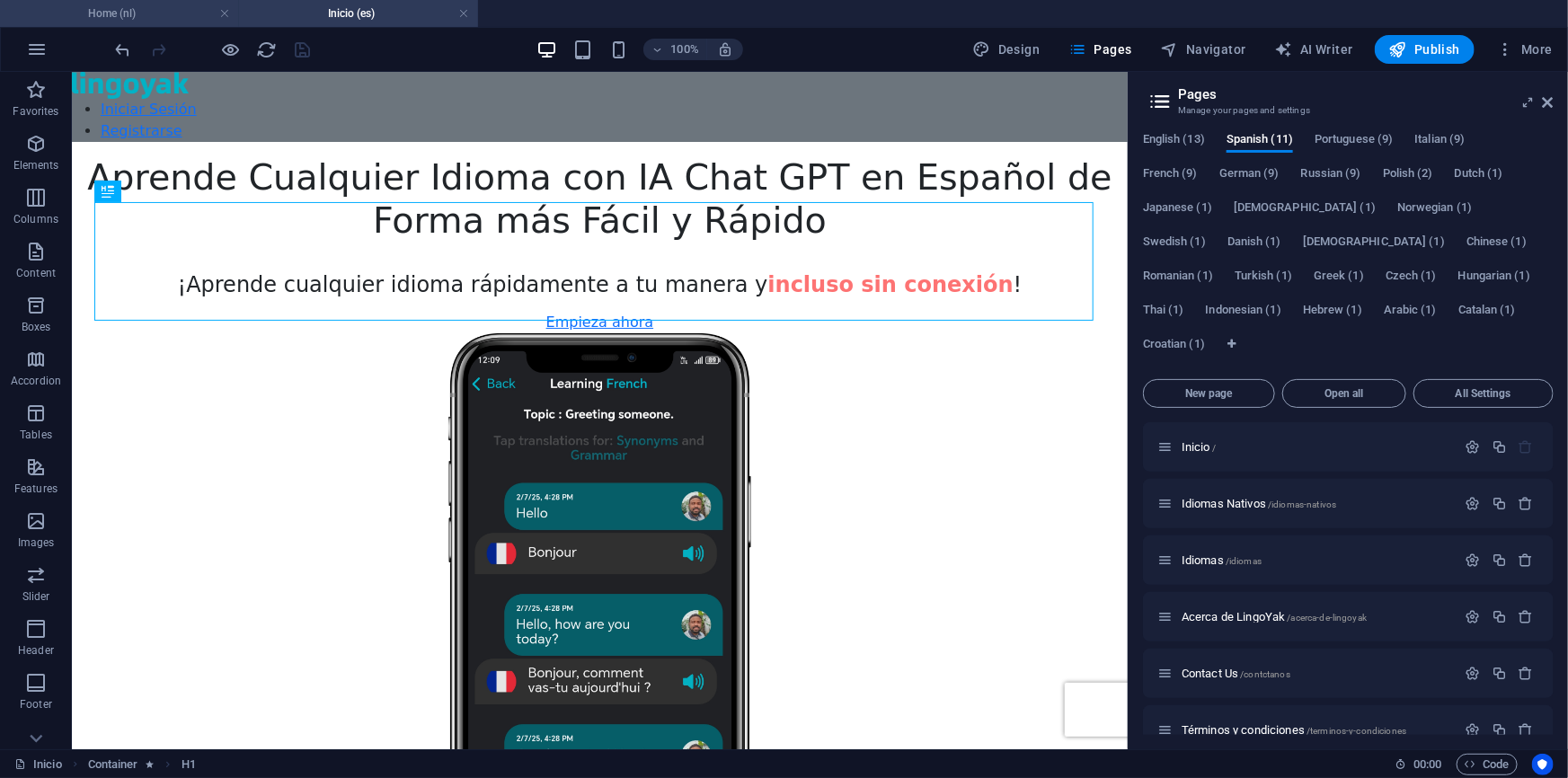
click at [173, 10] on h4 "Home (nl)" at bounding box center [119, 14] width 239 height 19
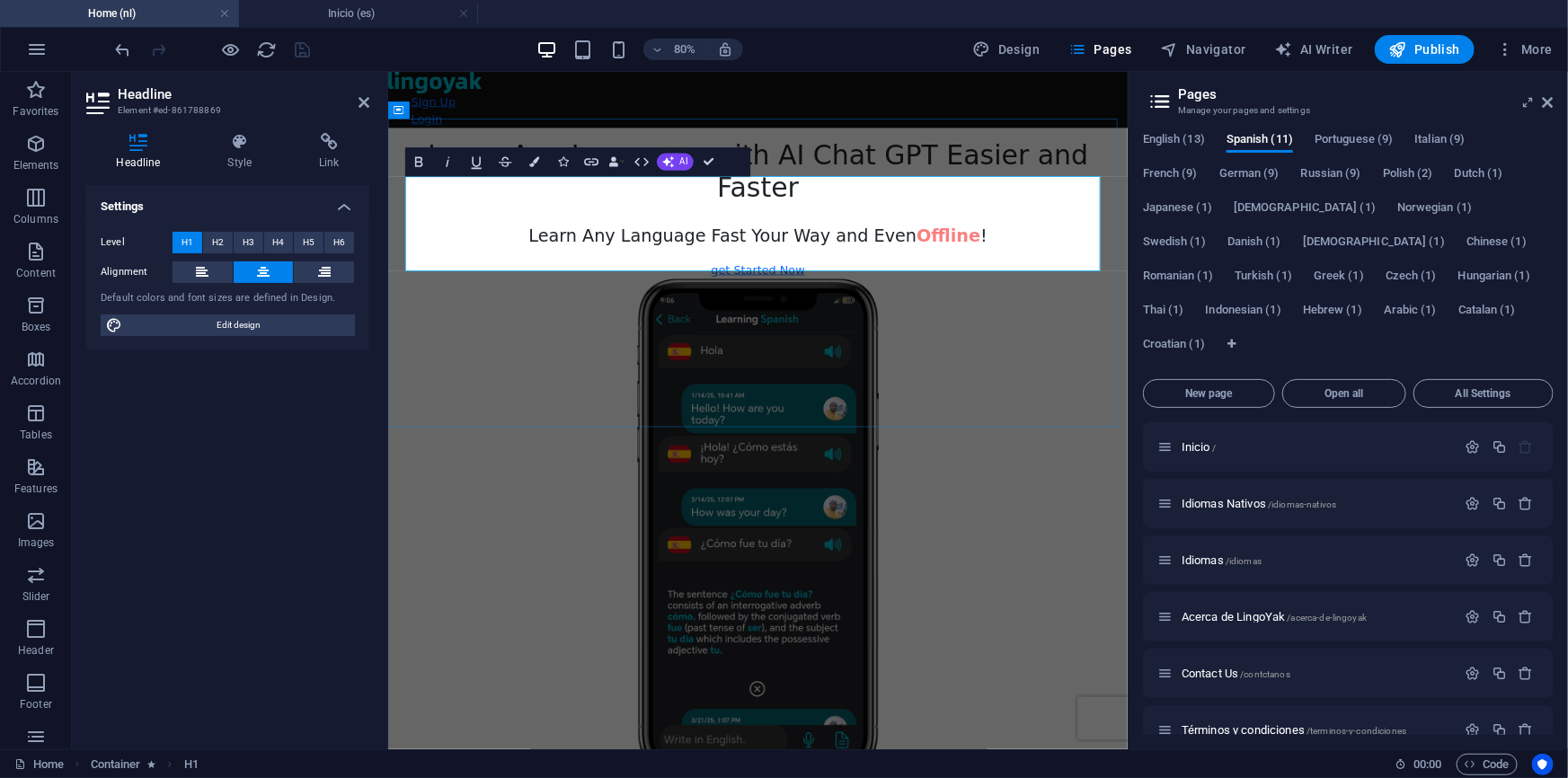
click at [872, 236] on span "Learn Any Language with AI Chat GPT Easier and Faster" at bounding box center [849, 195] width 826 height 80
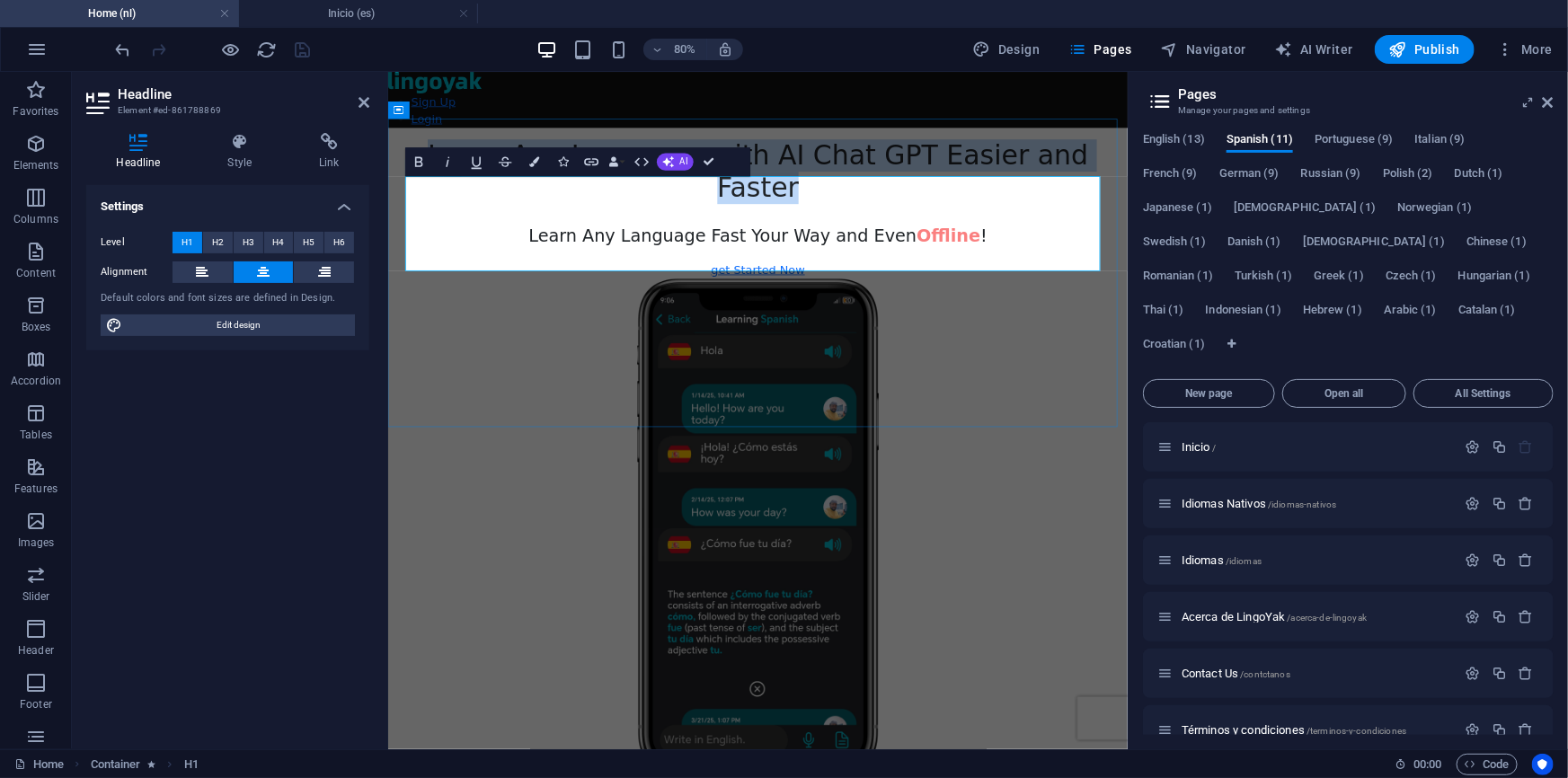
copy span "Learn Any Language with AI Chat GPT Easier and Faster"
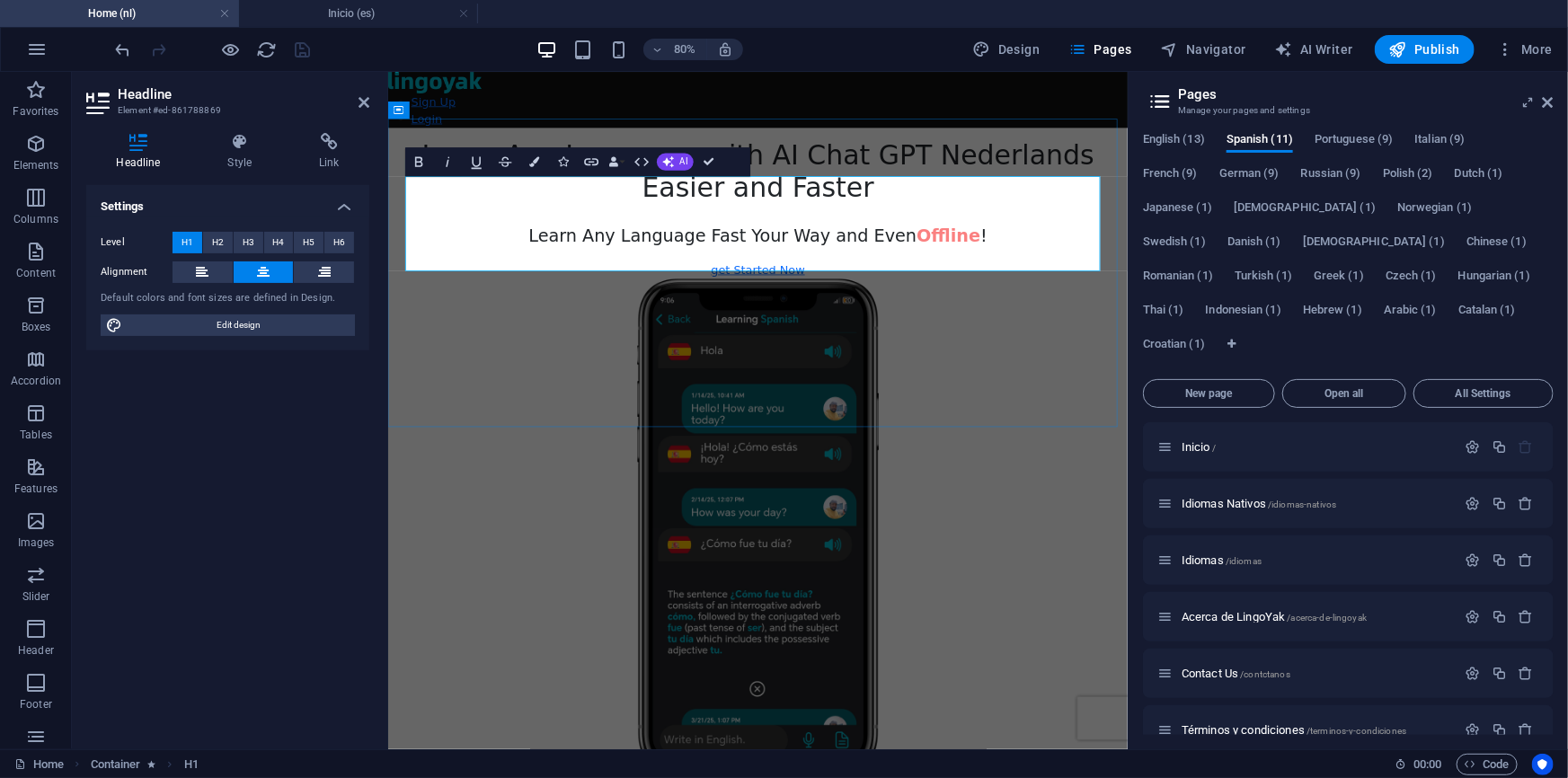
scroll to position [507, 5]
click at [676, 165] on button "AI" at bounding box center [675, 162] width 37 height 17
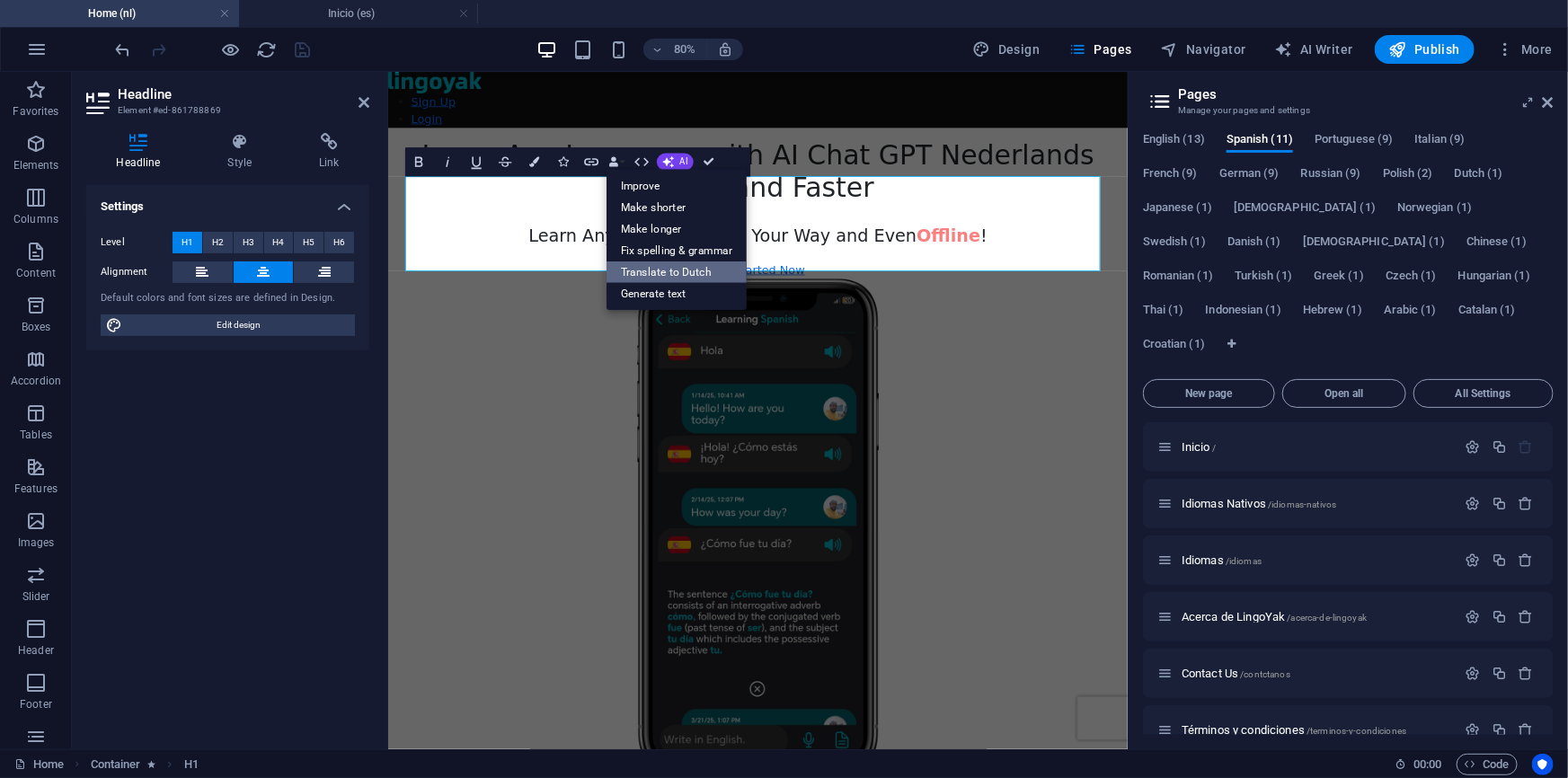
click at [691, 271] on link "Translate to Dutch" at bounding box center [676, 272] width 140 height 21
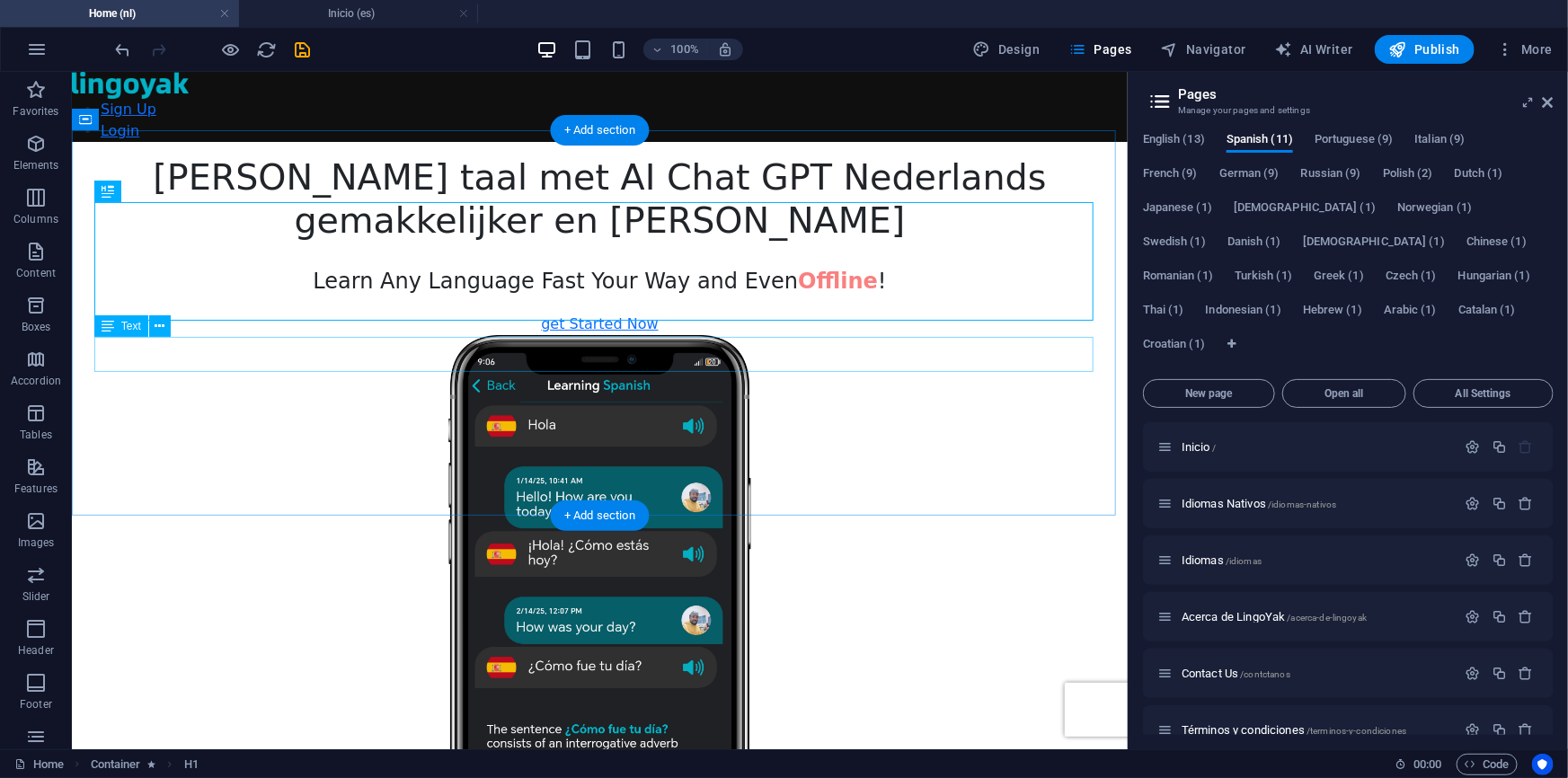
click at [815, 297] on div "Learn Any Language Fast Your Way and Even Offline !" at bounding box center [599, 279] width 1056 height 32
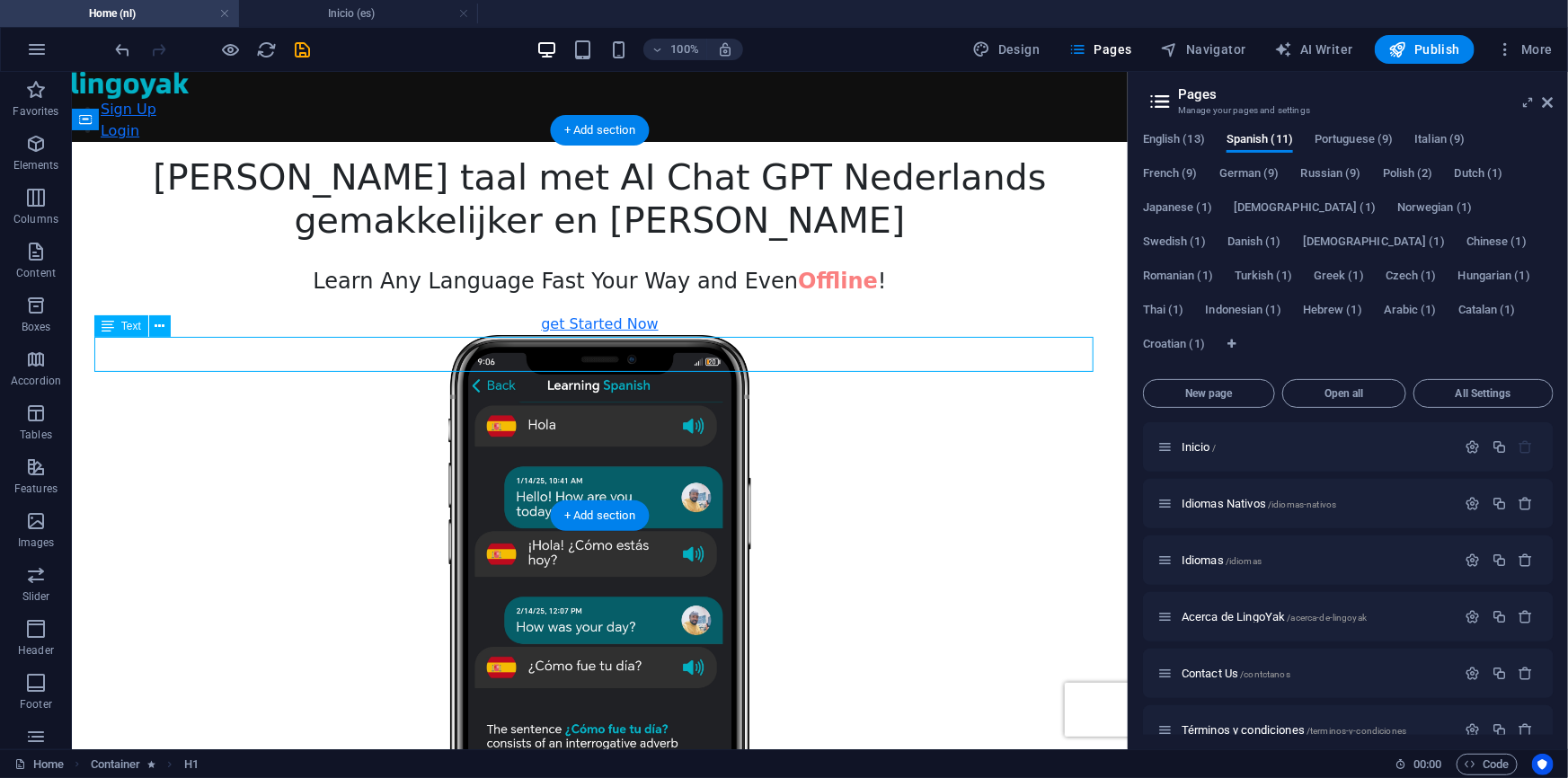
click at [815, 297] on div "Learn Any Language Fast Your Way and Even Offline !" at bounding box center [599, 279] width 1056 height 32
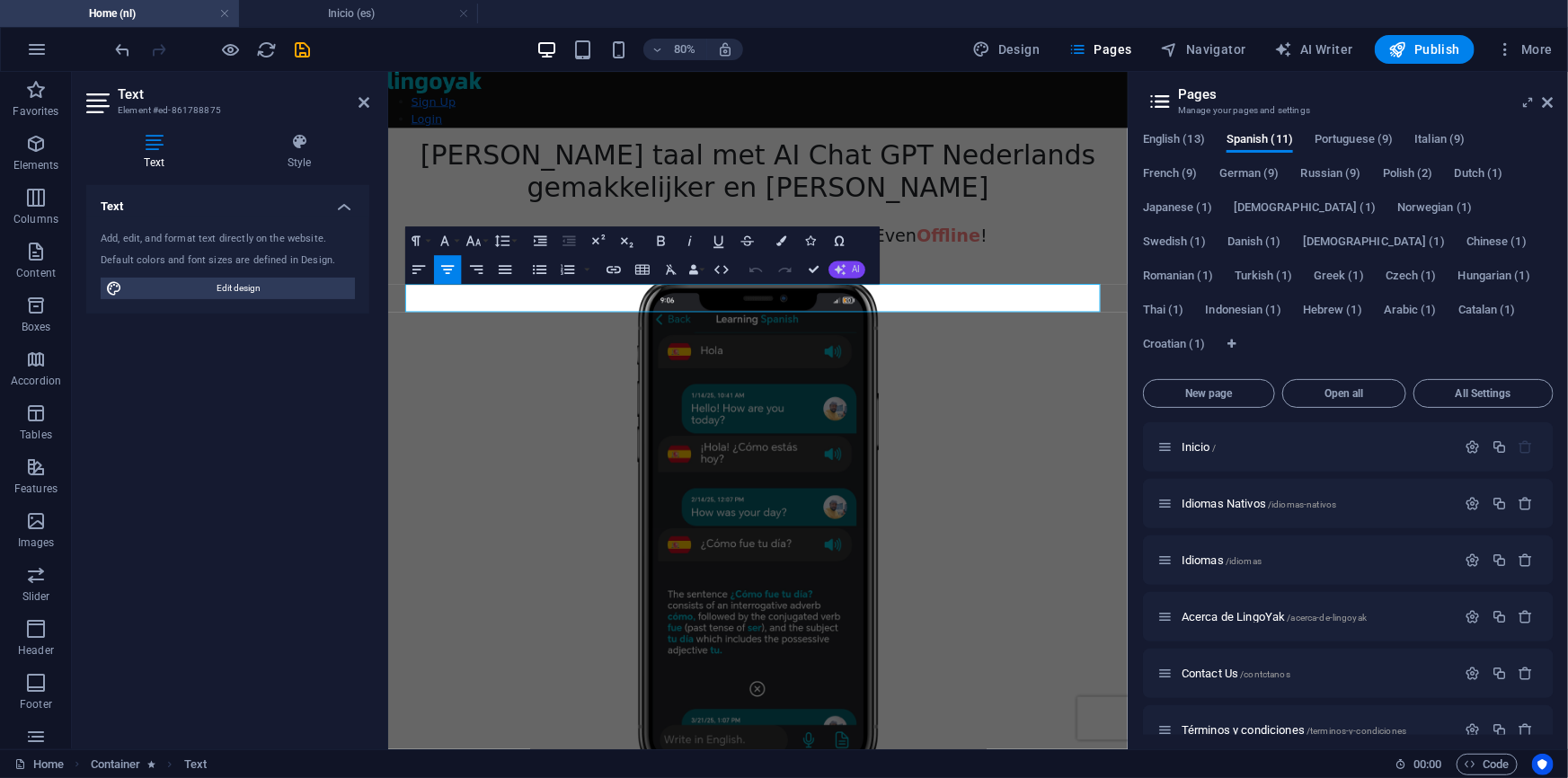
click at [843, 277] on button "AI" at bounding box center [847, 271] width 37 height 17
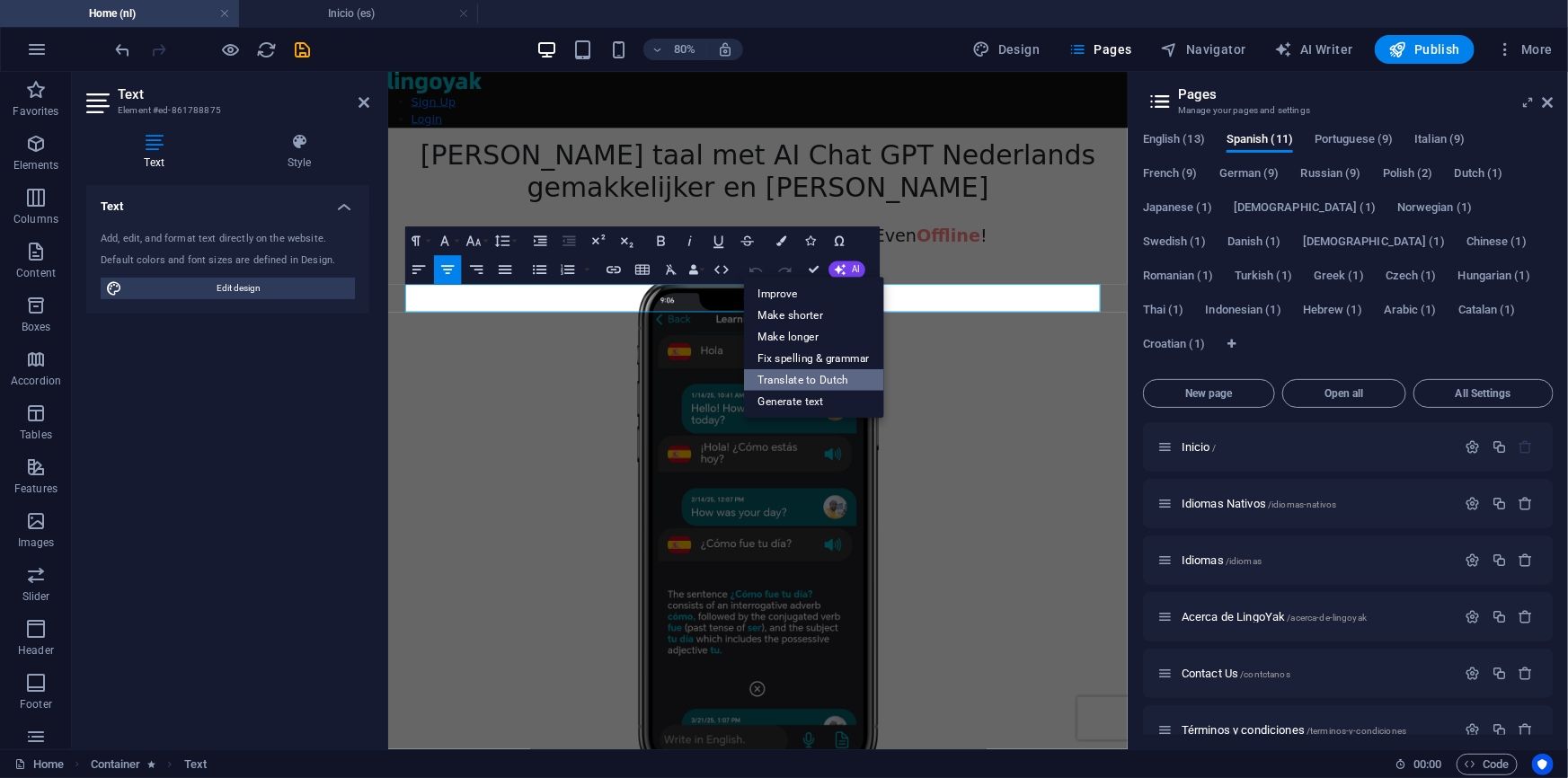
click at [845, 377] on link "Translate to Dutch" at bounding box center [814, 379] width 140 height 21
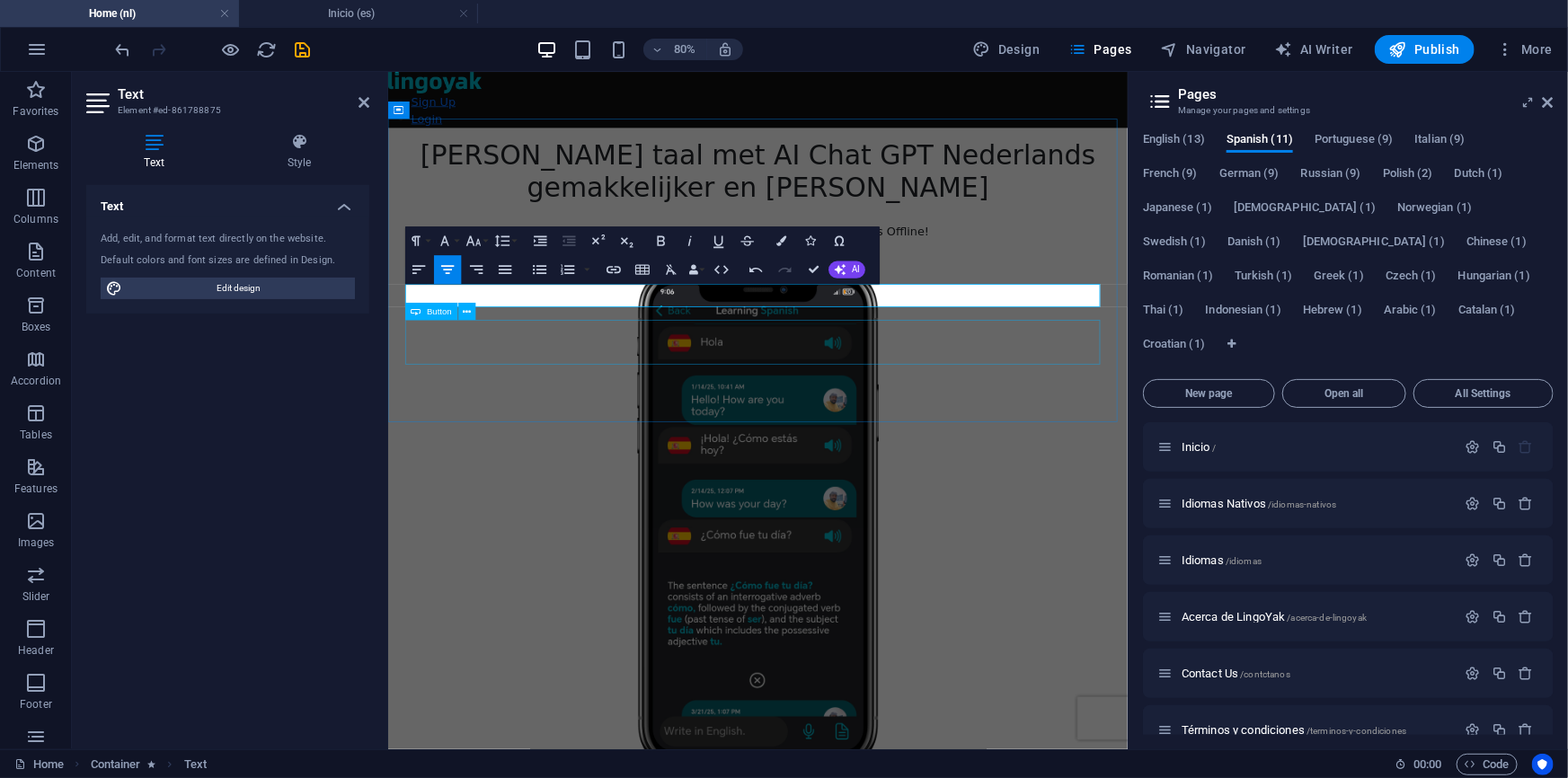
click at [870, 319] on div "get Started Now" at bounding box center [849, 308] width 925 height 21
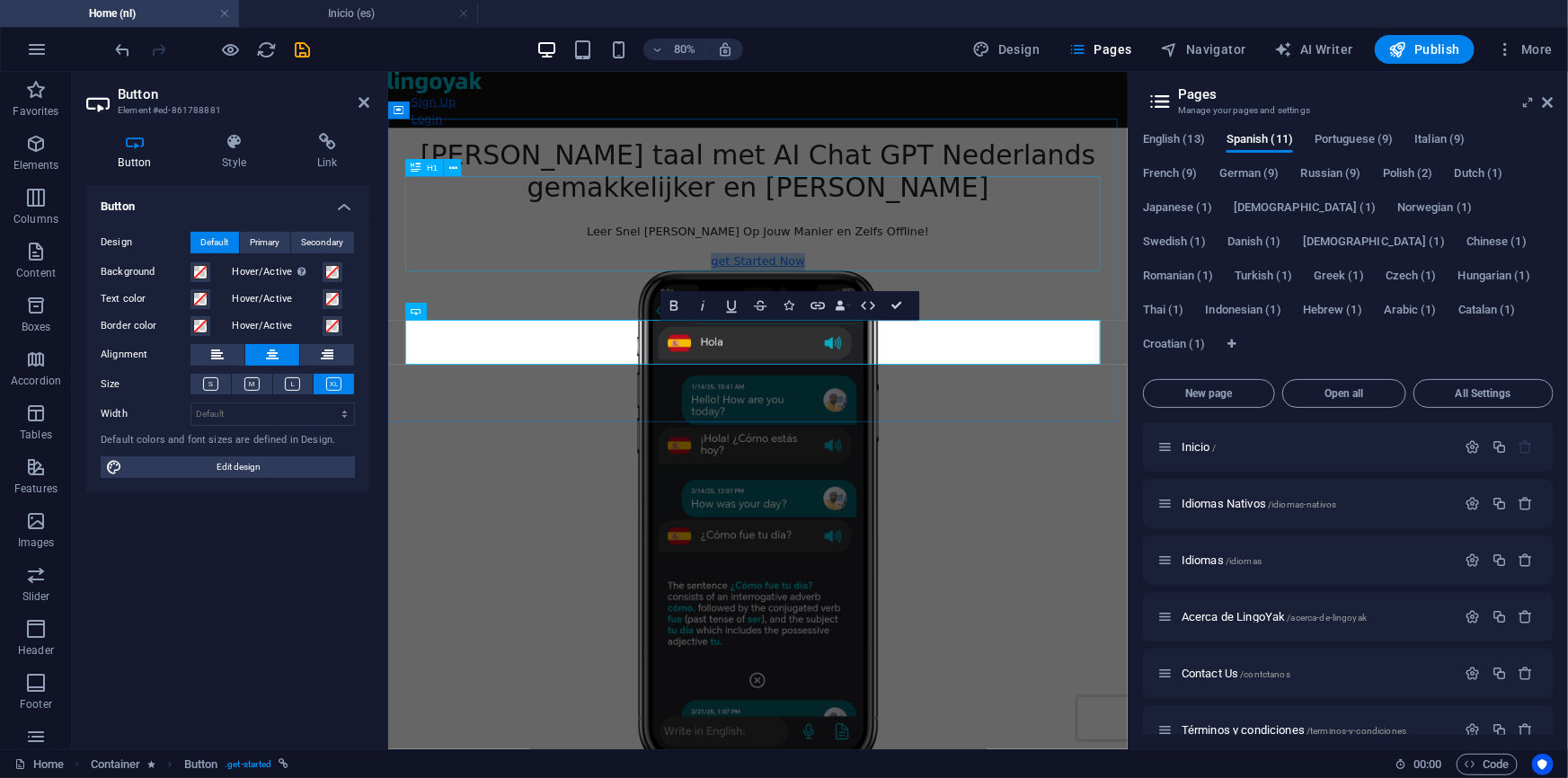
click at [1205, 237] on div "Leer elke taal met AI Chat GPT Nederlands gemakkelijker en sneller" at bounding box center [849, 195] width 925 height 81
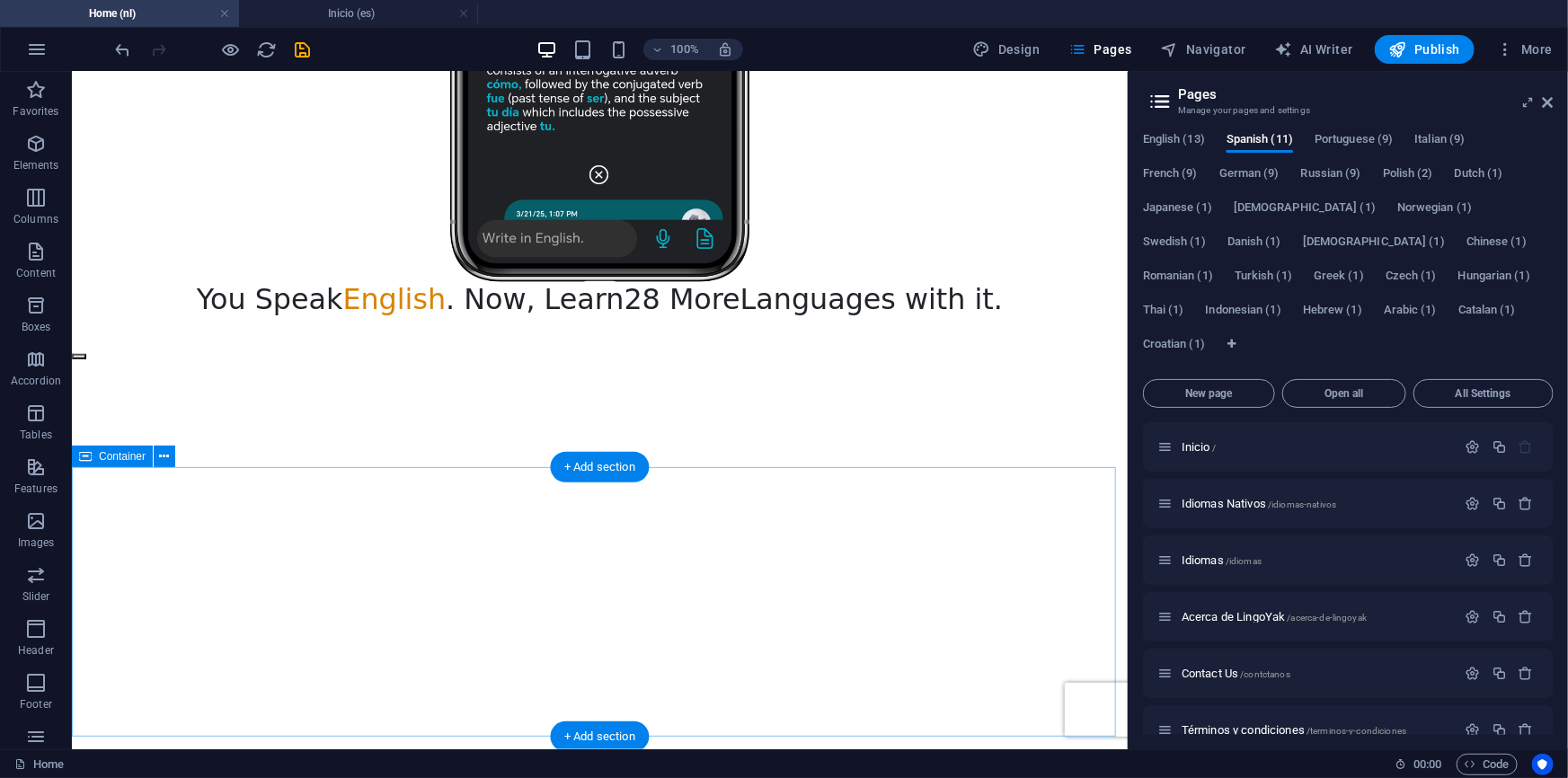
scroll to position [979, 0]
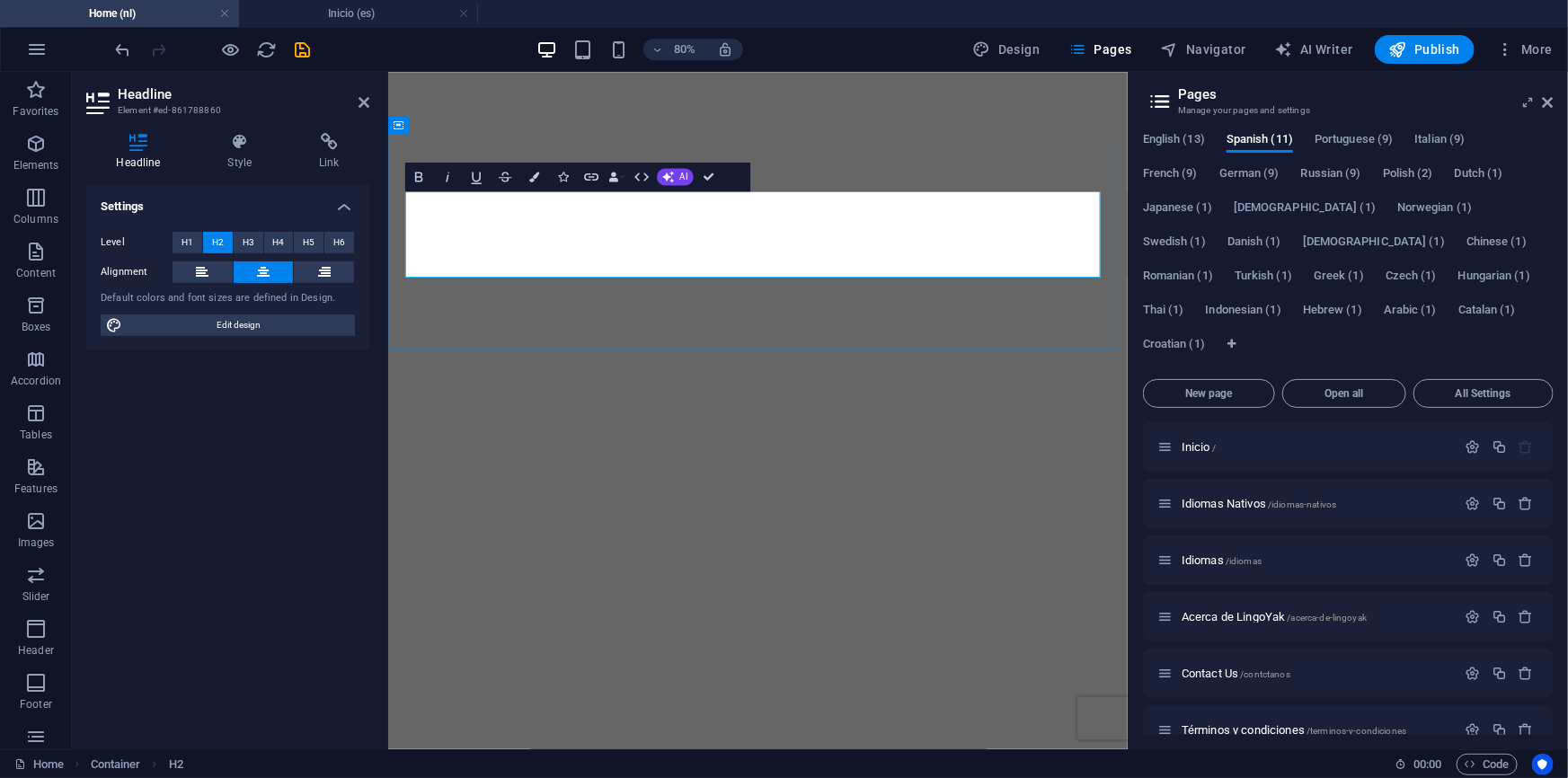
click at [678, 171] on button "AI" at bounding box center [675, 178] width 37 height 17
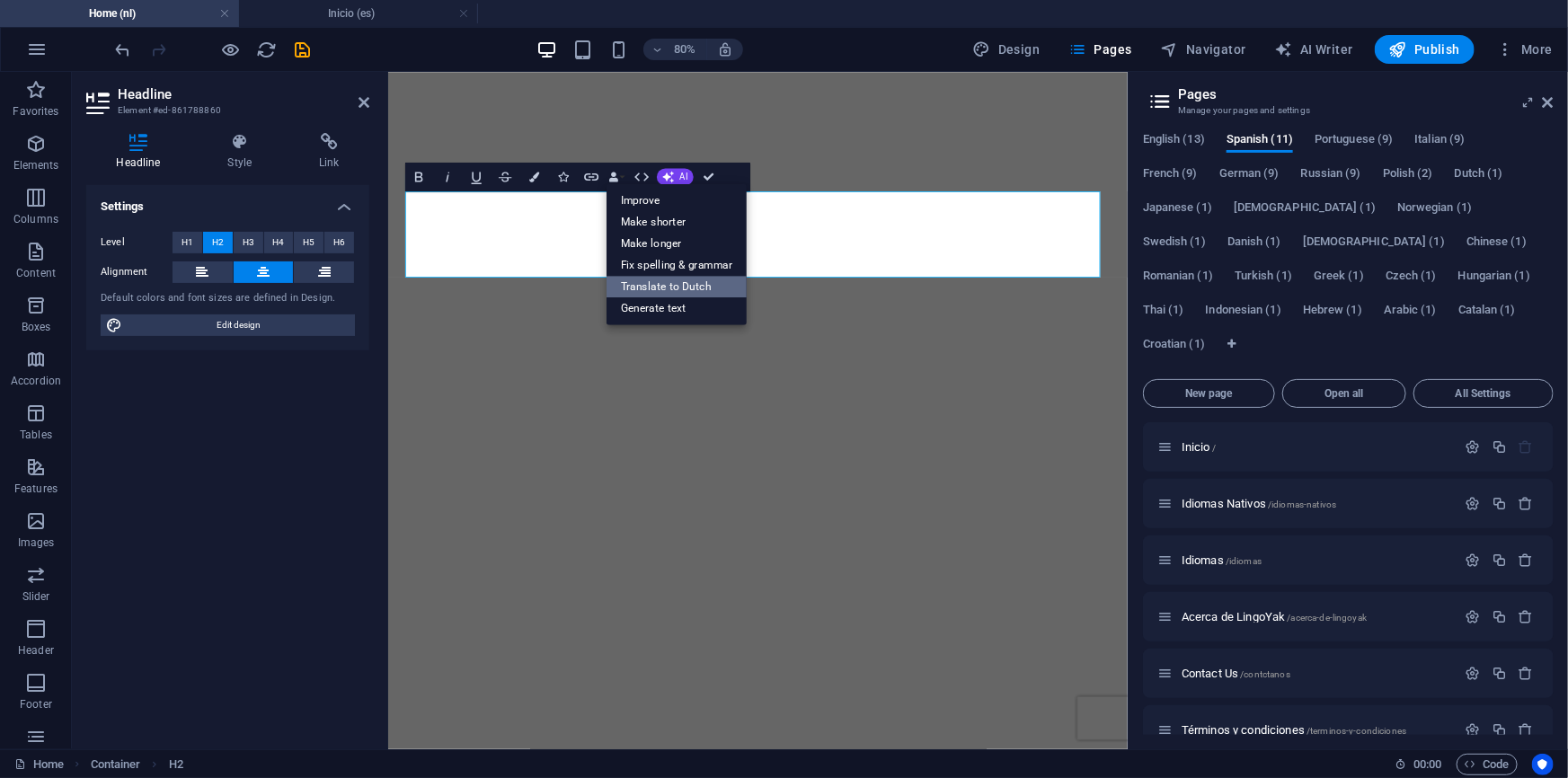
click at [706, 277] on link "Translate to Dutch" at bounding box center [676, 286] width 140 height 21
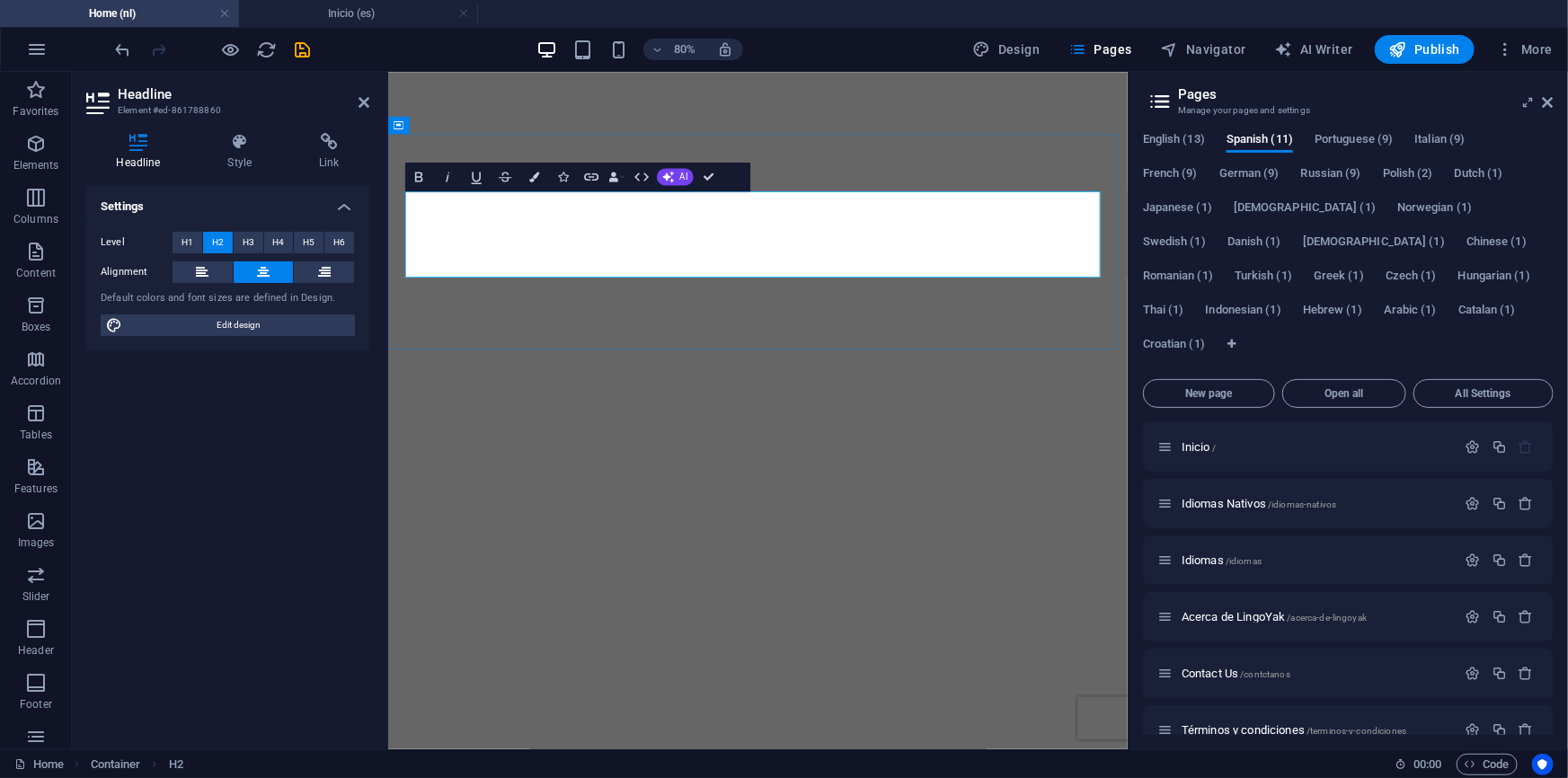
click at [540, 175] on button "Colors" at bounding box center [534, 178] width 27 height 29
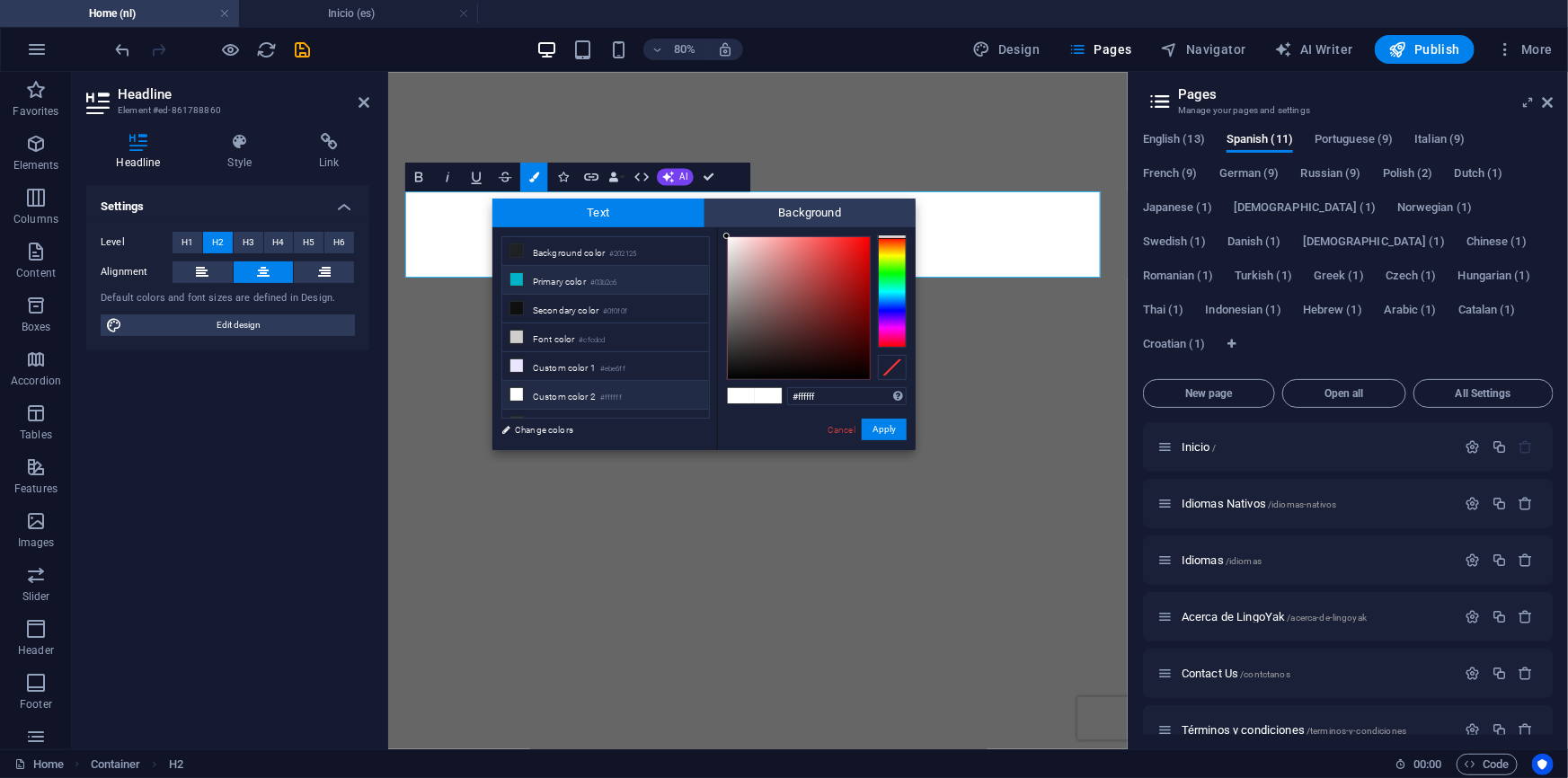
click at [546, 276] on li "Primary color #03b2c6" at bounding box center [605, 280] width 207 height 29
type input "#03b2c6"
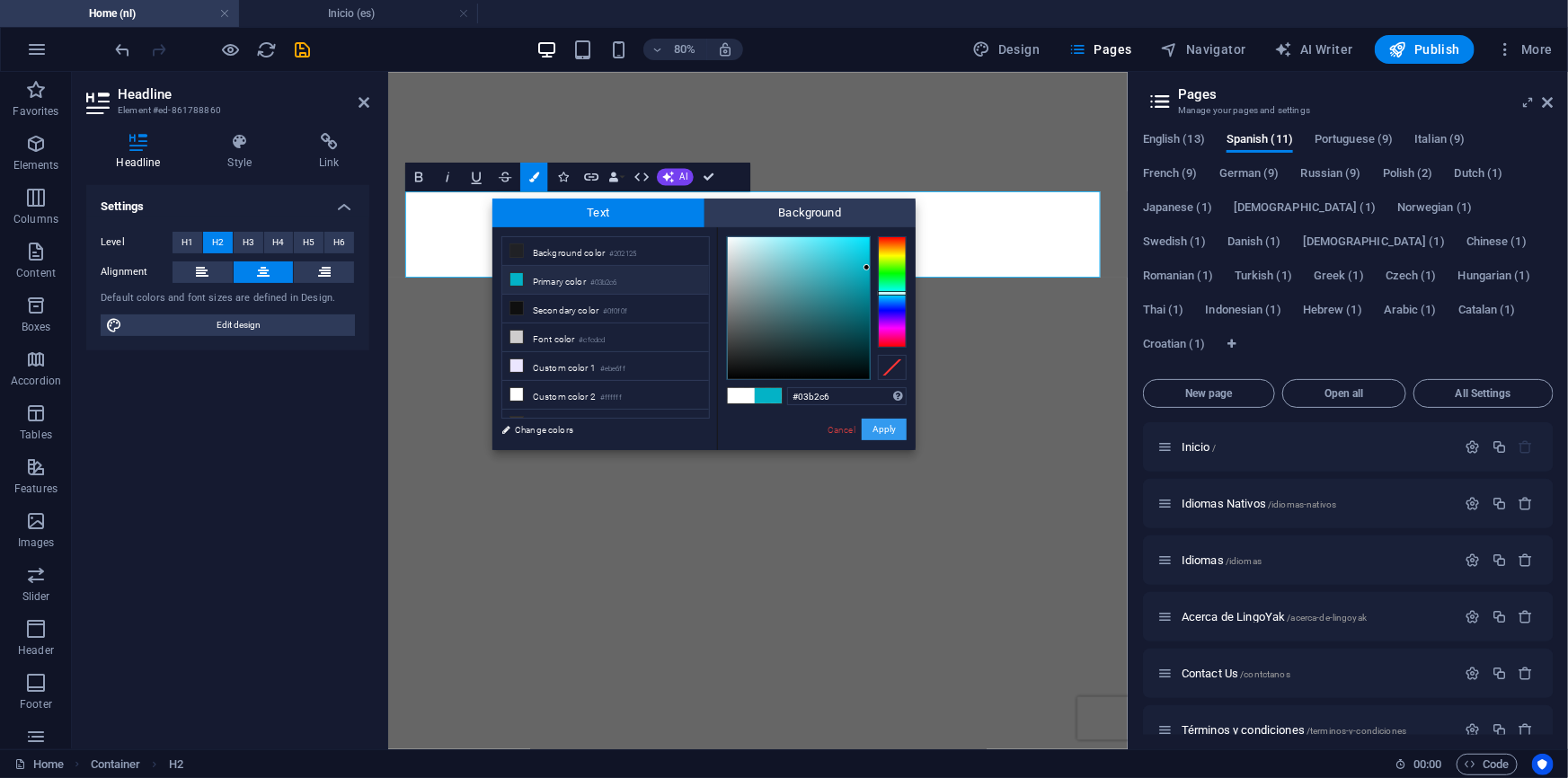
click at [881, 426] on button "Apply" at bounding box center [884, 430] width 45 height 21
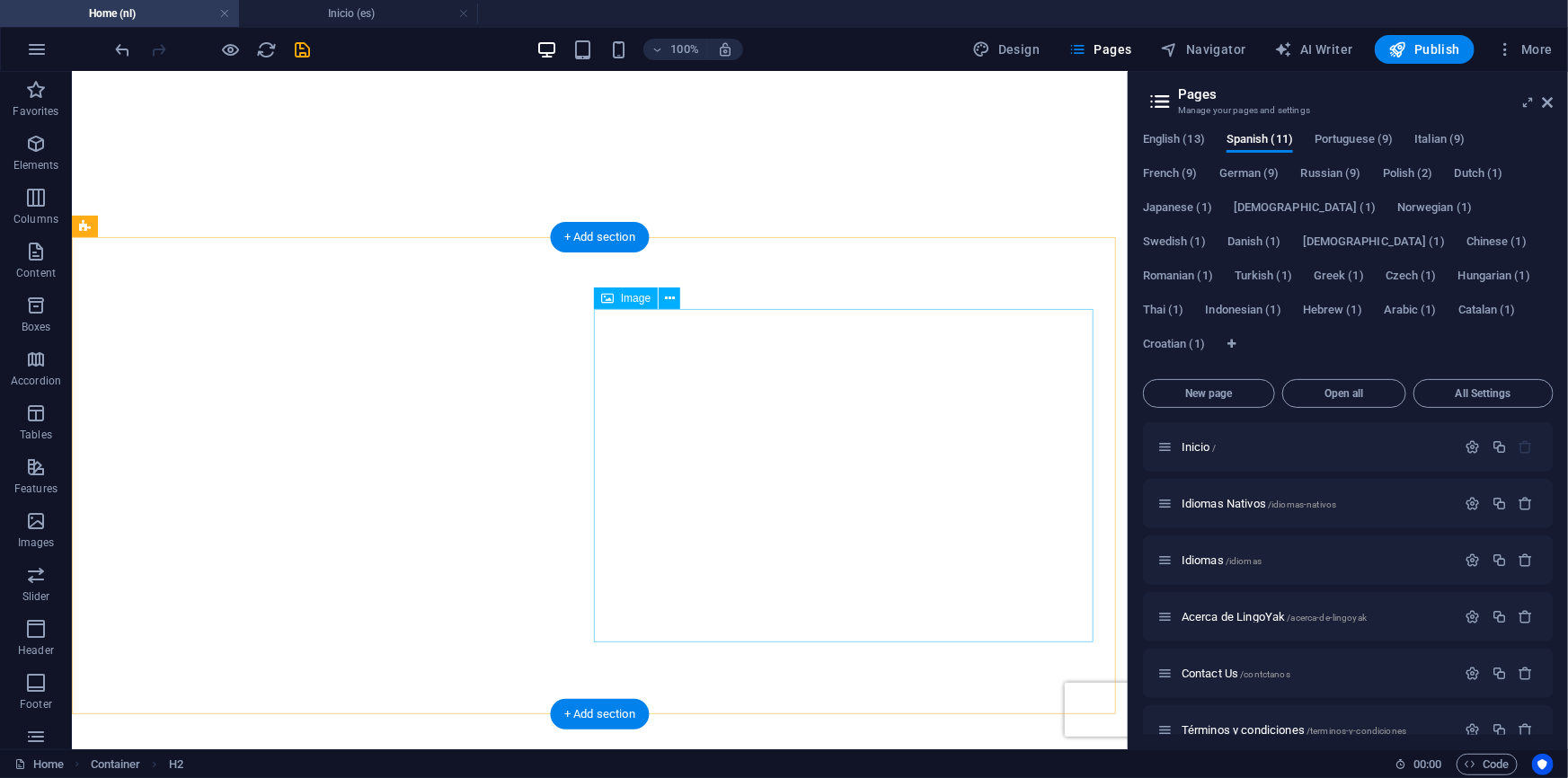
scroll to position [1307, 0]
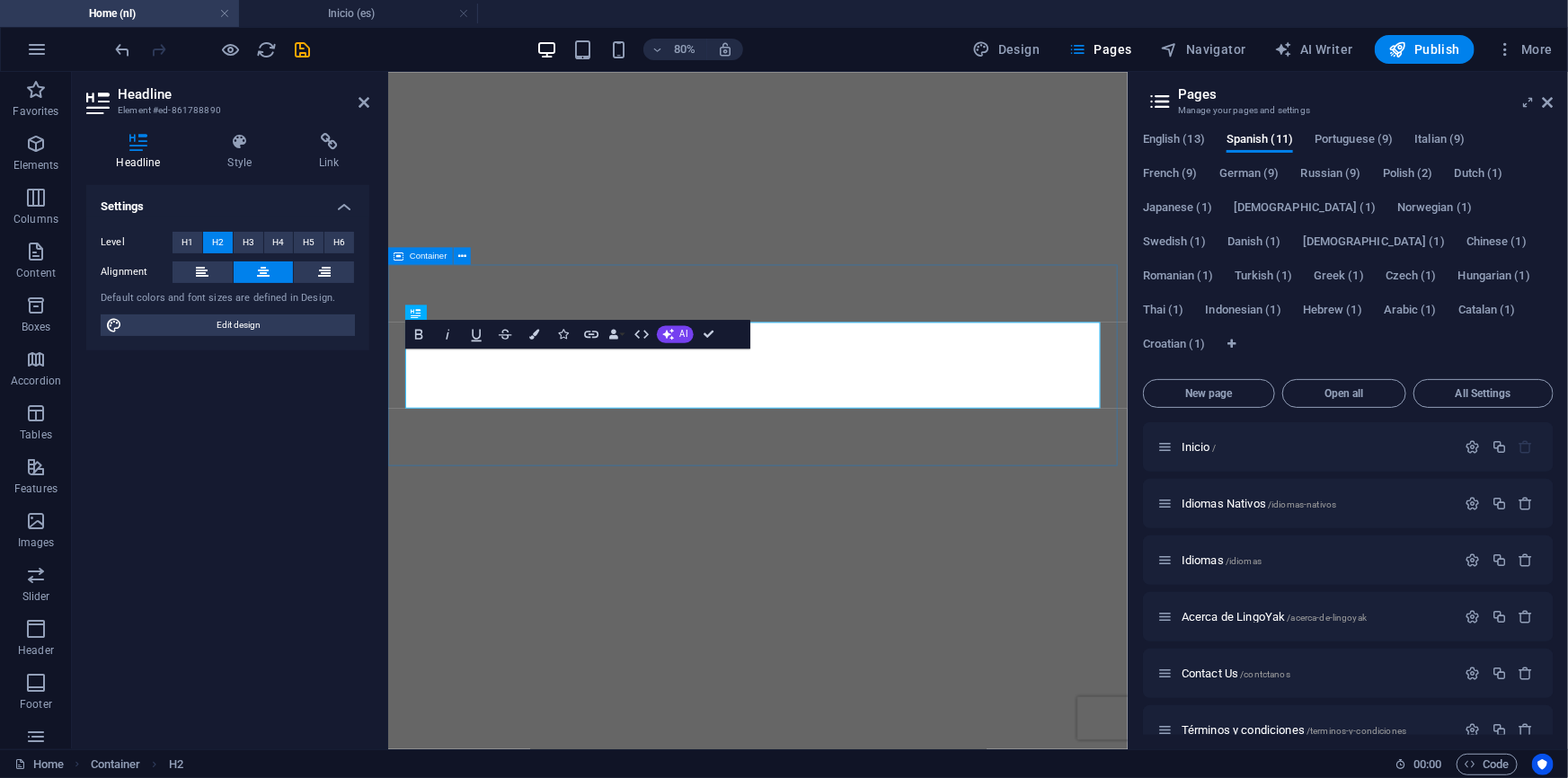
scroll to position [1273, 0]
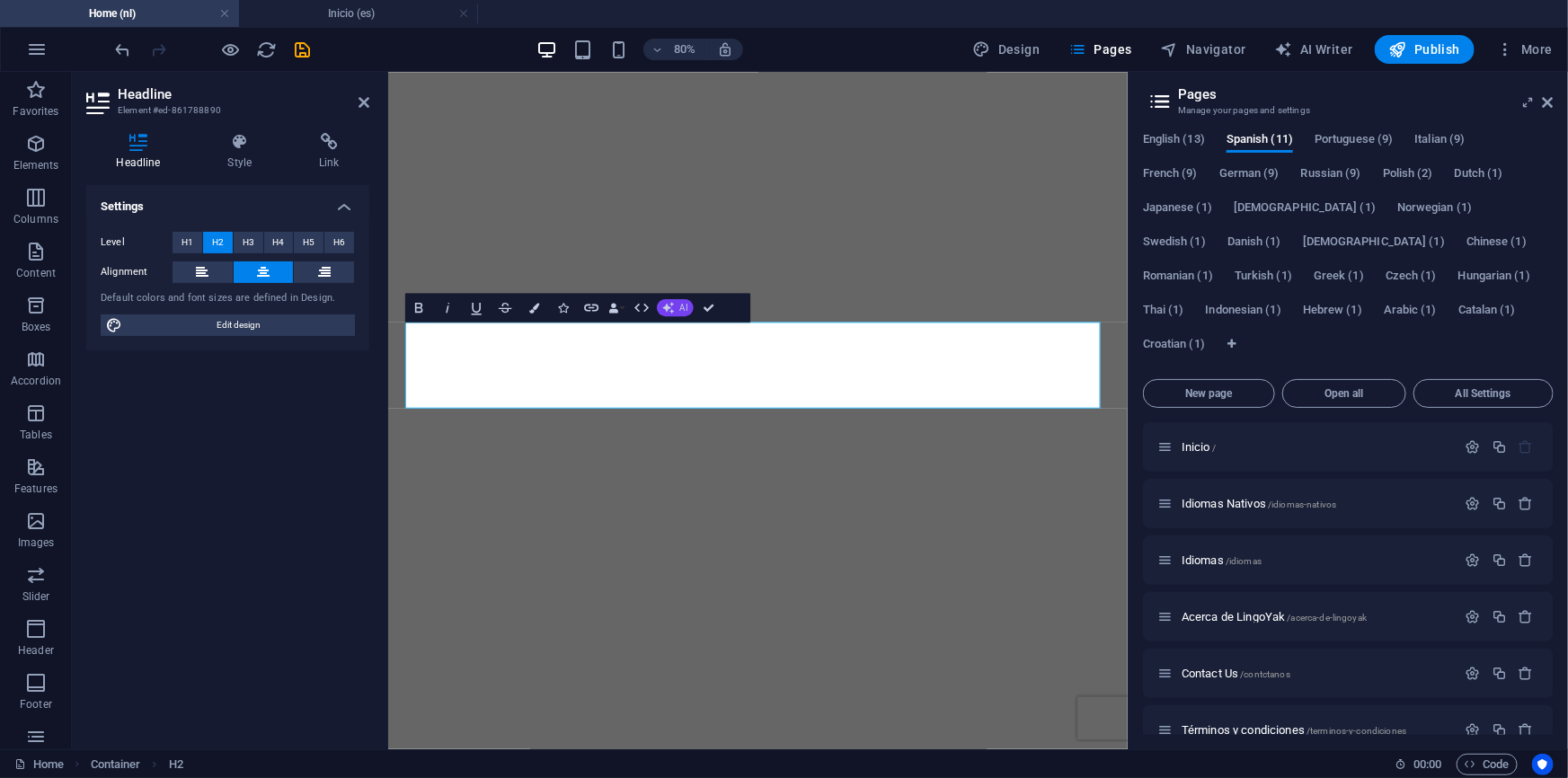
click at [674, 306] on icon "button" at bounding box center [669, 308] width 12 height 12
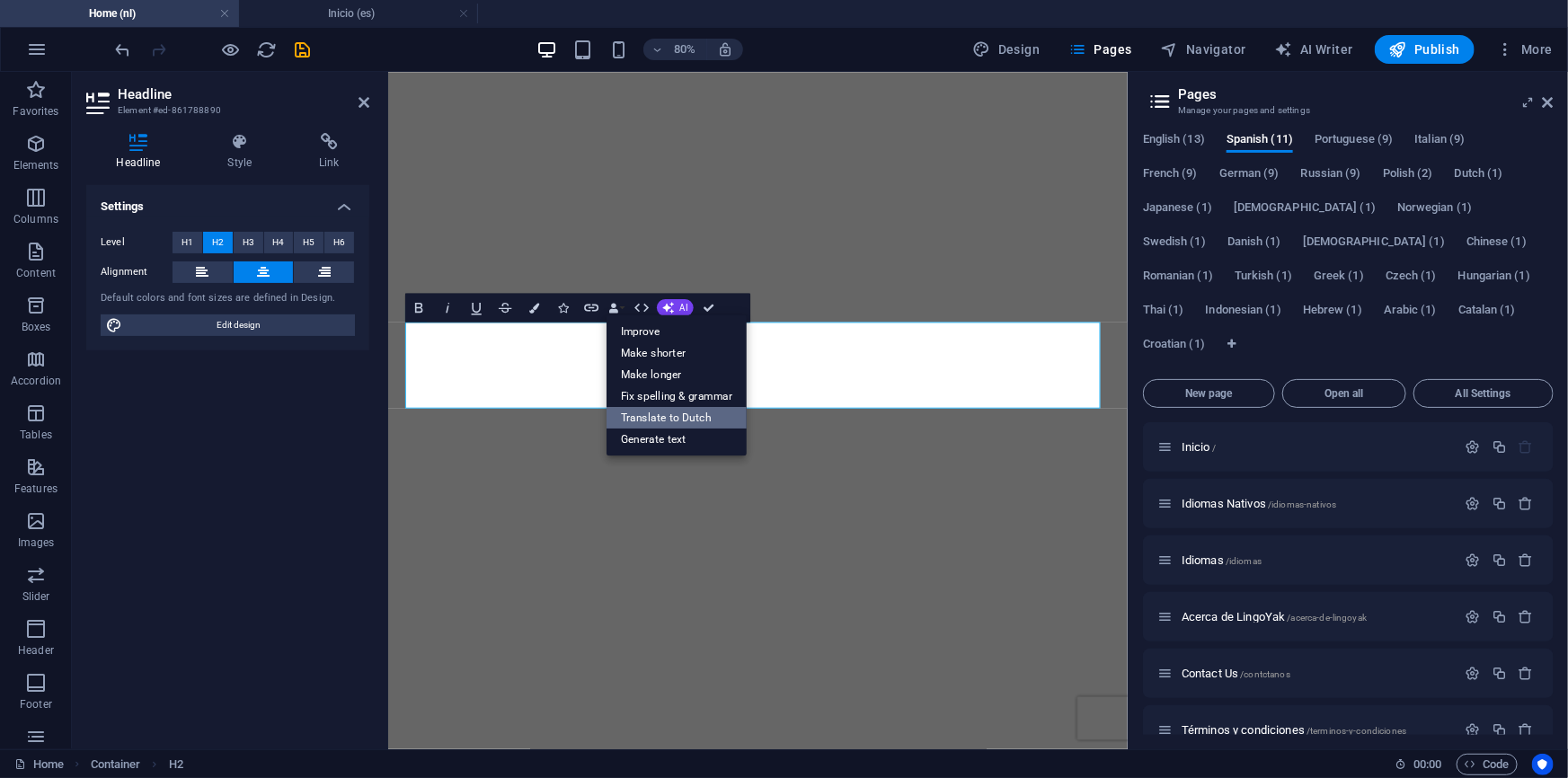
click at [701, 412] on link "Translate to Dutch" at bounding box center [676, 417] width 140 height 21
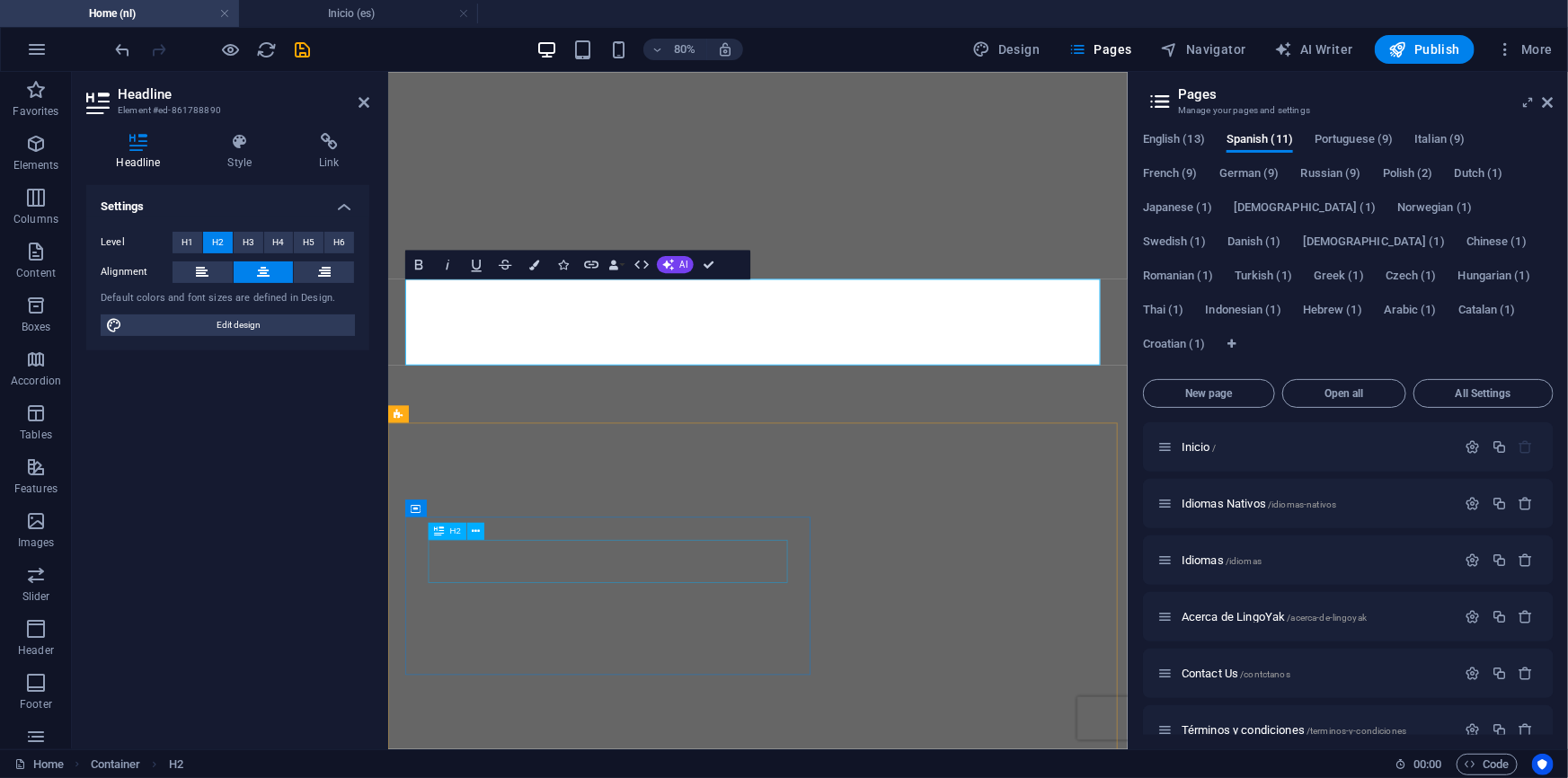
scroll to position [1599, 0]
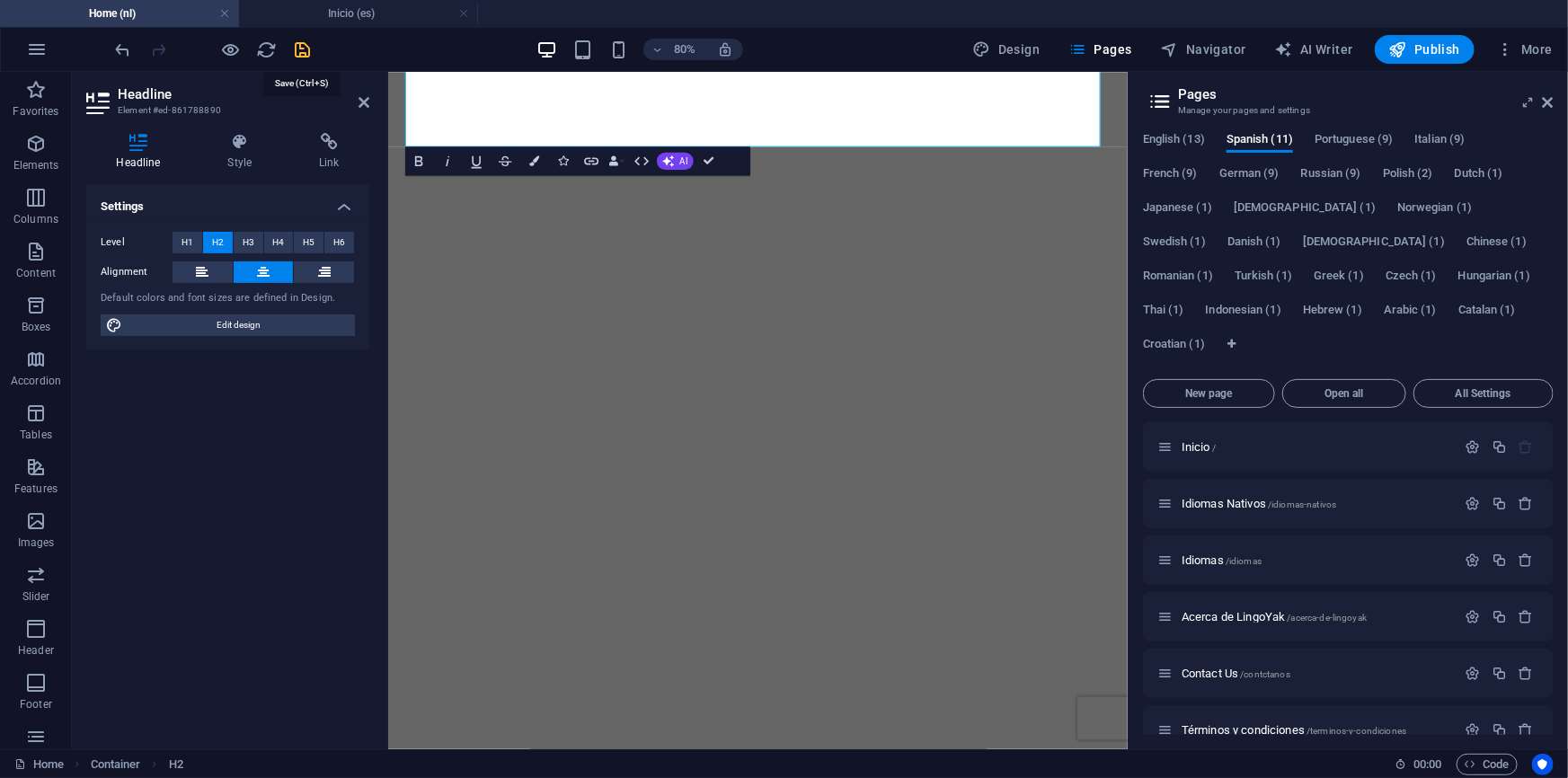
click at [306, 49] on icon "save" at bounding box center [303, 49] width 20 height 20
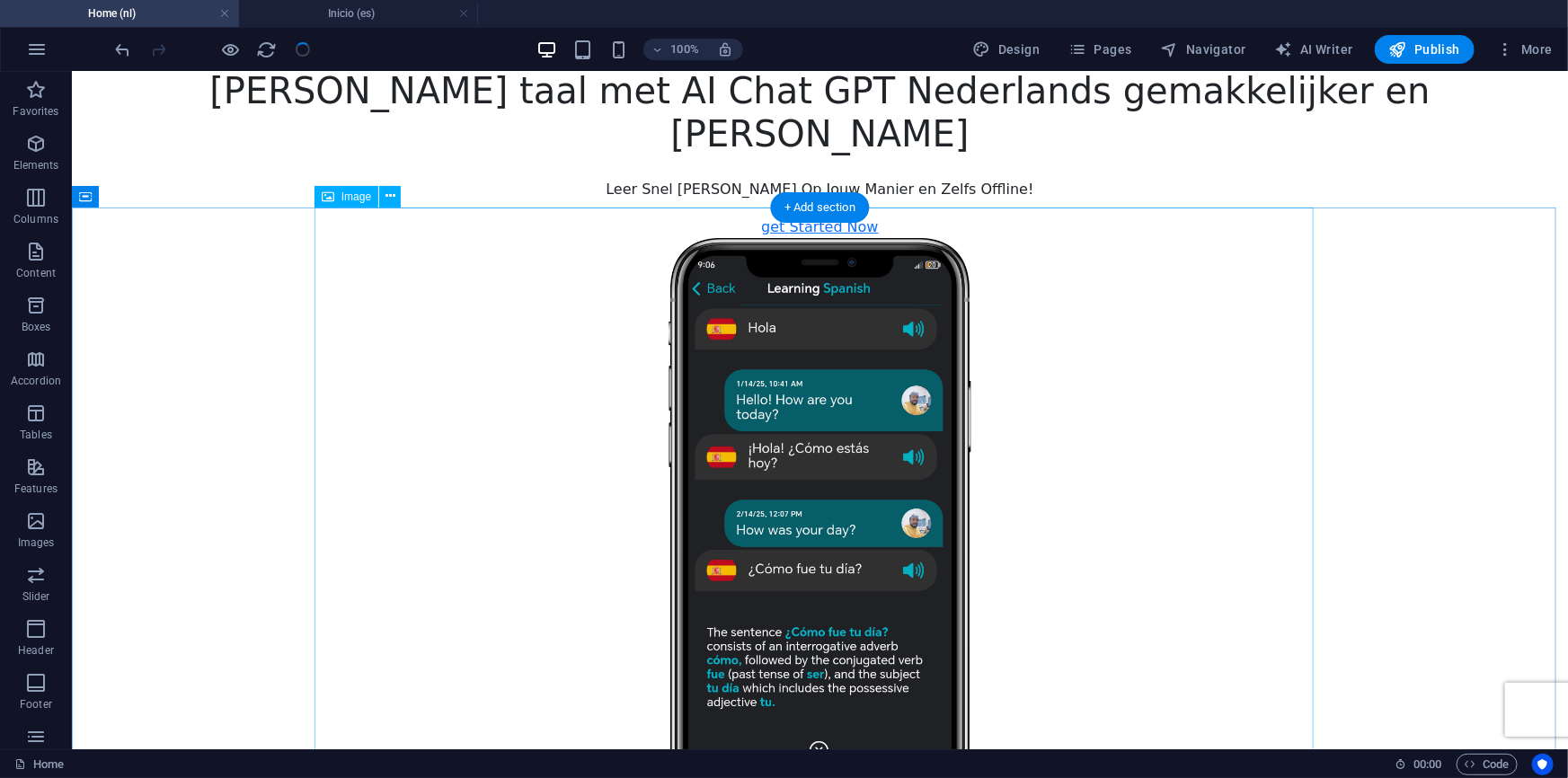
scroll to position [0, 0]
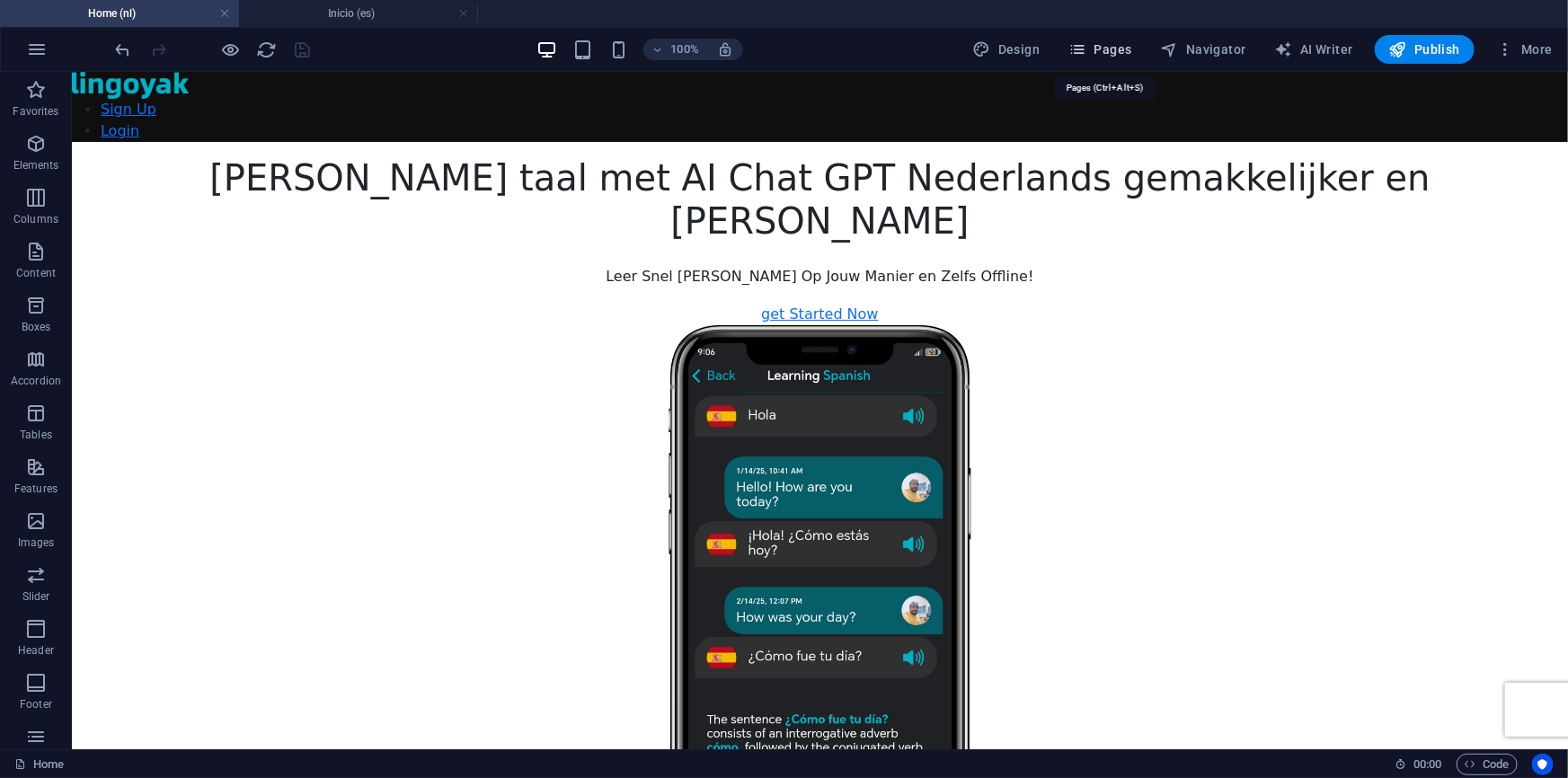
click at [1113, 47] on span "Pages" at bounding box center [1099, 49] width 63 height 18
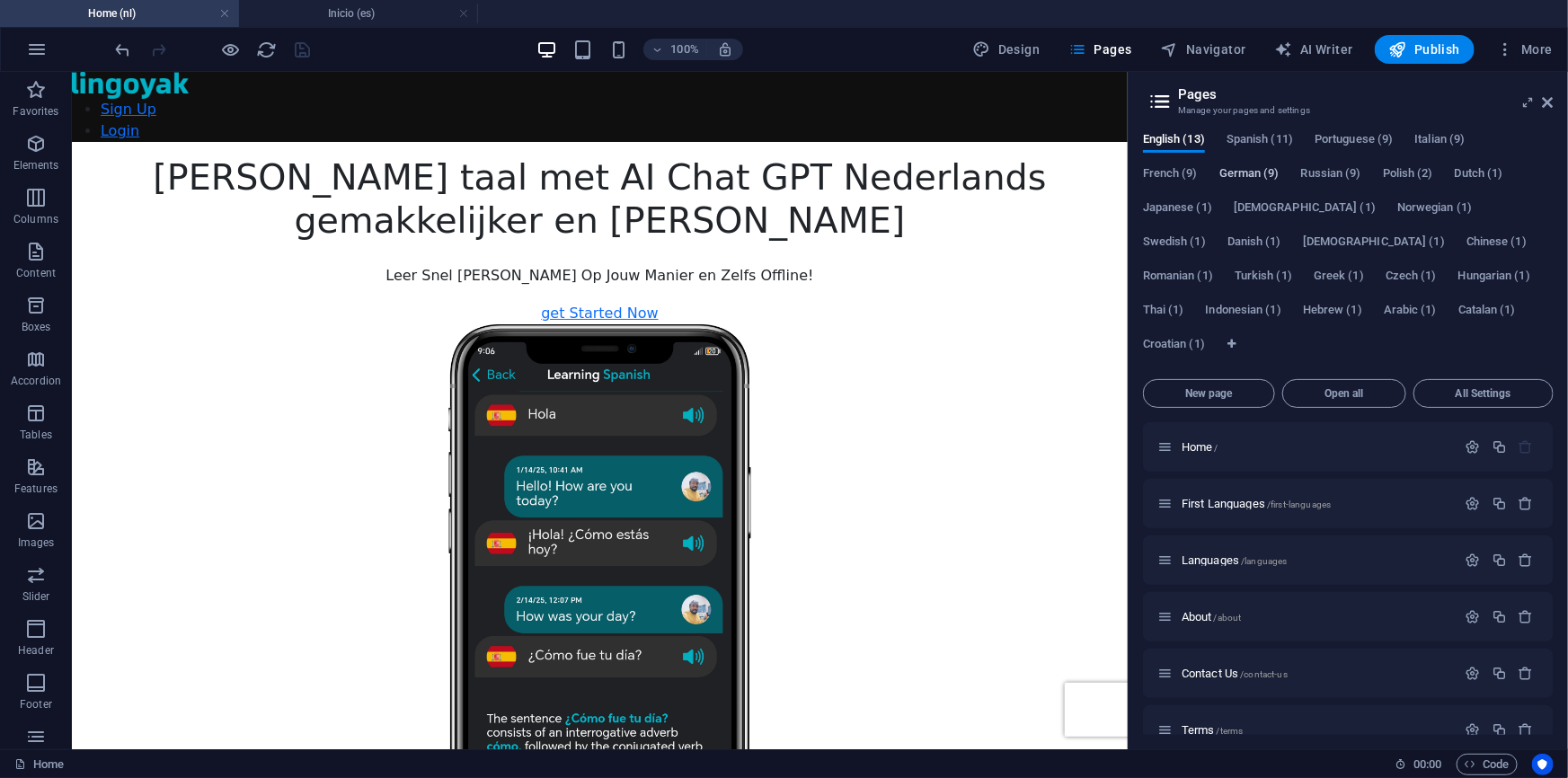
click at [1266, 173] on span "German (9)" at bounding box center [1250, 176] width 60 height 25
click at [1393, 173] on span "Polish (2)" at bounding box center [1408, 176] width 50 height 25
click at [1210, 440] on span "Home /" at bounding box center [1200, 447] width 37 height 14
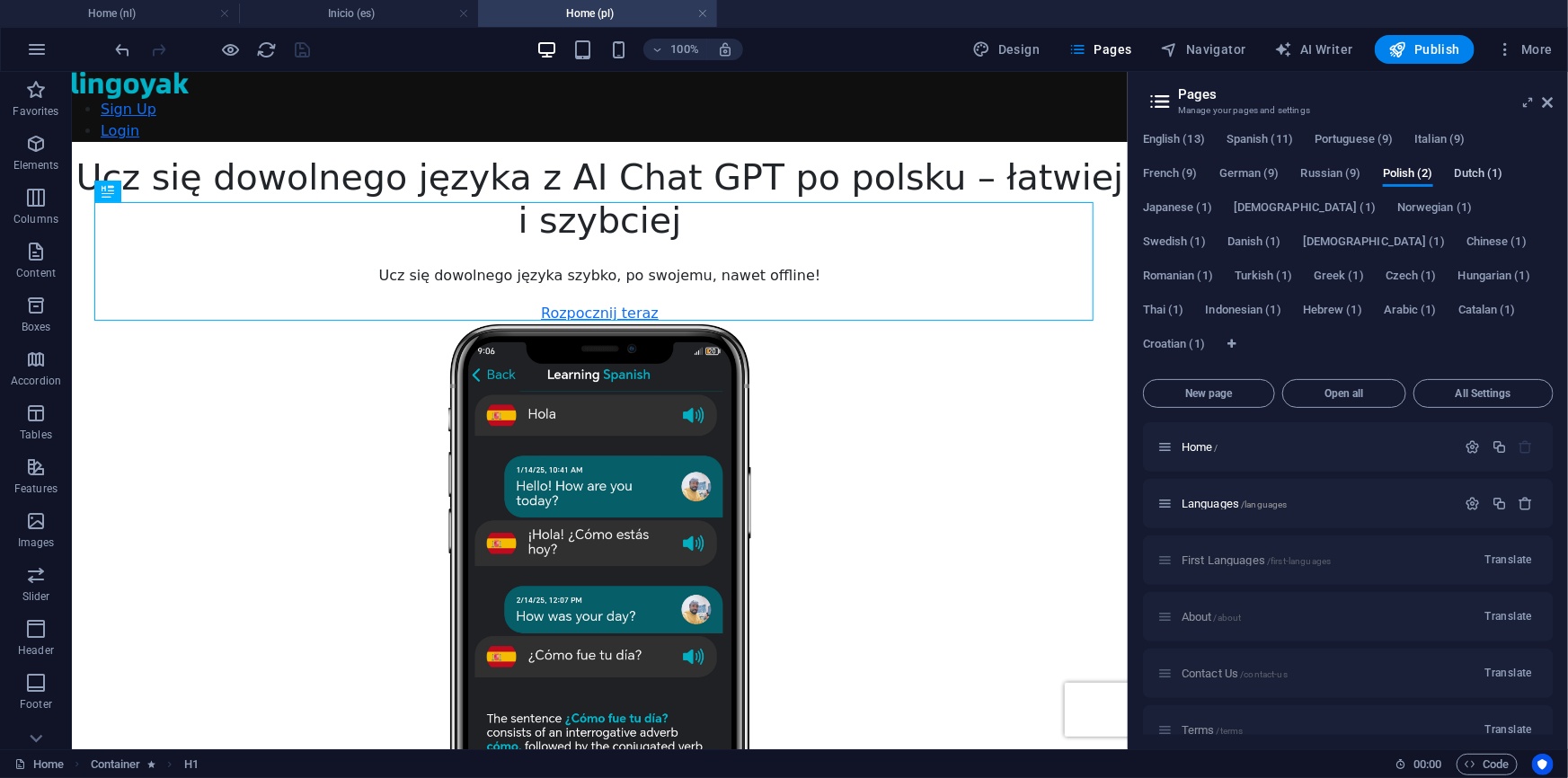
click at [1471, 171] on span "Dutch (1)" at bounding box center [1479, 176] width 49 height 25
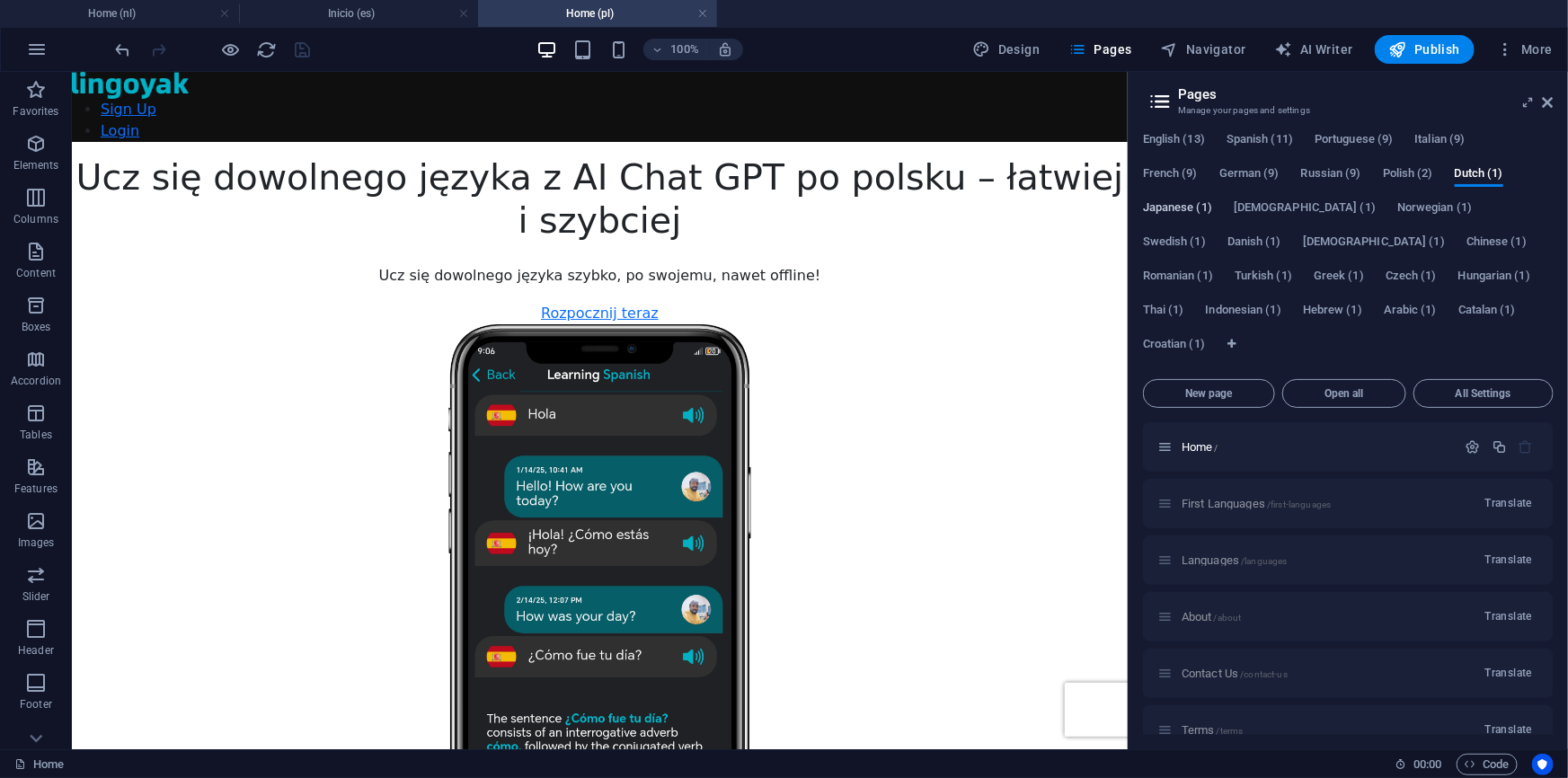
click at [1191, 211] on span "Japanese (1)" at bounding box center [1177, 210] width 69 height 25
click at [1199, 447] on span "Home /" at bounding box center [1200, 447] width 37 height 14
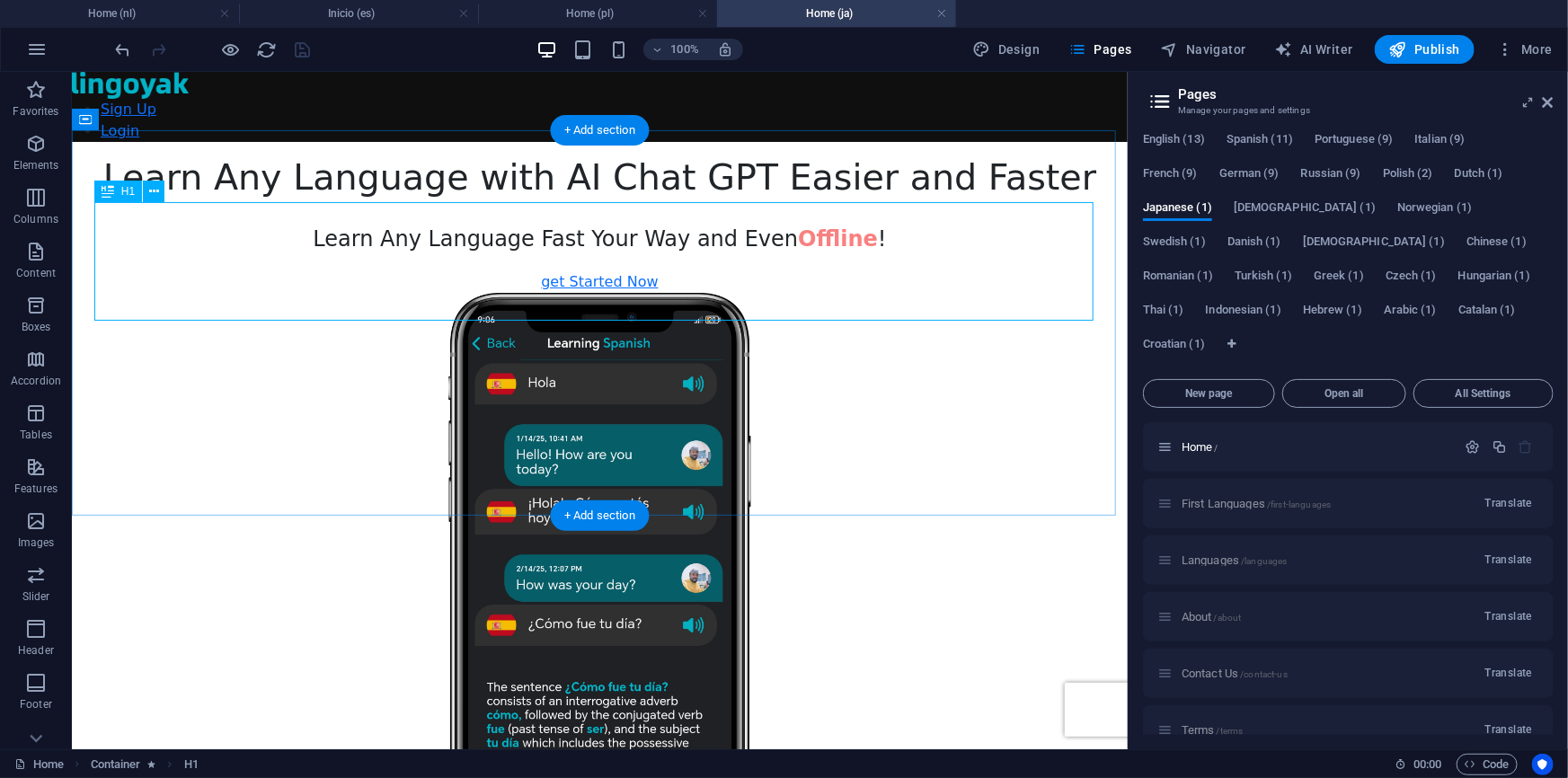
click at [892, 199] on div "Learn Any Language with AI Chat GPT Easier and Faster" at bounding box center [599, 177] width 1056 height 43
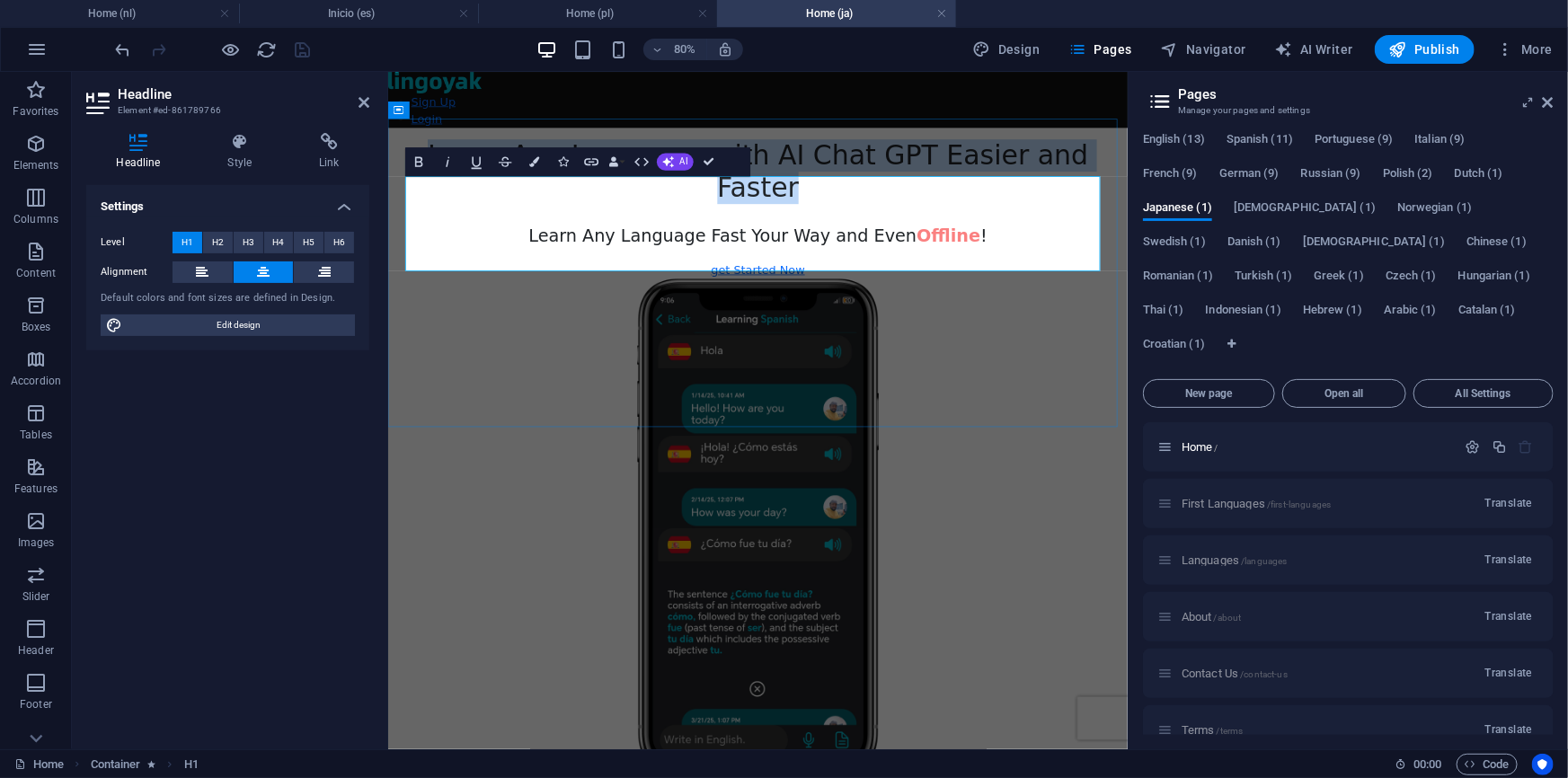
click at [1091, 237] on h1 "Learn Any Language with AI Chat GPT Easier and Faster" at bounding box center [849, 195] width 925 height 81
drag, startPoint x: 1044, startPoint y: 225, endPoint x: 1261, endPoint y: 232, distance: 217.1
click at [1261, 232] on h1 "Learn Any Language with AI Chat GPT Easier and Faster" at bounding box center [849, 195] width 925 height 81
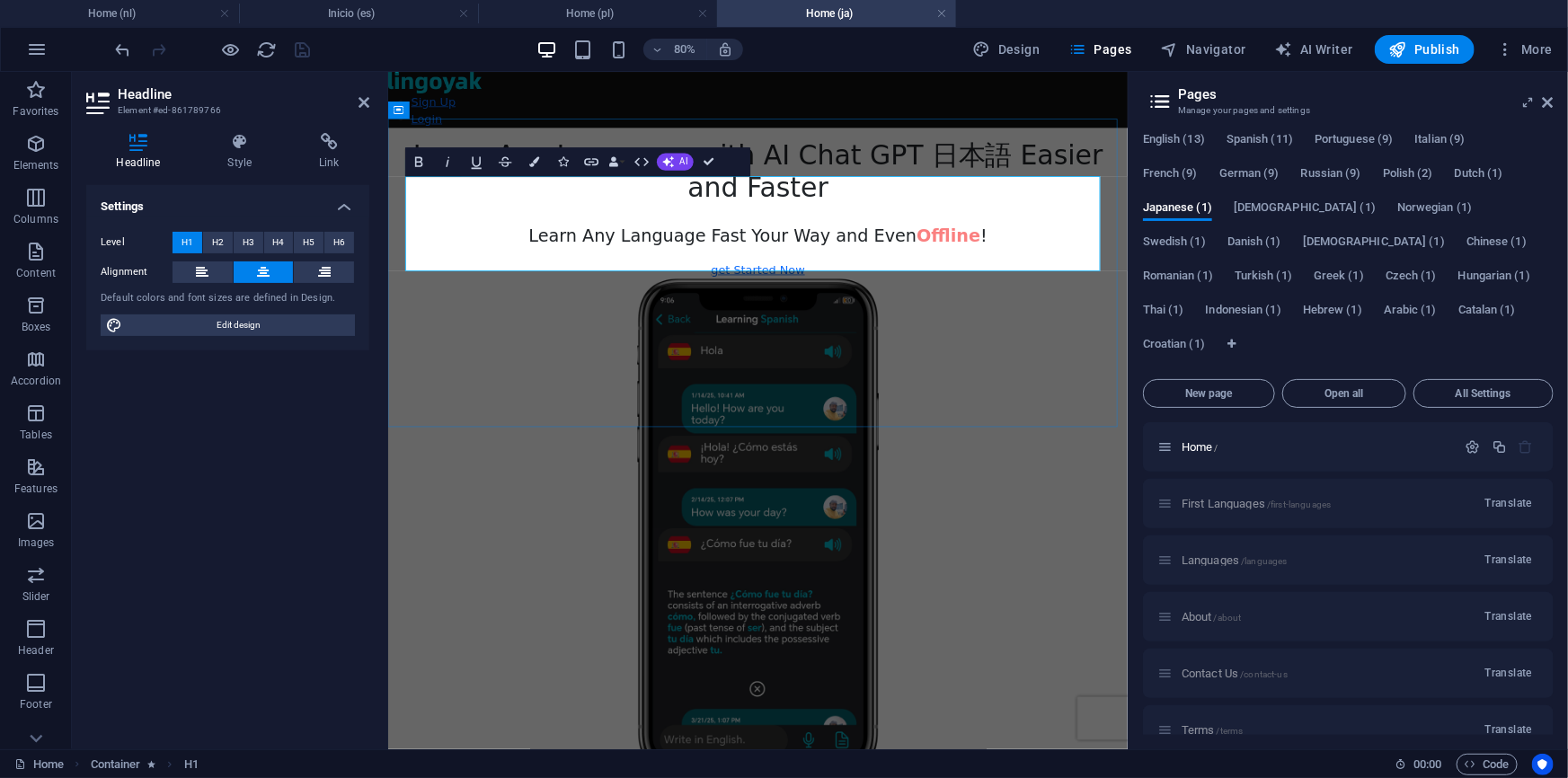
scroll to position [0, 17]
click at [680, 157] on span "AI" at bounding box center [684, 161] width 8 height 9
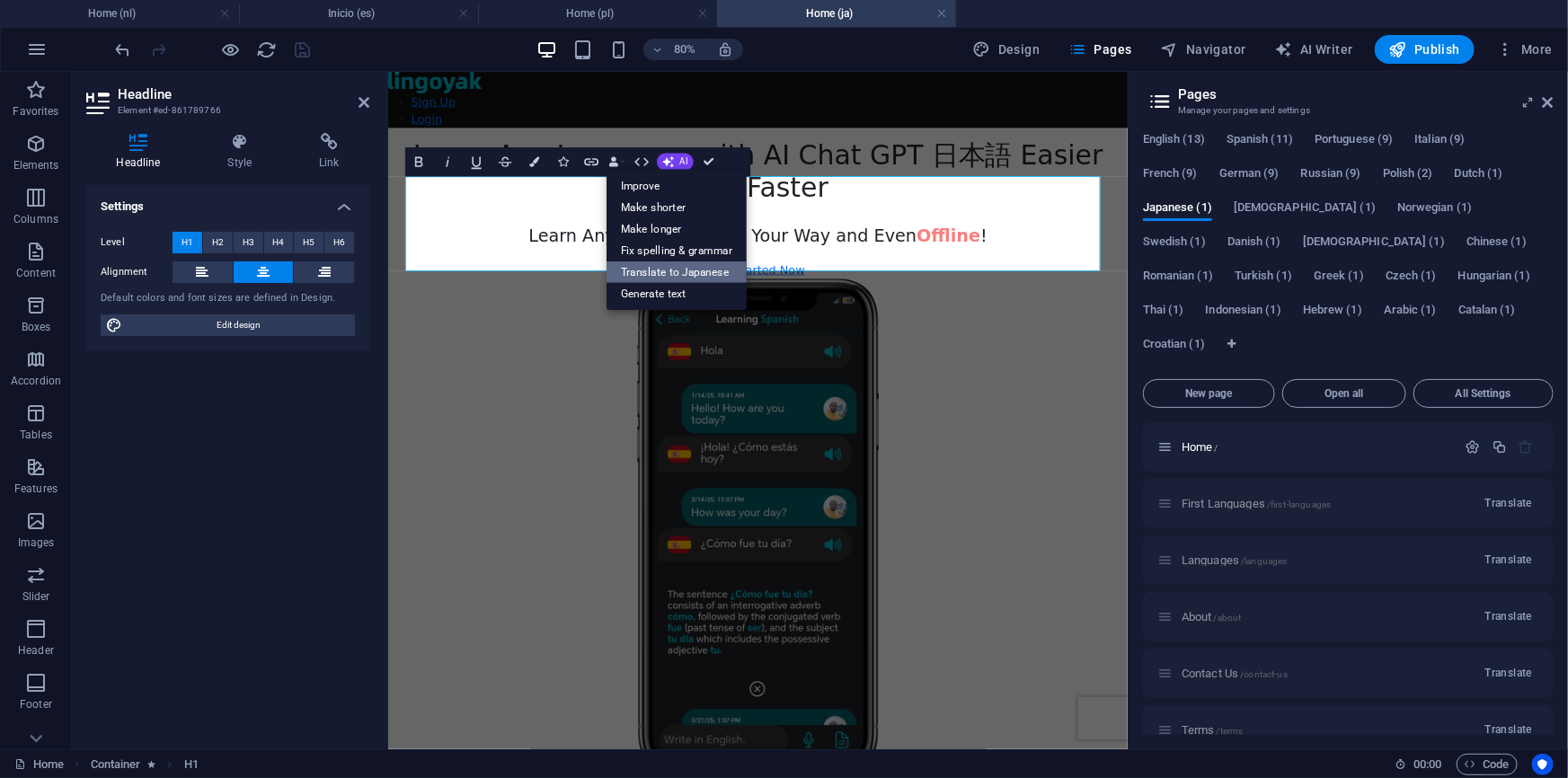
click at [704, 271] on link "Translate to Japanese" at bounding box center [676, 272] width 140 height 21
